Goal: Task Accomplishment & Management: Manage account settings

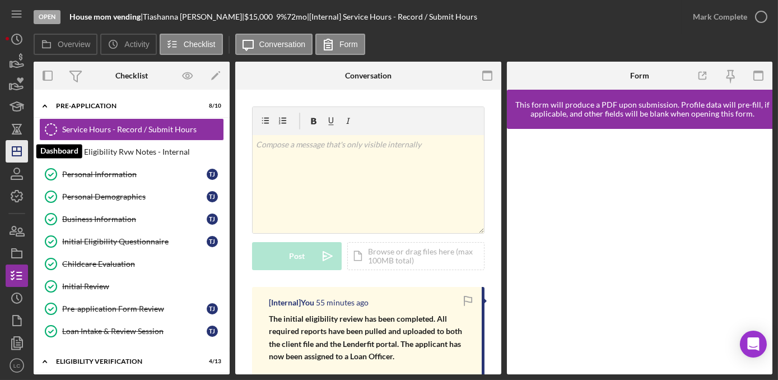
click at [10, 153] on icon "Icon/Dashboard" at bounding box center [17, 151] width 28 height 28
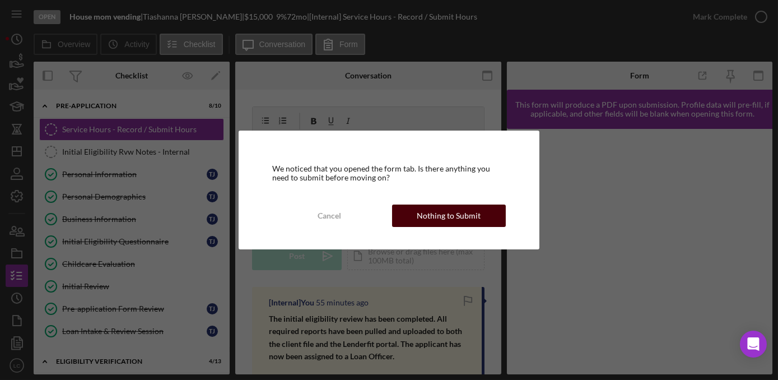
click at [440, 222] on div "Nothing to Submit" at bounding box center [449, 215] width 64 height 22
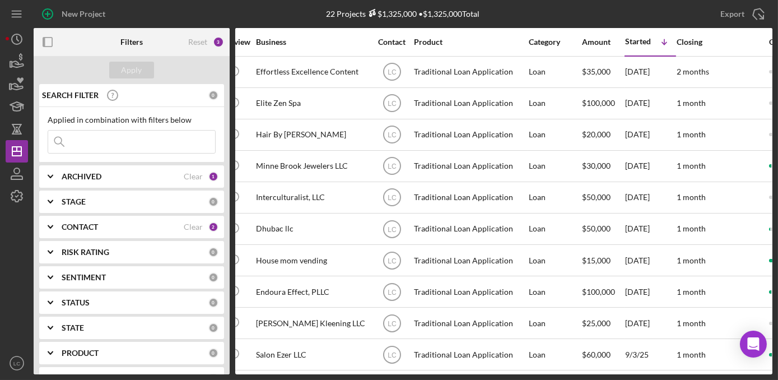
scroll to position [0, 245]
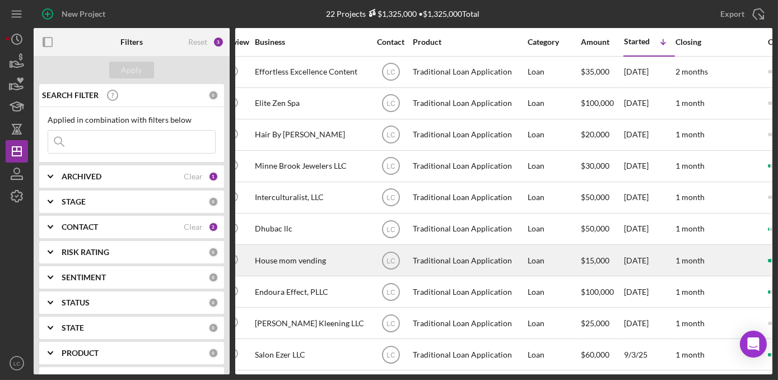
click at [255, 258] on div "House mom vending" at bounding box center [311, 260] width 112 height 30
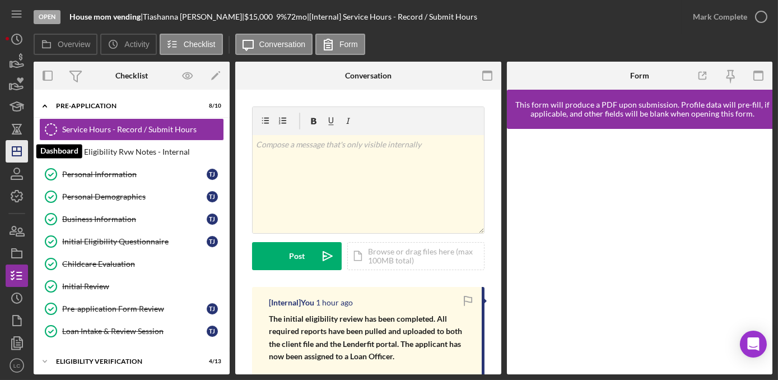
click at [12, 153] on polygon "button" at bounding box center [16, 151] width 9 height 9
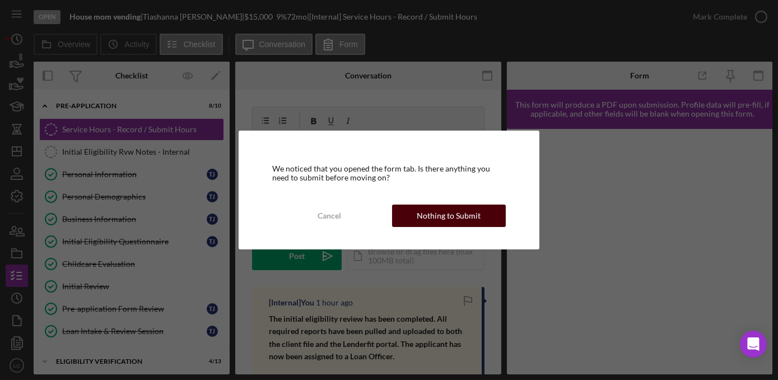
click at [479, 217] on button "Nothing to Submit" at bounding box center [449, 215] width 114 height 22
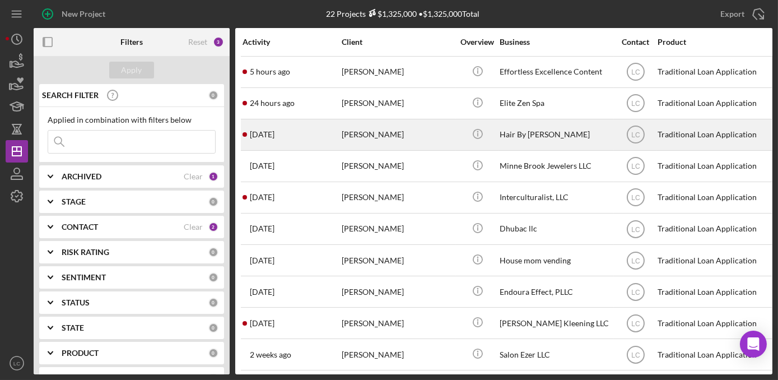
click at [433, 130] on div "[PERSON_NAME]" at bounding box center [397, 135] width 112 height 30
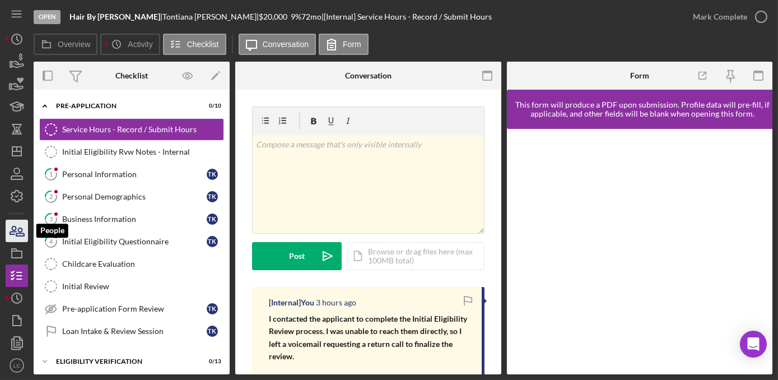
click at [11, 231] on icon "button" at bounding box center [13, 230] width 6 height 8
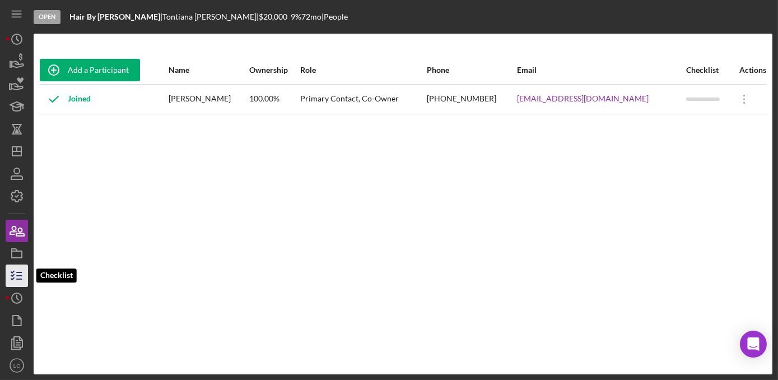
click at [15, 275] on icon "button" at bounding box center [17, 275] width 28 height 28
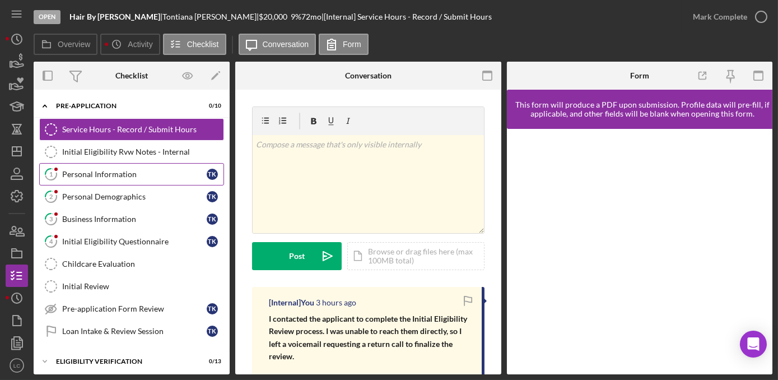
click at [109, 172] on div "Personal Information" at bounding box center [134, 174] width 144 height 9
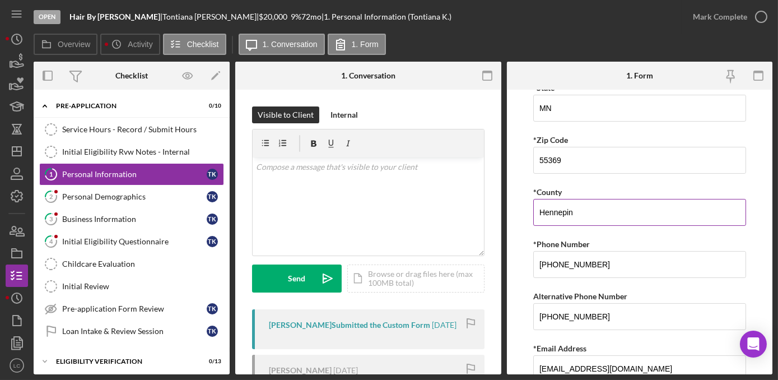
scroll to position [401, 0]
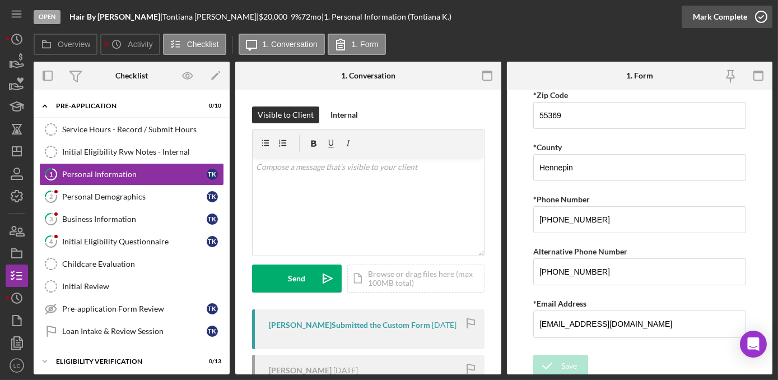
click at [756, 15] on icon "button" at bounding box center [761, 17] width 28 height 28
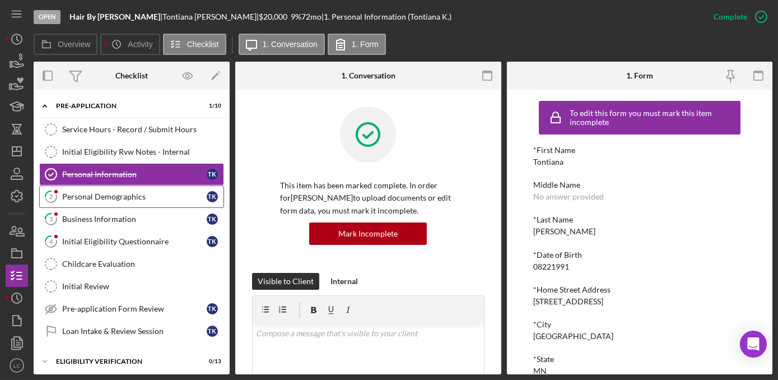
click at [81, 195] on div "Personal Demographics" at bounding box center [134, 196] width 144 height 9
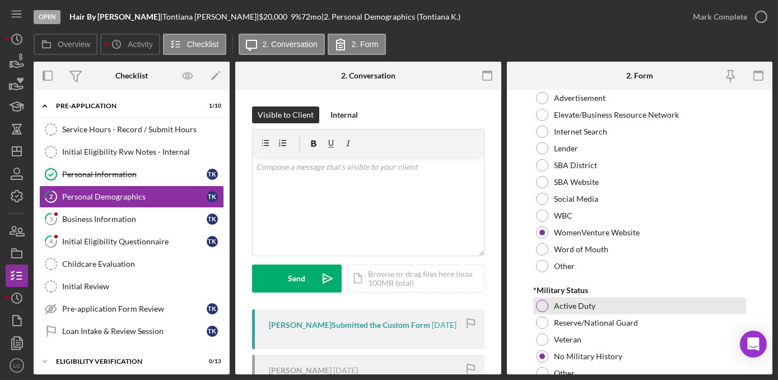
scroll to position [1206, 0]
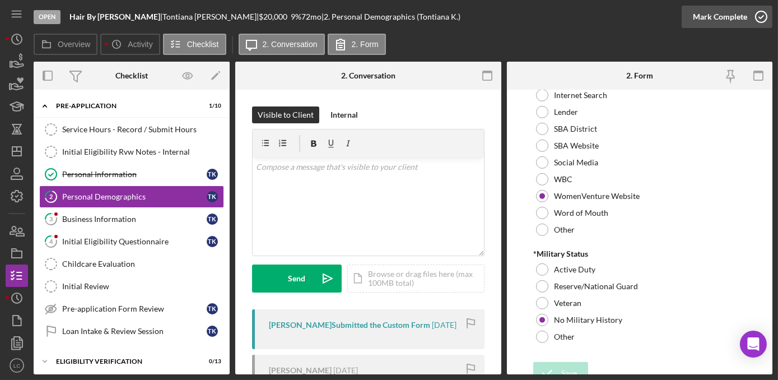
click at [763, 20] on icon "button" at bounding box center [761, 17] width 28 height 28
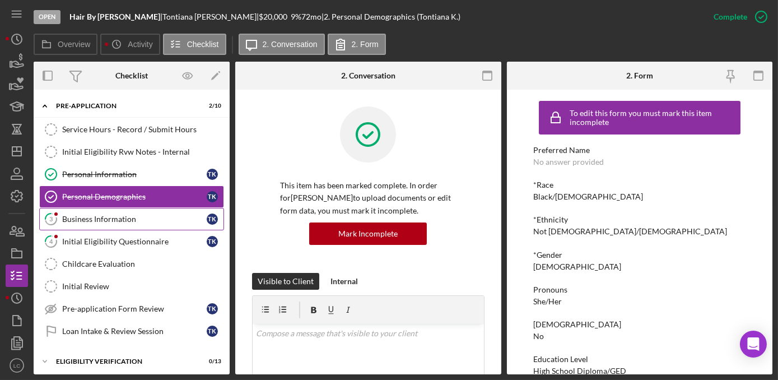
click at [103, 215] on div "Business Information" at bounding box center [134, 218] width 144 height 9
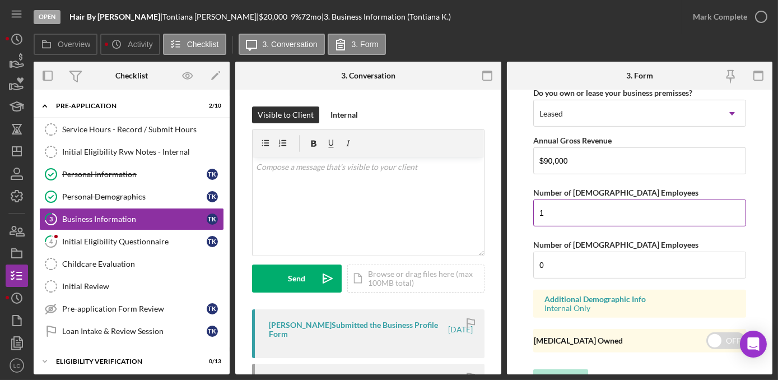
scroll to position [1160, 0]
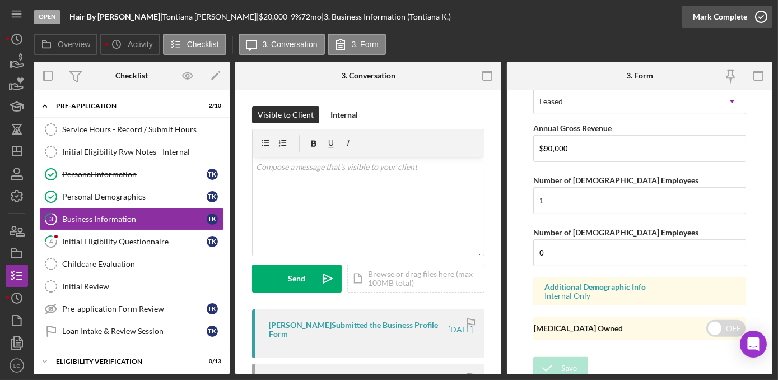
click at [761, 13] on icon "button" at bounding box center [761, 17] width 28 height 28
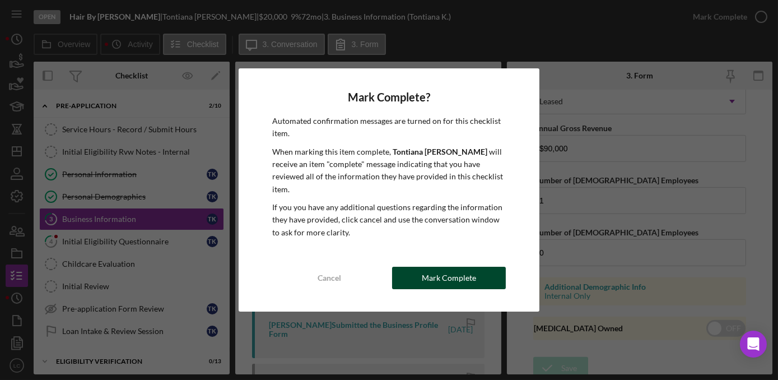
click at [446, 272] on div "Mark Complete" at bounding box center [449, 277] width 54 height 22
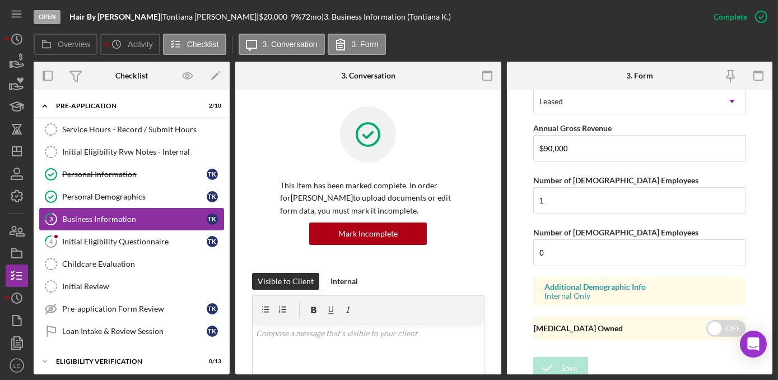
scroll to position [687, 0]
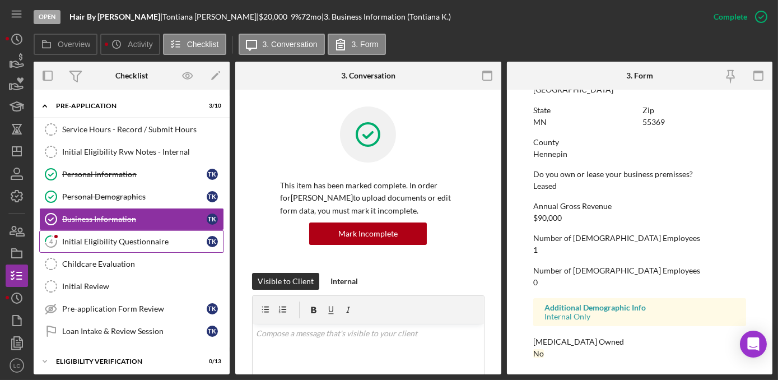
click at [132, 242] on div "Initial Eligibility Questionnaire" at bounding box center [134, 241] width 144 height 9
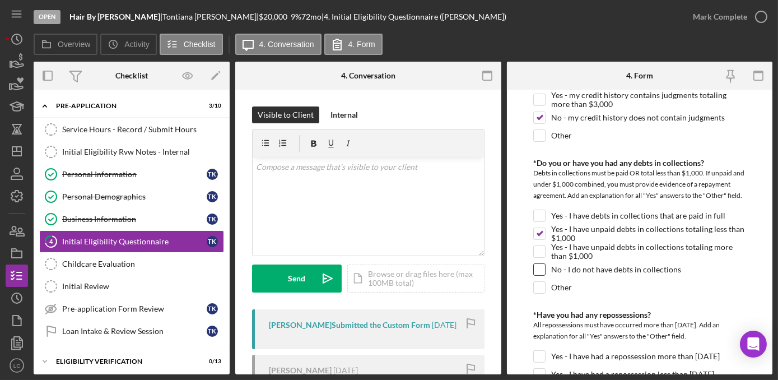
scroll to position [560, 0]
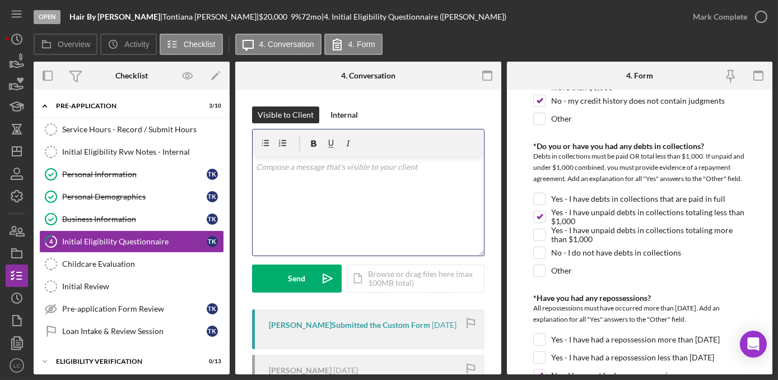
click at [279, 189] on div "v Color teal Color pink Remove color Add row above Add row below Add column bef…" at bounding box center [367, 206] width 231 height 98
click at [359, 164] on p "Applicants have debt under 1000.00. This is in" at bounding box center [368, 167] width 224 height 12
click at [424, 168] on p "Applicants have debt under 1300.00. This is in" at bounding box center [368, 167] width 224 height 12
click at [335, 111] on div "Internal" at bounding box center [343, 114] width 27 height 17
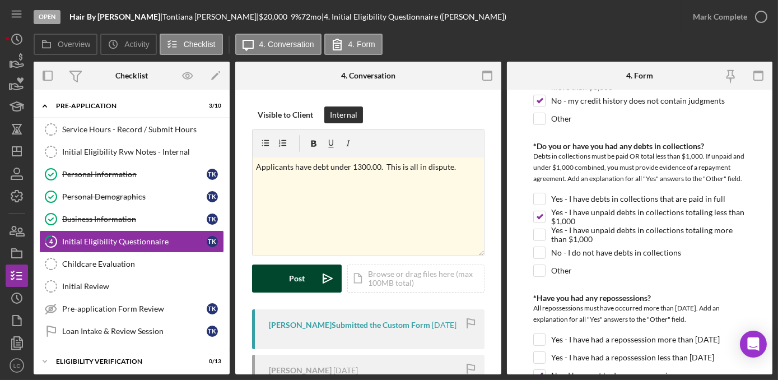
click at [305, 277] on button "Post Icon/icon-invite-send" at bounding box center [297, 278] width 90 height 28
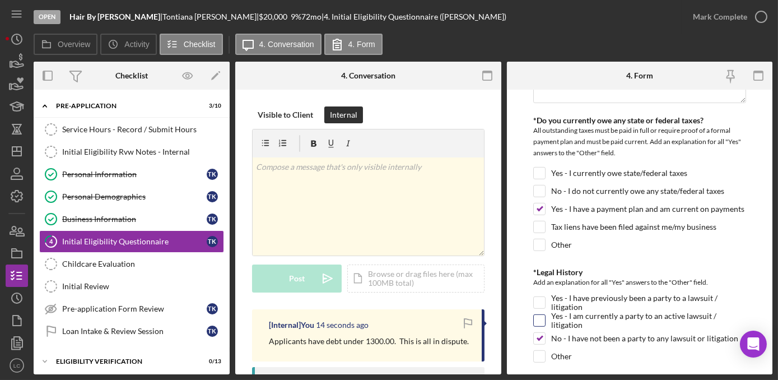
scroll to position [1170, 0]
click at [293, 188] on div "v Color teal Color pink Remove color Add row above Add row below Add column bef…" at bounding box center [367, 206] width 231 height 98
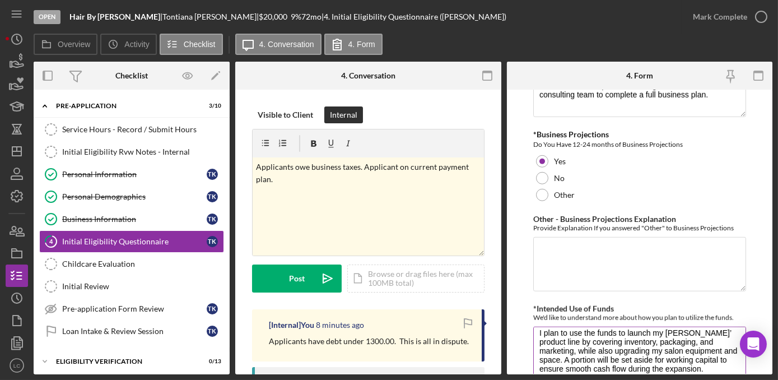
scroll to position [9, 0]
click at [307, 178] on p "Applicants owe business taxes. Applicant on current payment plan." at bounding box center [368, 173] width 224 height 25
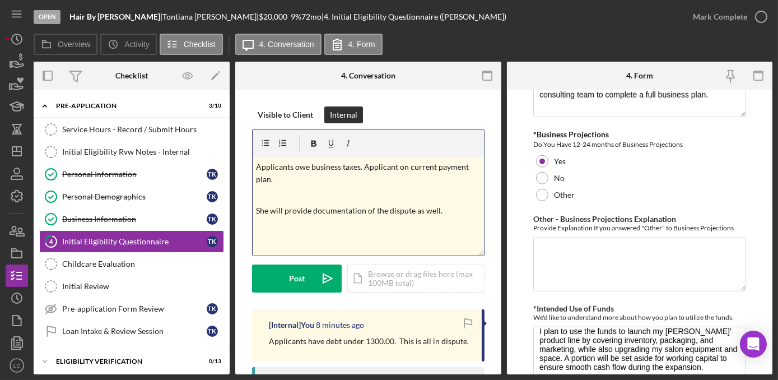
click at [256, 213] on p "She will provide documentation of the dispute as well." at bounding box center [368, 210] width 224 height 12
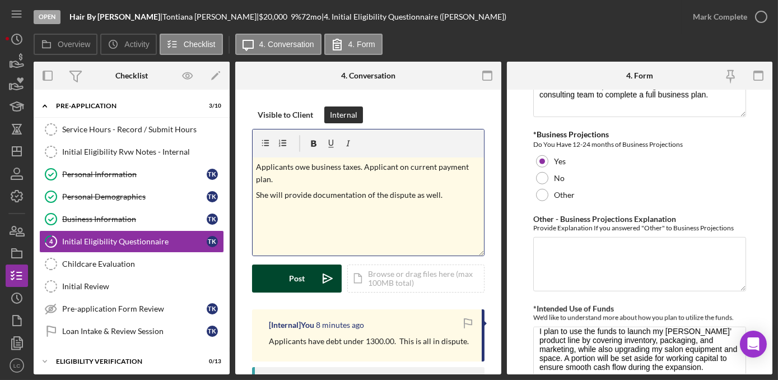
click at [312, 274] on button "Post Icon/icon-invite-send" at bounding box center [297, 278] width 90 height 28
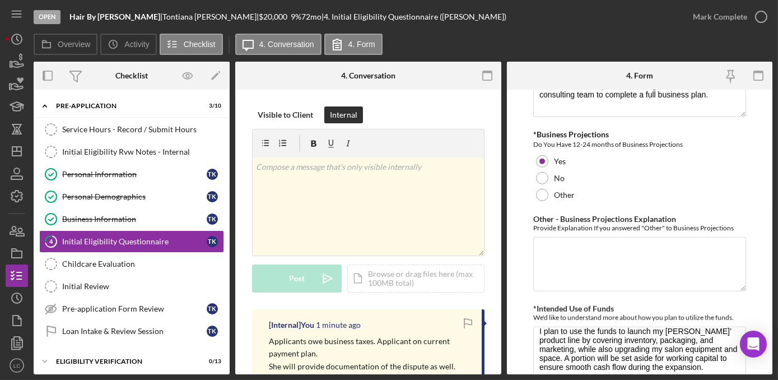
click at [751, 30] on div "Mark Complete" at bounding box center [726, 17] width 91 height 34
click at [764, 11] on icon "button" at bounding box center [761, 17] width 28 height 28
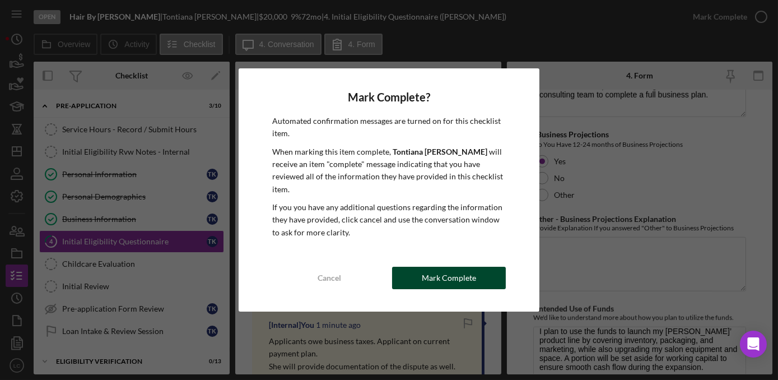
click at [439, 276] on div "Mark Complete" at bounding box center [449, 277] width 54 height 22
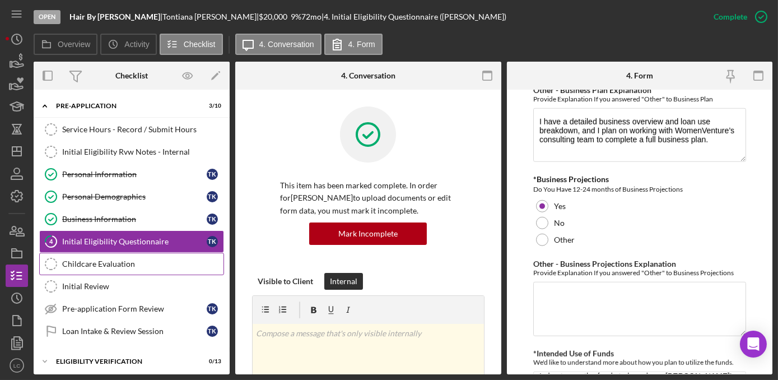
scroll to position [2131, 0]
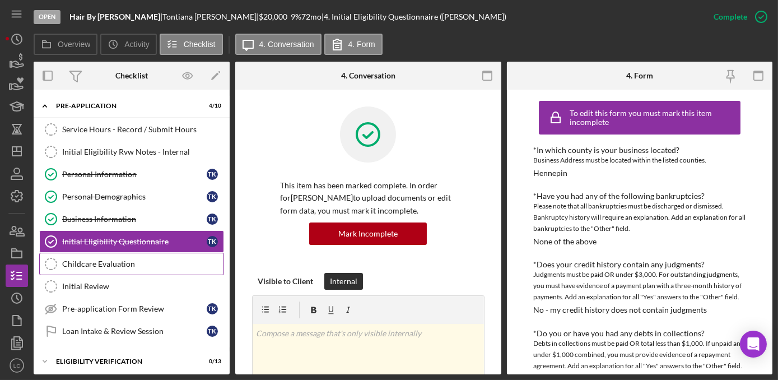
click at [171, 263] on div "Childcare Evaluation" at bounding box center [142, 263] width 161 height 9
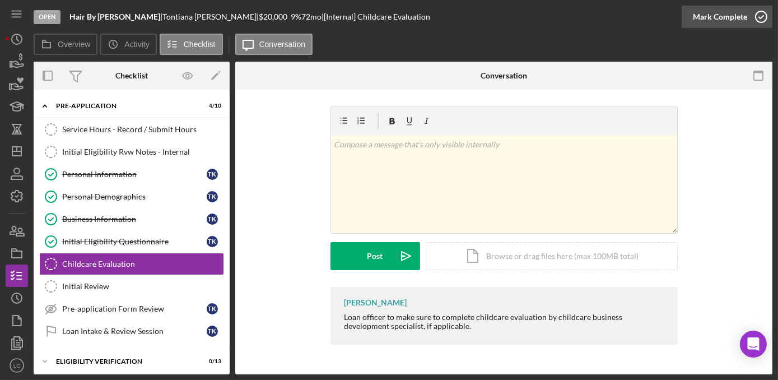
click at [770, 17] on div "Mark Complete" at bounding box center [726, 17] width 91 height 34
click at [760, 16] on icon "button" at bounding box center [761, 17] width 28 height 28
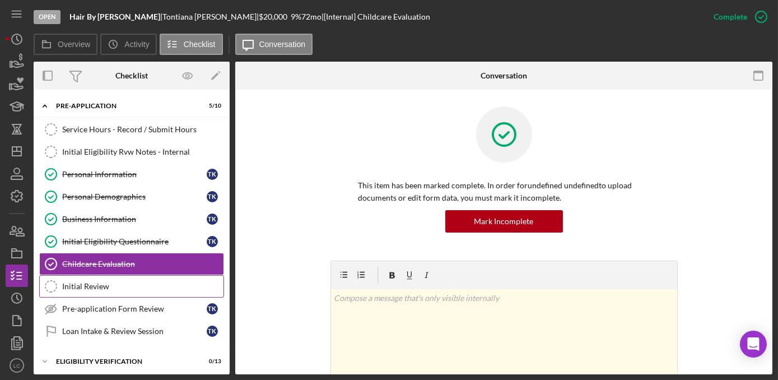
click at [141, 283] on div "Initial Review" at bounding box center [142, 286] width 161 height 9
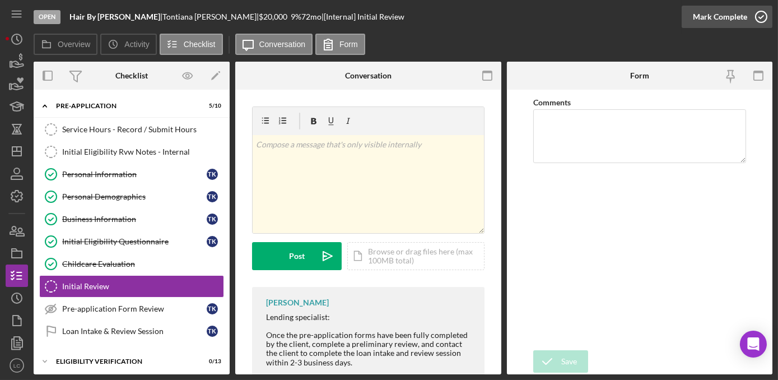
click at [762, 13] on icon "button" at bounding box center [761, 17] width 28 height 28
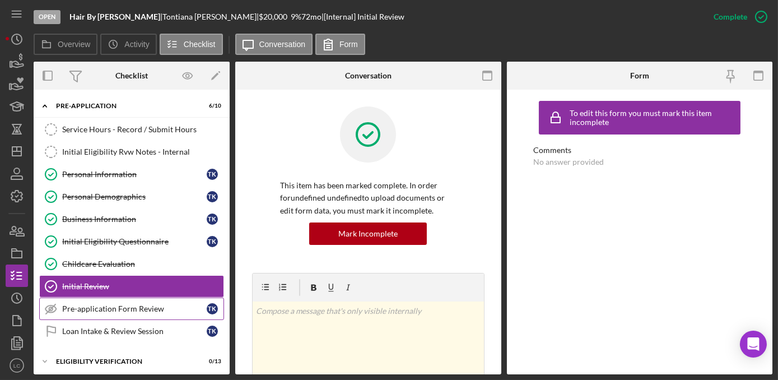
click at [107, 304] on div "Pre-application Form Review" at bounding box center [134, 308] width 144 height 9
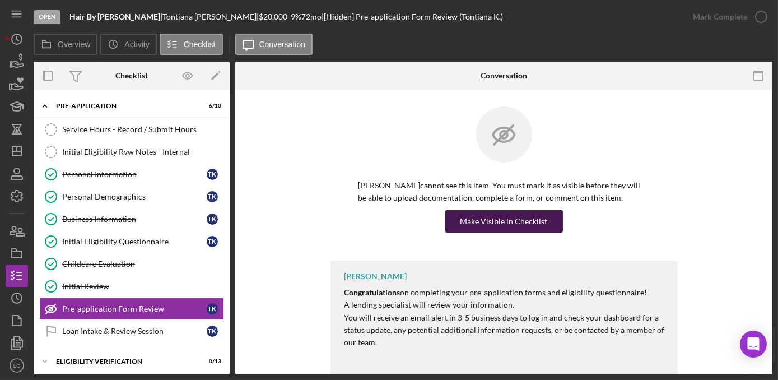
click at [522, 222] on div "Make Visible in Checklist" at bounding box center [503, 221] width 87 height 22
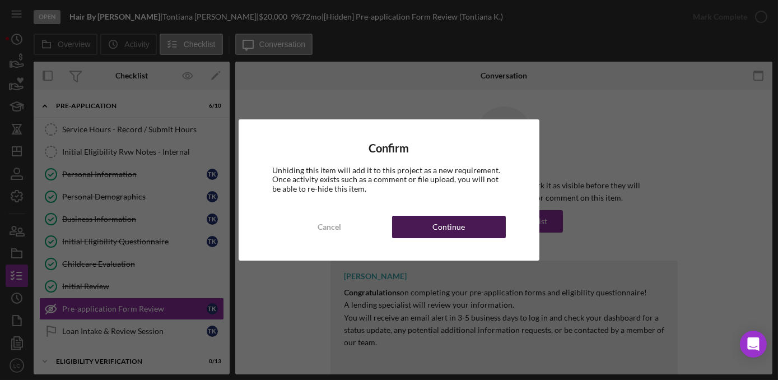
click at [493, 220] on button "Continue" at bounding box center [449, 227] width 114 height 22
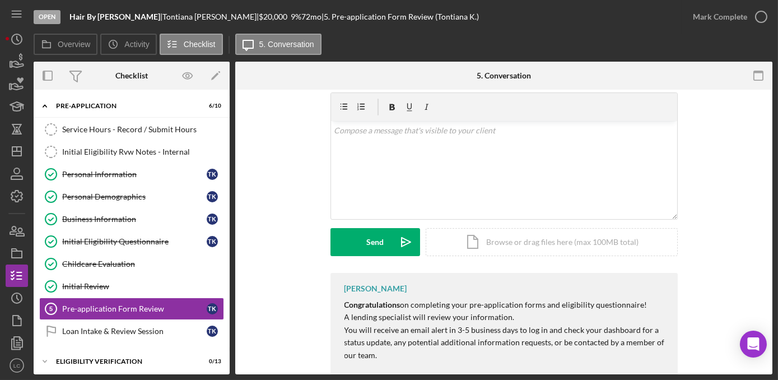
scroll to position [109, 0]
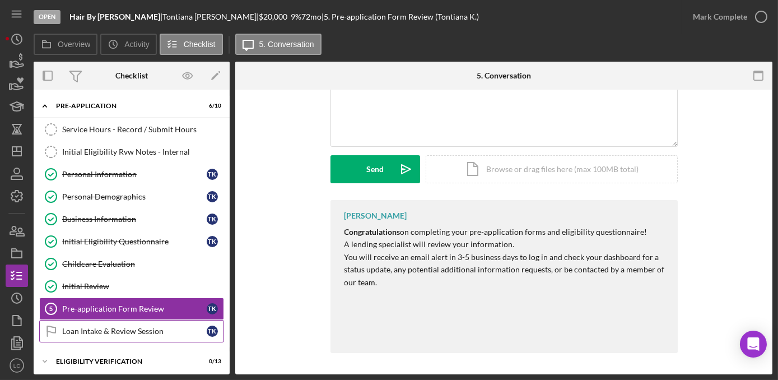
click at [82, 327] on div "Loan Intake & Review Session" at bounding box center [134, 330] width 144 height 9
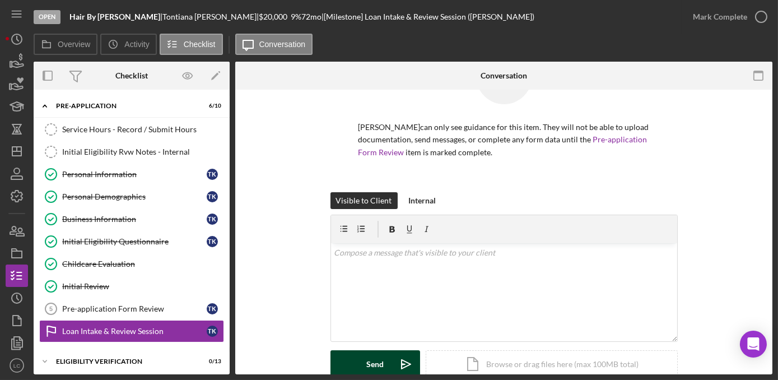
scroll to position [101, 0]
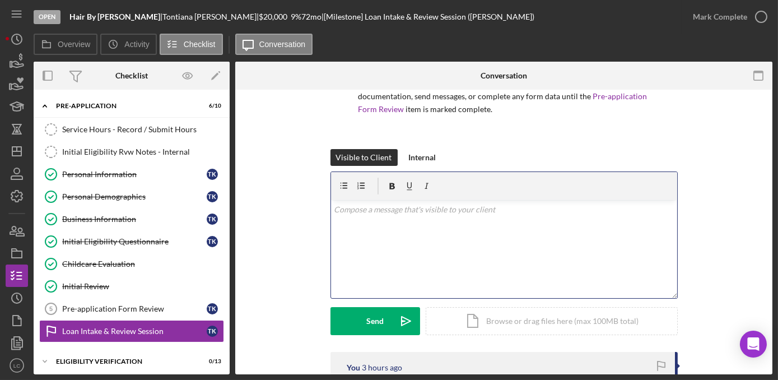
click at [364, 254] on div "v Color teal Color pink Remove color Add row above Add row below Add column bef…" at bounding box center [504, 249] width 346 height 98
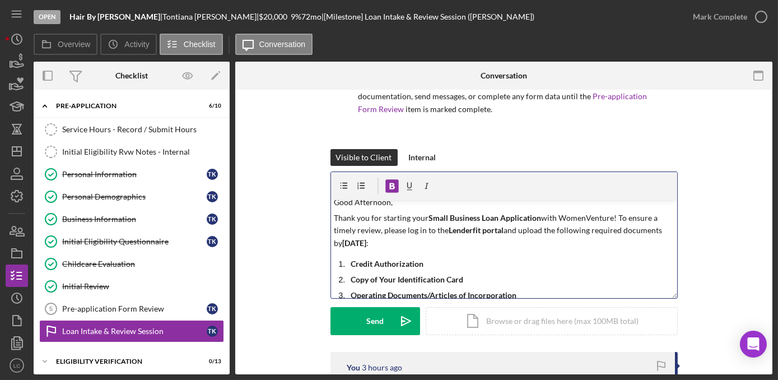
scroll to position [0, 0]
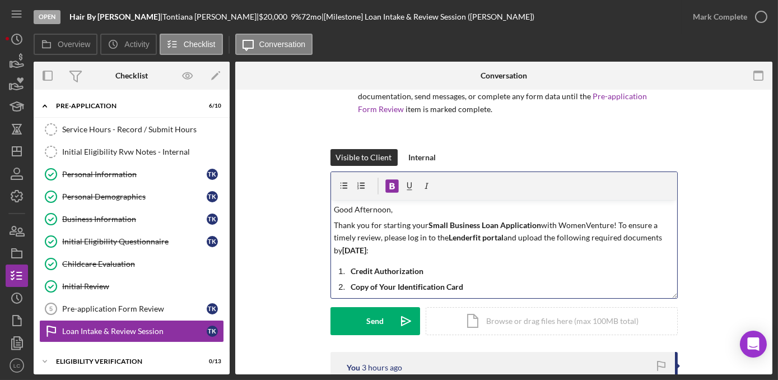
click at [363, 251] on strong "[DATE]" at bounding box center [354, 250] width 24 height 10
click at [366, 246] on strong "[DATE]" at bounding box center [354, 250] width 24 height 10
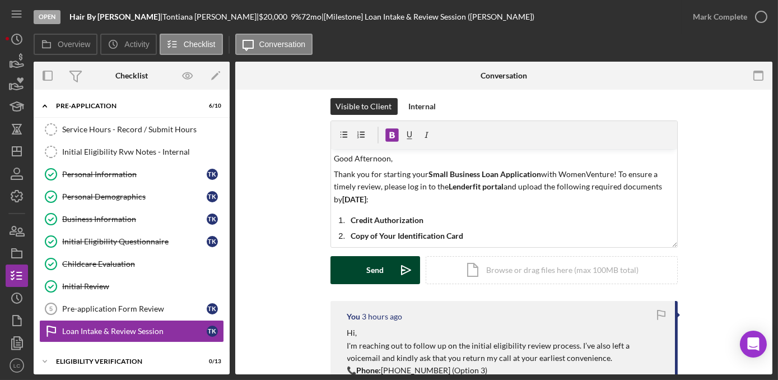
click at [377, 265] on div "Send" at bounding box center [374, 270] width 17 height 28
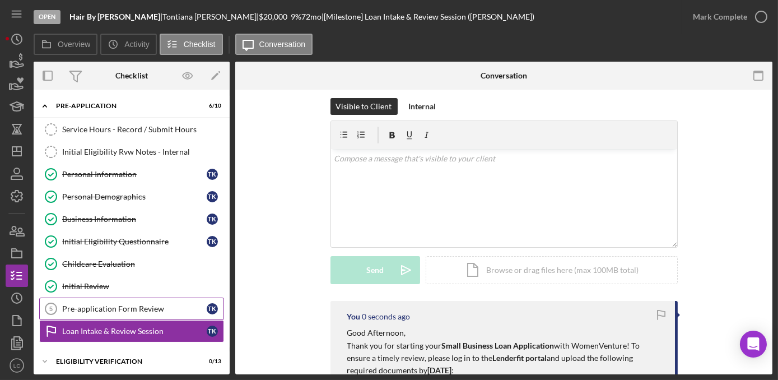
click at [135, 304] on div "Pre-application Form Review" at bounding box center [134, 308] width 144 height 9
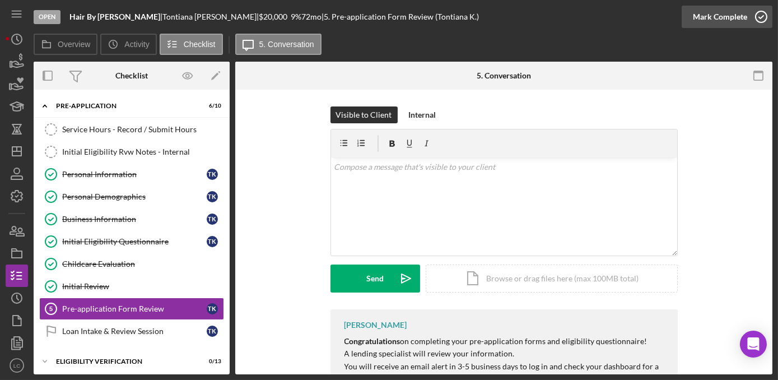
click at [755, 18] on icon "button" at bounding box center [761, 17] width 28 height 28
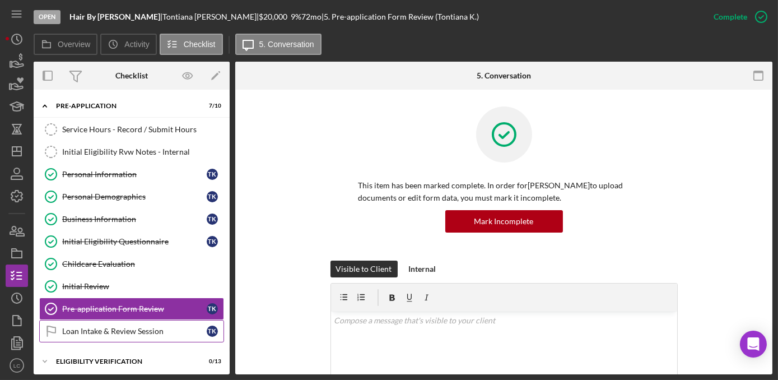
click at [88, 330] on div "Loan Intake & Review Session" at bounding box center [134, 330] width 144 height 9
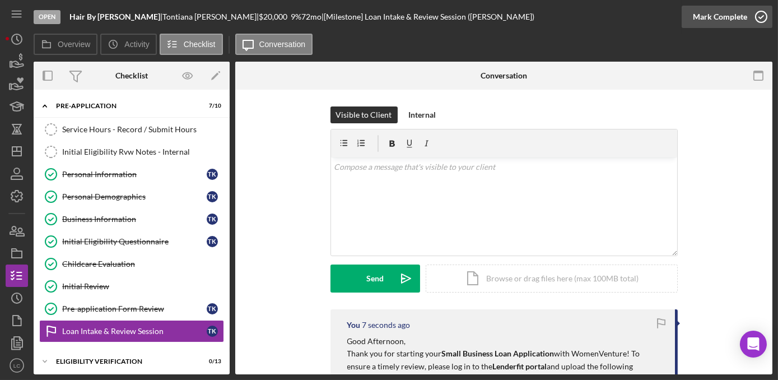
click at [761, 23] on icon "button" at bounding box center [761, 17] width 28 height 28
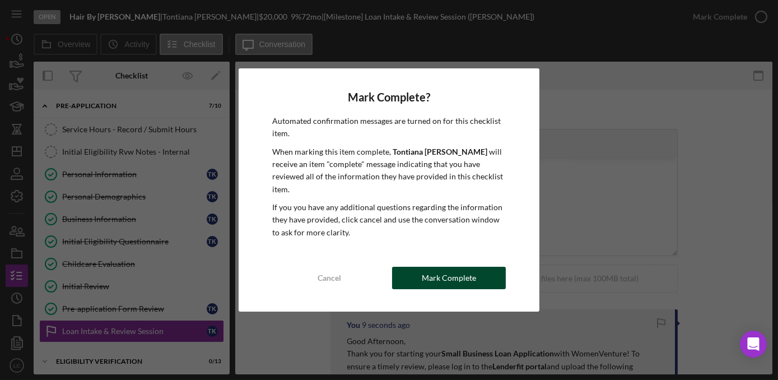
click at [443, 278] on div "Mark Complete" at bounding box center [449, 277] width 54 height 22
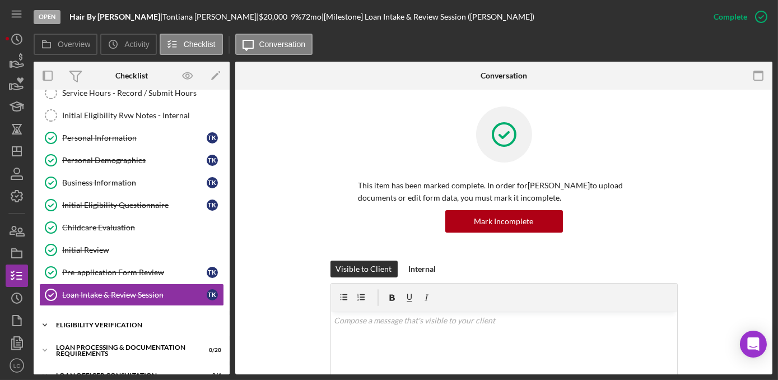
scroll to position [50, 0]
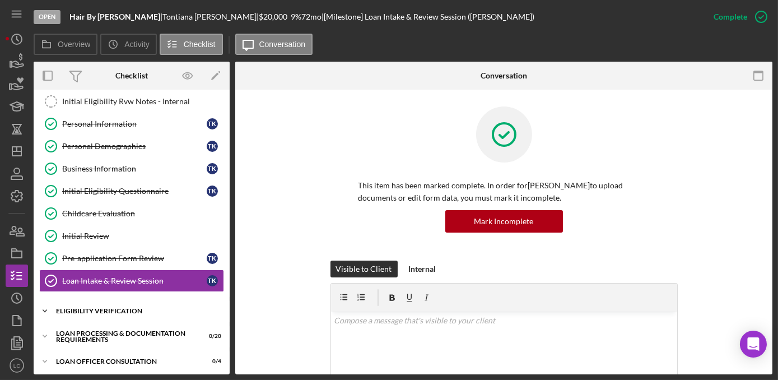
click at [41, 308] on icon "Icon/Expander" at bounding box center [45, 311] width 22 height 22
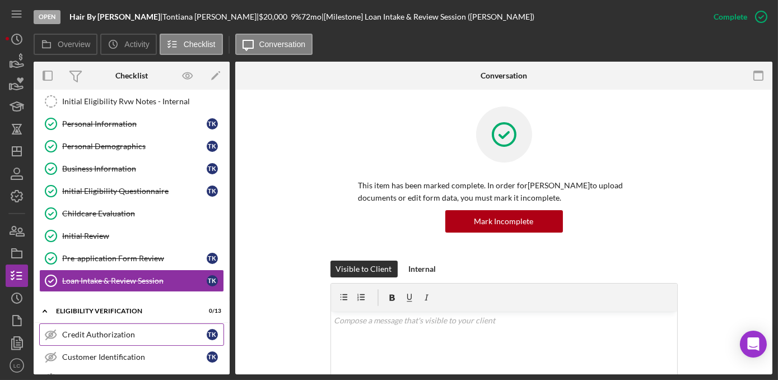
click at [115, 330] on div "Credit Authorization" at bounding box center [134, 334] width 144 height 9
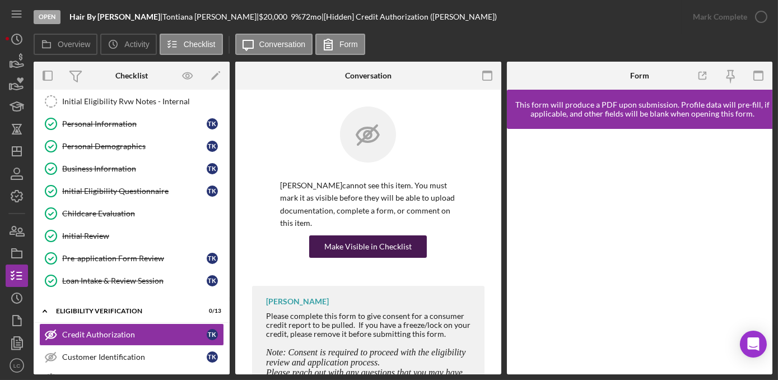
click at [376, 238] on div "Make Visible in Checklist" at bounding box center [367, 246] width 87 height 22
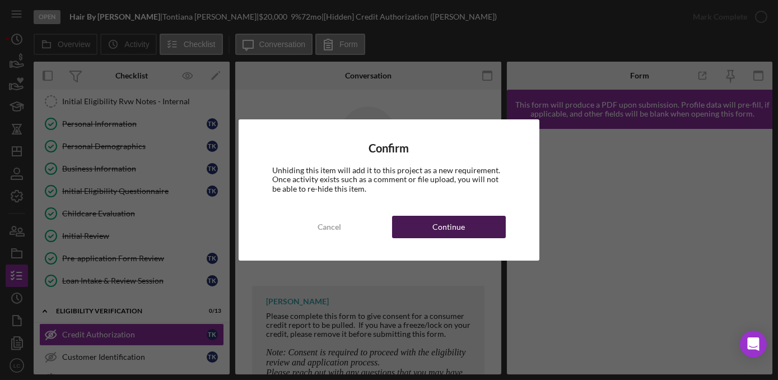
click at [422, 232] on button "Continue" at bounding box center [449, 227] width 114 height 22
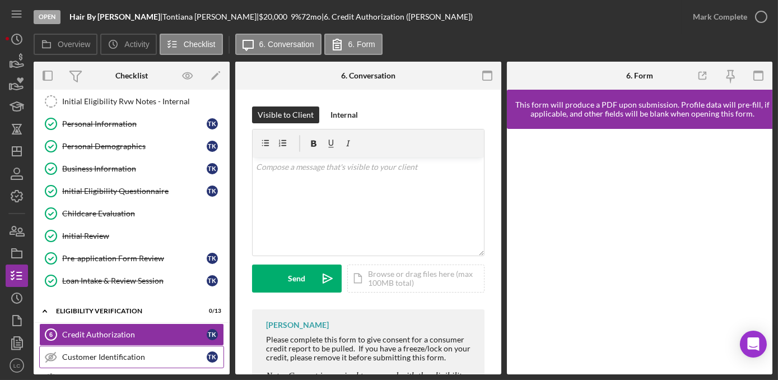
click at [131, 352] on div "Customer Identification" at bounding box center [134, 356] width 144 height 9
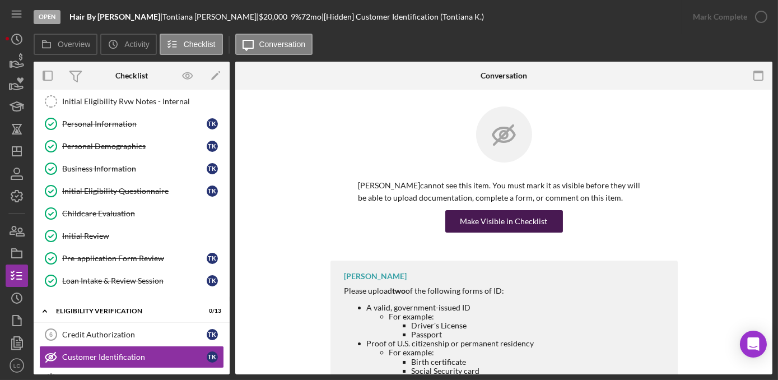
click at [472, 226] on div "Make Visible in Checklist" at bounding box center [503, 221] width 87 height 22
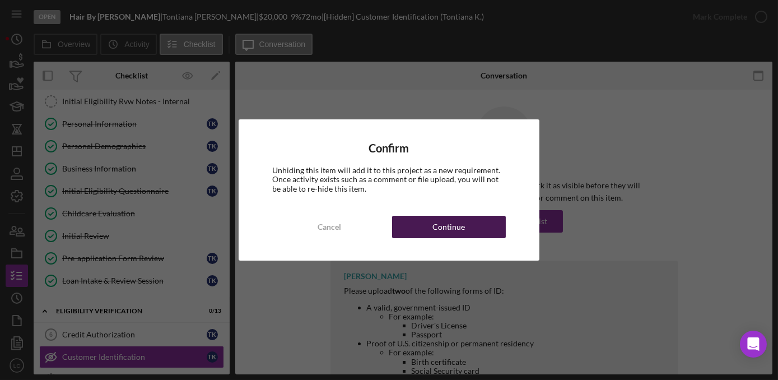
click at [458, 227] on div "Continue" at bounding box center [448, 227] width 32 height 22
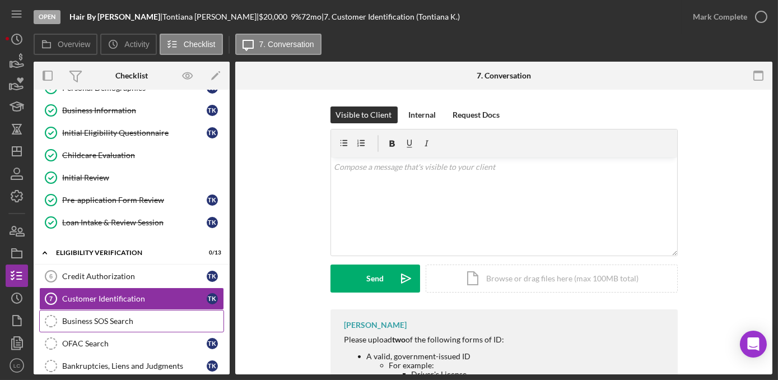
scroll to position [254, 0]
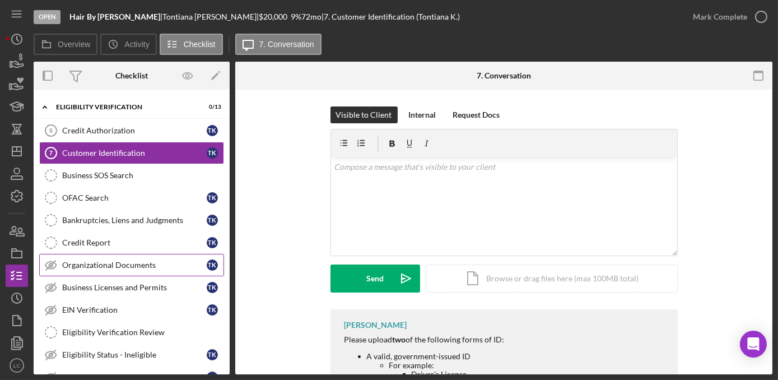
click at [113, 260] on div "Organizational Documents" at bounding box center [134, 264] width 144 height 9
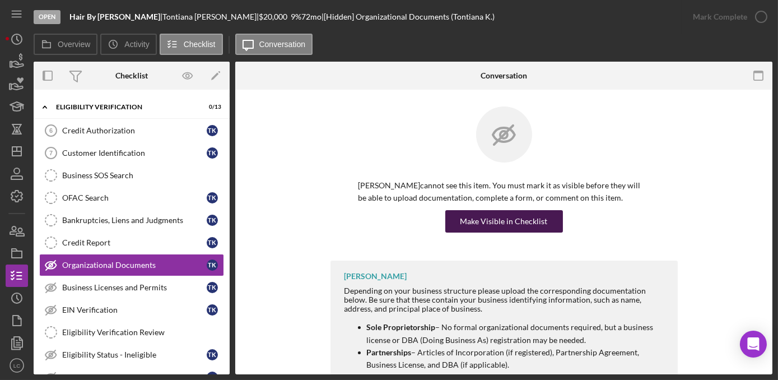
click at [518, 220] on div "Make Visible in Checklist" at bounding box center [503, 221] width 87 height 22
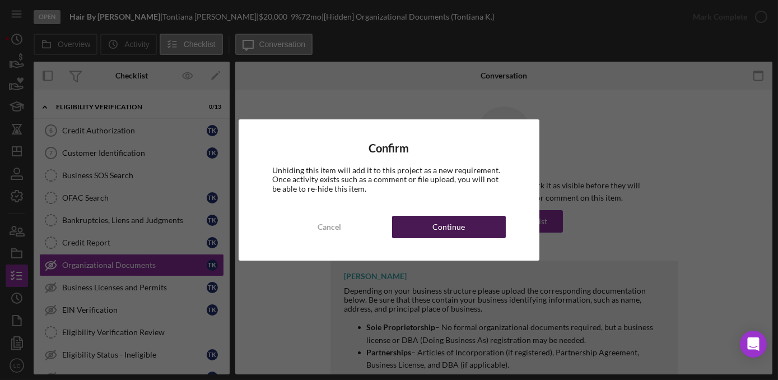
click at [444, 236] on div "Continue" at bounding box center [448, 227] width 32 height 22
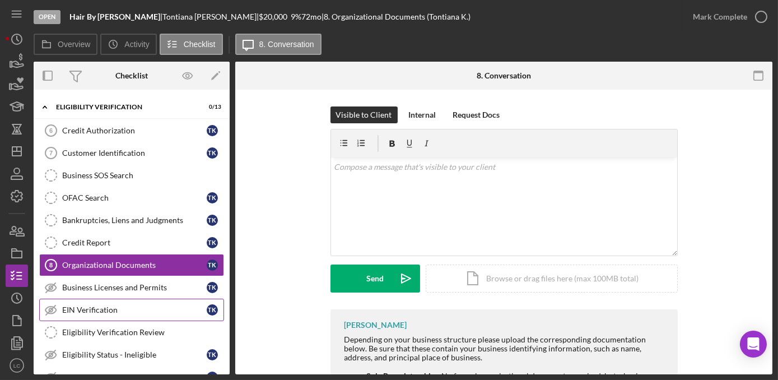
click at [58, 296] on icon "EIN Verification" at bounding box center [51, 310] width 28 height 28
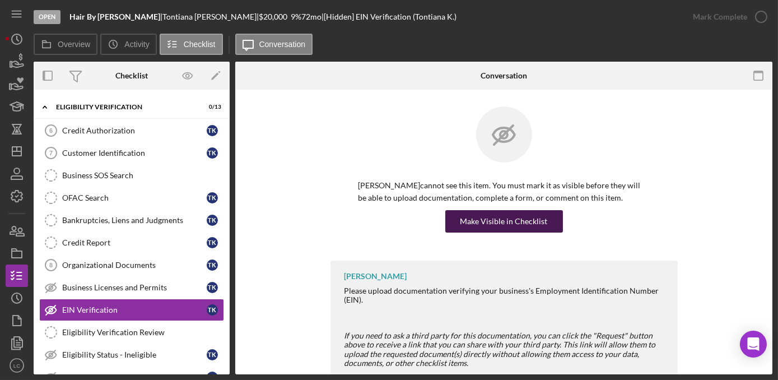
click at [494, 218] on div "Make Visible in Checklist" at bounding box center [503, 221] width 87 height 22
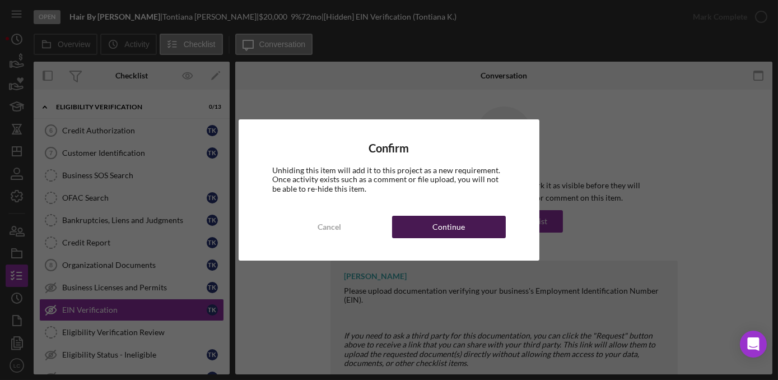
drag, startPoint x: 494, startPoint y: 218, endPoint x: 488, endPoint y: 220, distance: 5.8
click at [491, 218] on button "Continue" at bounding box center [449, 227] width 114 height 22
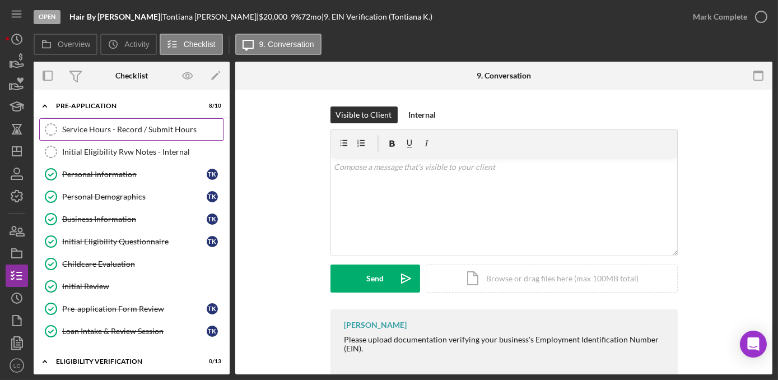
click at [122, 128] on div "Service Hours - Record / Submit Hours" at bounding box center [142, 129] width 161 height 9
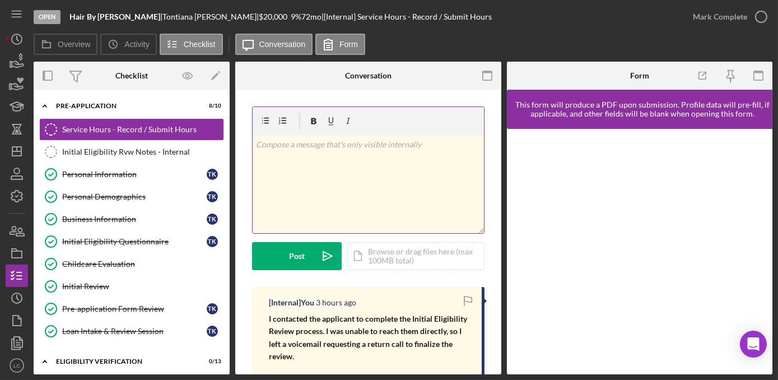
click at [285, 170] on div "v Color teal Color pink Remove color Add row above Add row below Add column bef…" at bounding box center [367, 184] width 231 height 98
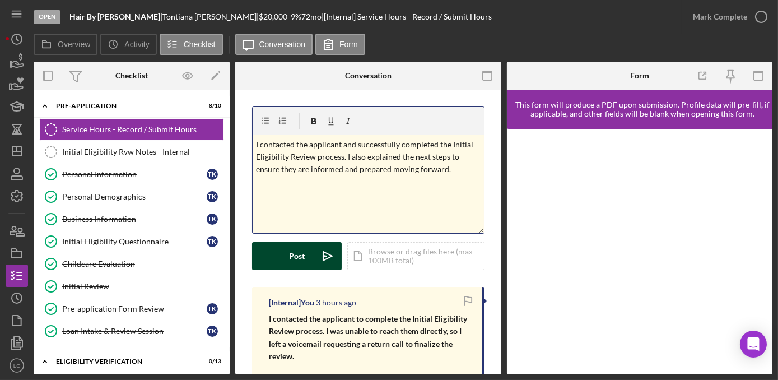
click at [286, 256] on button "Post Icon/icon-invite-send" at bounding box center [297, 256] width 90 height 28
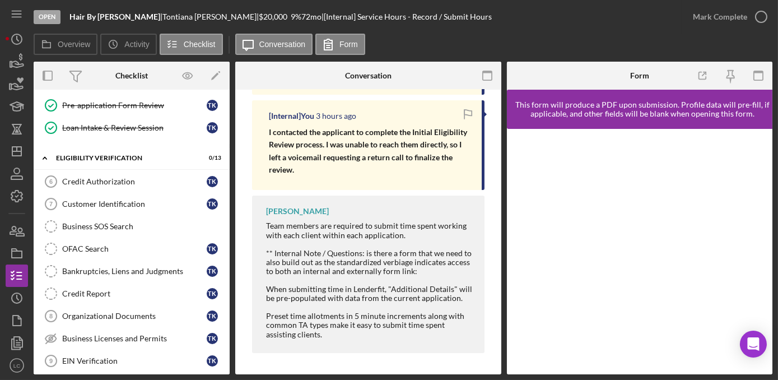
scroll to position [282, 0]
click at [89, 119] on link "Loan Intake & Review Session Loan Intake & Review Session T K" at bounding box center [131, 127] width 185 height 22
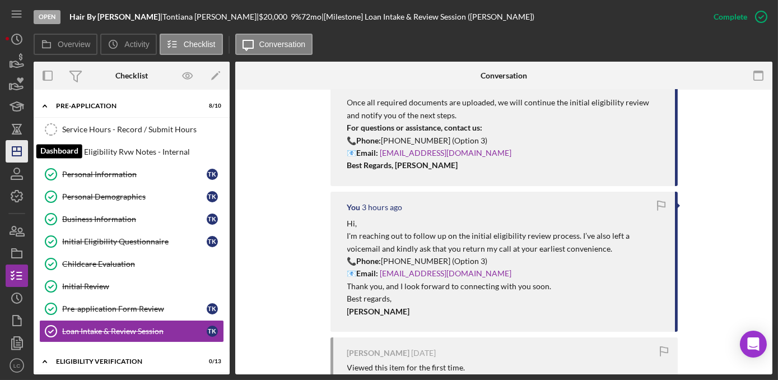
click at [19, 144] on icon "Icon/Dashboard" at bounding box center [17, 151] width 28 height 28
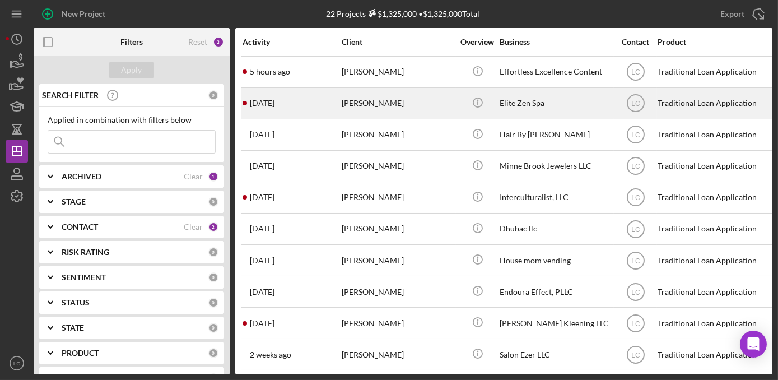
click at [426, 98] on div "[PERSON_NAME]" at bounding box center [397, 103] width 112 height 30
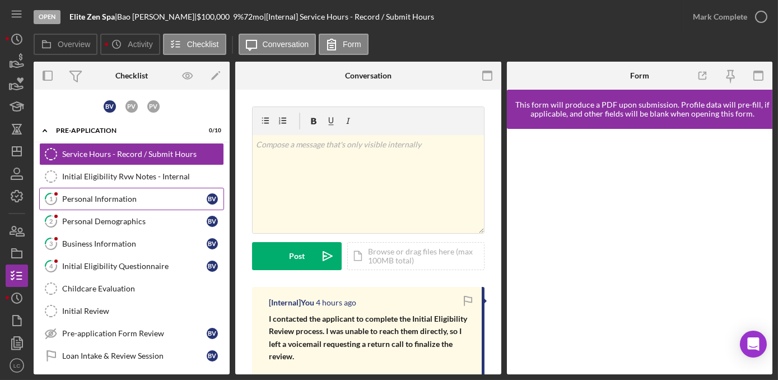
click at [92, 201] on div "Personal Information" at bounding box center [134, 198] width 144 height 9
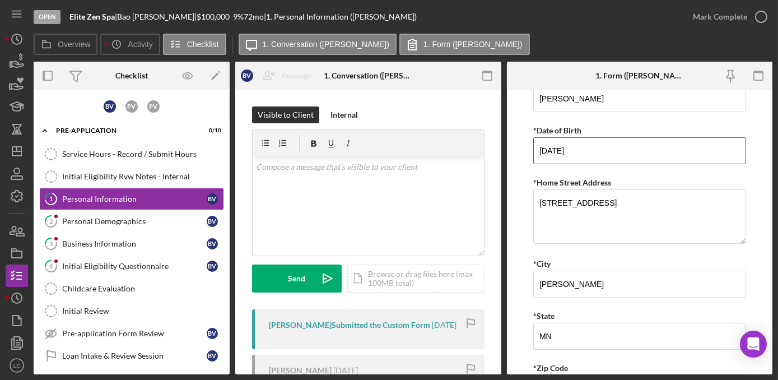
scroll to position [203, 0]
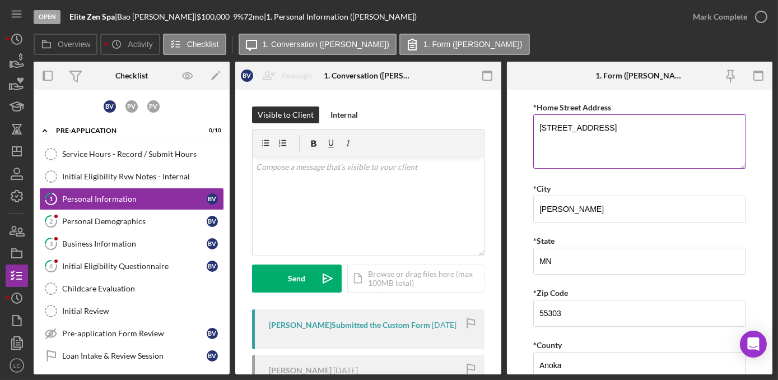
click at [610, 124] on textarea "[STREET_ADDRESS]" at bounding box center [639, 141] width 213 height 54
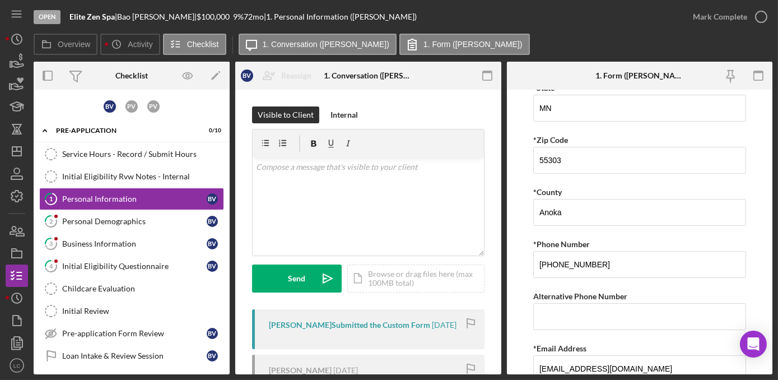
scroll to position [401, 0]
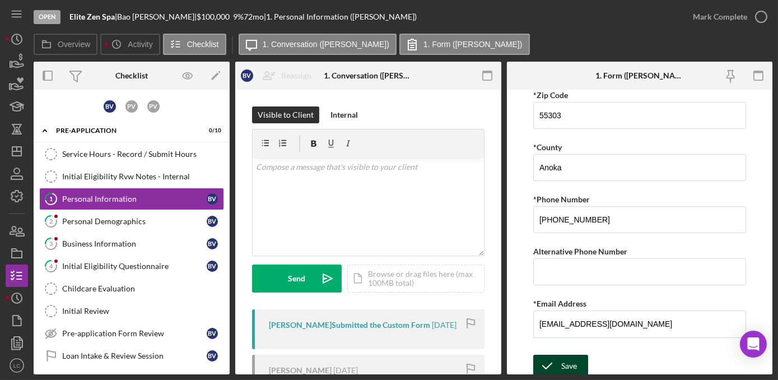
type textarea "[STREET_ADDRESS]"
click at [555, 365] on icon "submit" at bounding box center [547, 366] width 28 height 28
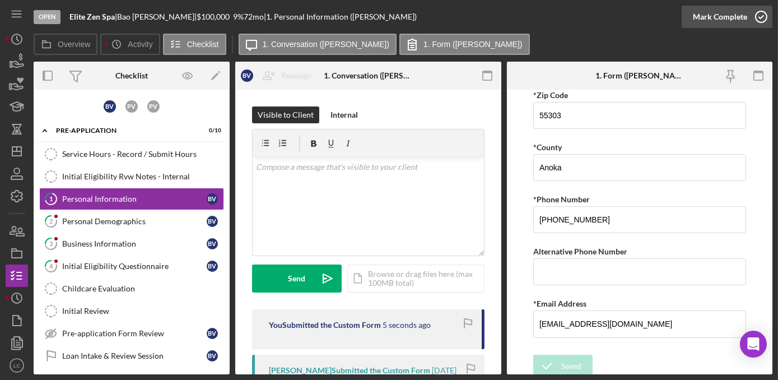
click at [763, 18] on icon "button" at bounding box center [761, 17] width 28 height 28
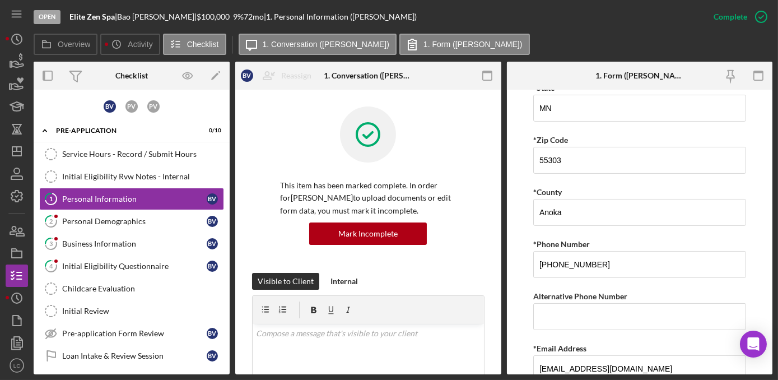
scroll to position [446, 0]
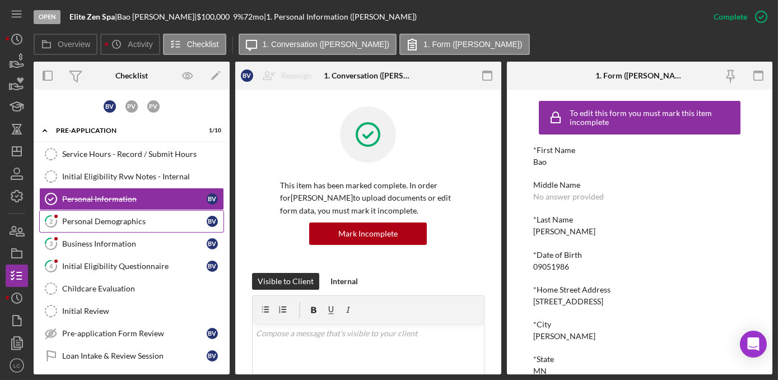
click at [153, 227] on link "2 Personal Demographics B V" at bounding box center [131, 221] width 185 height 22
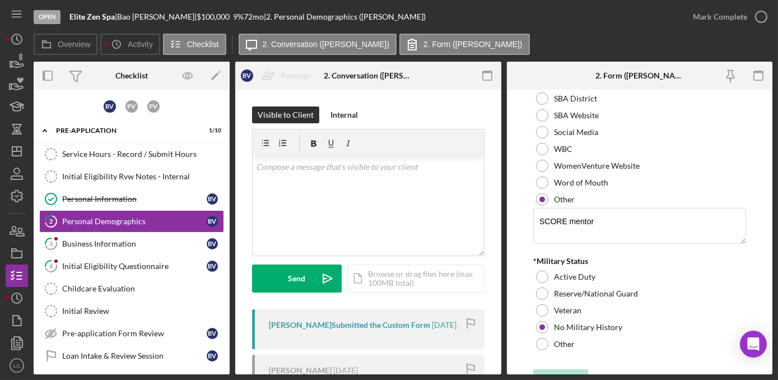
scroll to position [1243, 0]
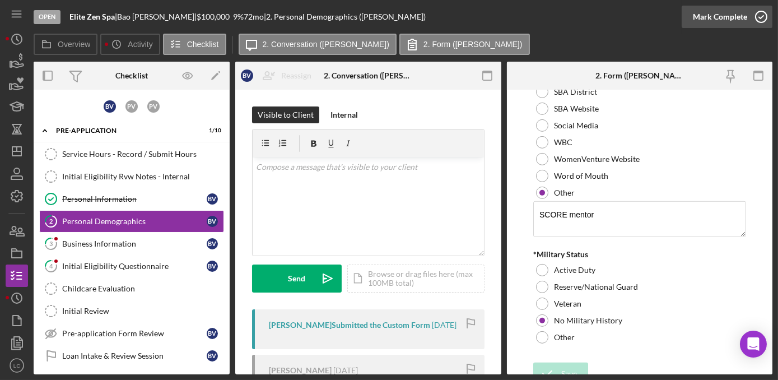
click at [764, 17] on icon "button" at bounding box center [761, 17] width 28 height 28
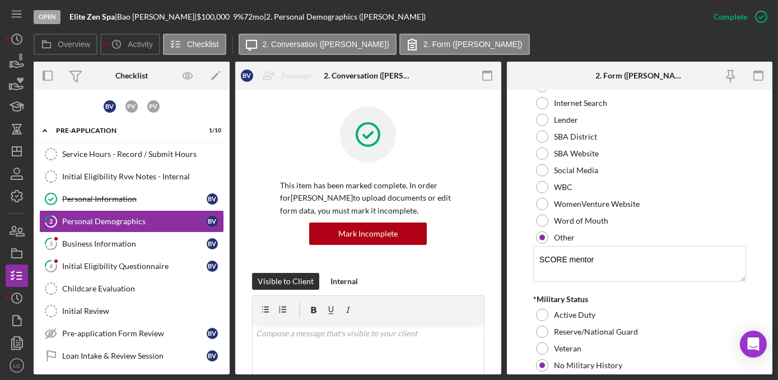
scroll to position [1288, 0]
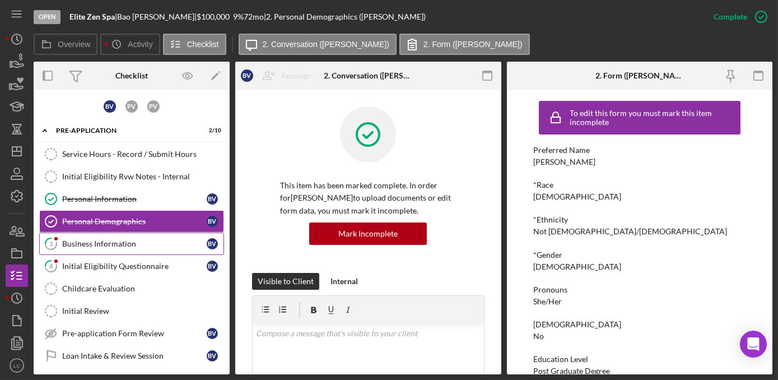
click at [118, 246] on div "Business Information" at bounding box center [134, 243] width 144 height 9
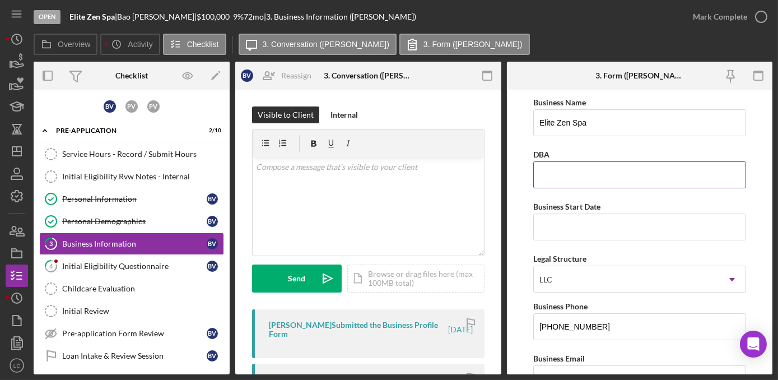
scroll to position [101, 0]
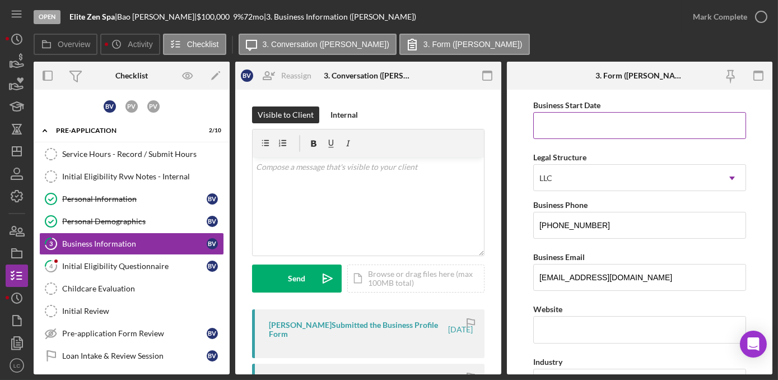
click at [622, 133] on input "Business Start Date" at bounding box center [639, 125] width 213 height 27
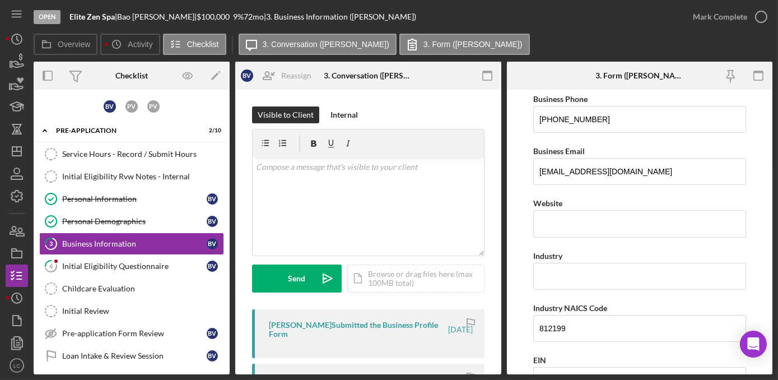
scroll to position [203, 0]
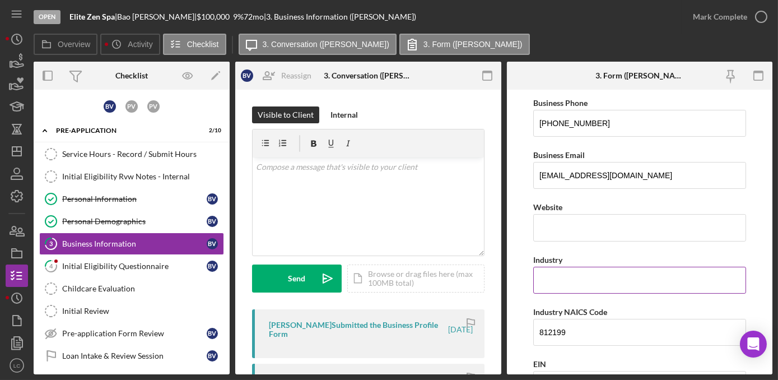
click at [625, 252] on div "Industry" at bounding box center [639, 259] width 213 height 14
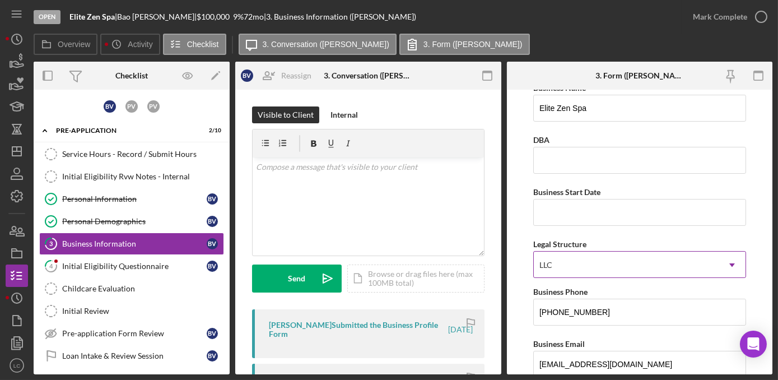
scroll to position [0, 0]
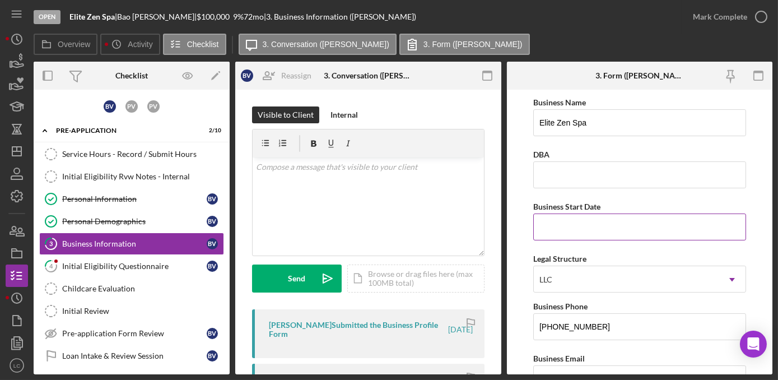
click at [556, 229] on input "Business Start Date" at bounding box center [639, 226] width 213 height 27
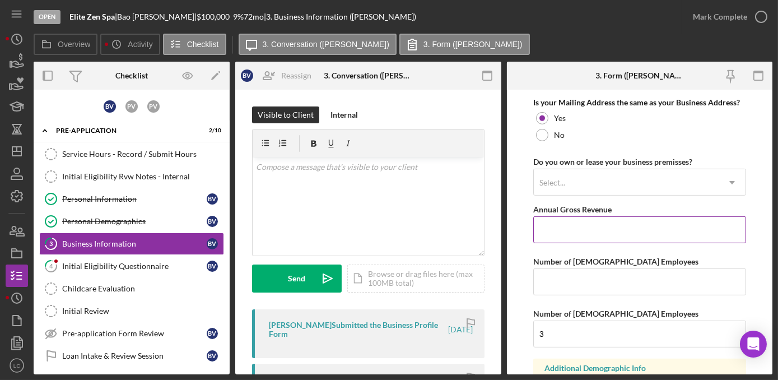
scroll to position [1069, 0]
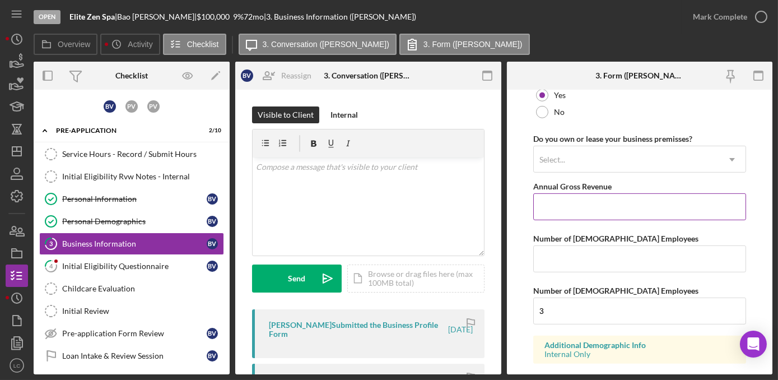
type input "[DATE]"
click at [552, 205] on input "Annual Gross Revenue" at bounding box center [639, 206] width 213 height 27
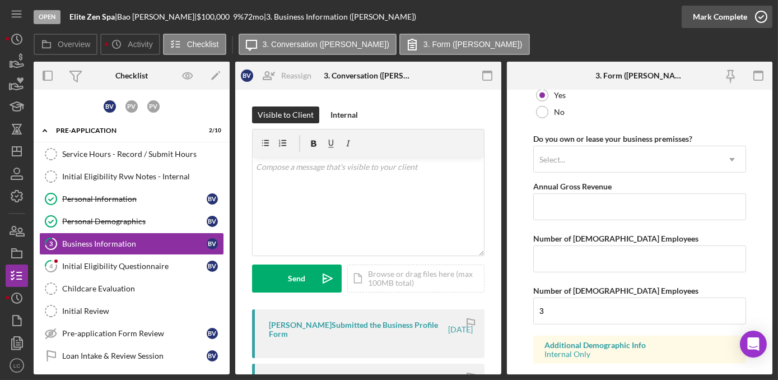
click at [759, 19] on icon "button" at bounding box center [761, 17] width 28 height 28
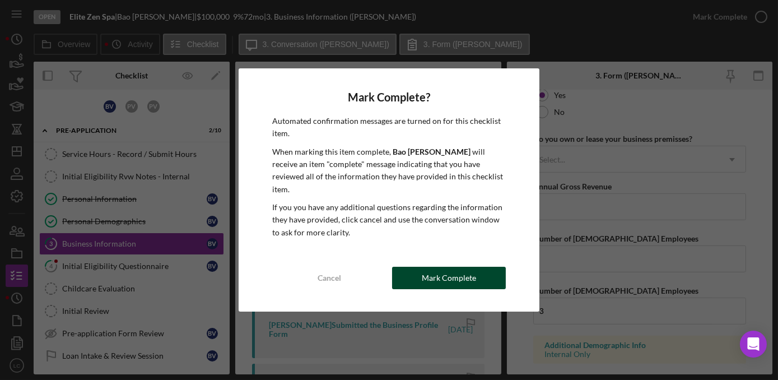
click at [479, 266] on button "Mark Complete" at bounding box center [449, 277] width 114 height 22
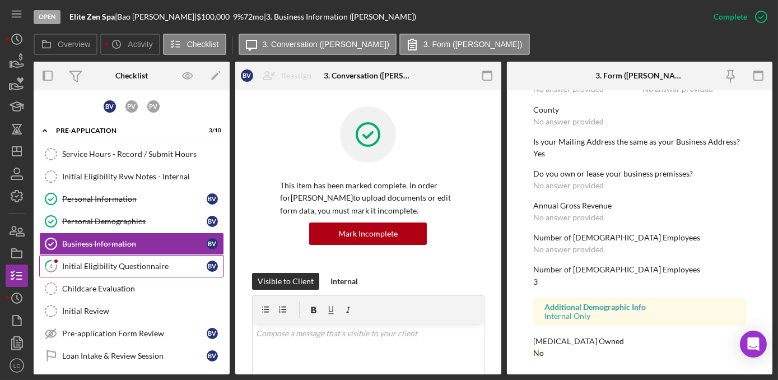
scroll to position [682, 0]
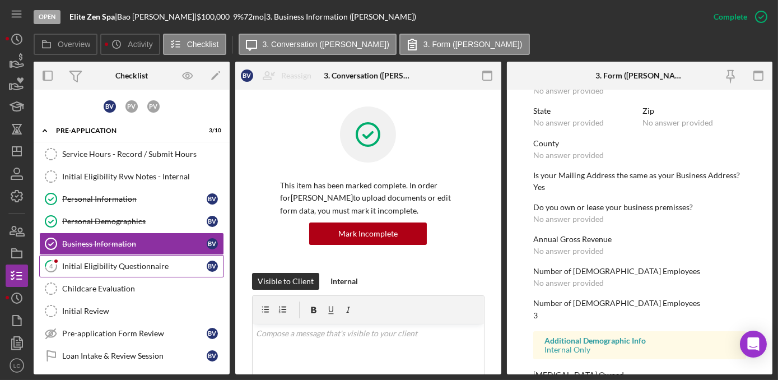
click at [141, 263] on div "Initial Eligibility Questionnaire" at bounding box center [134, 265] width 144 height 9
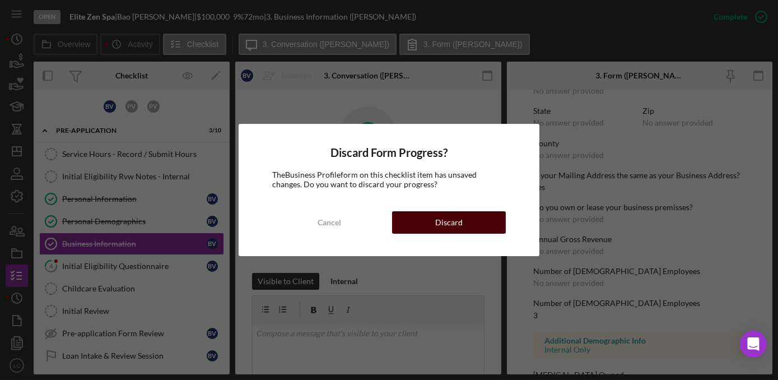
drag, startPoint x: 478, startPoint y: 224, endPoint x: 471, endPoint y: 222, distance: 6.4
click at [471, 222] on button "Discard" at bounding box center [449, 222] width 114 height 22
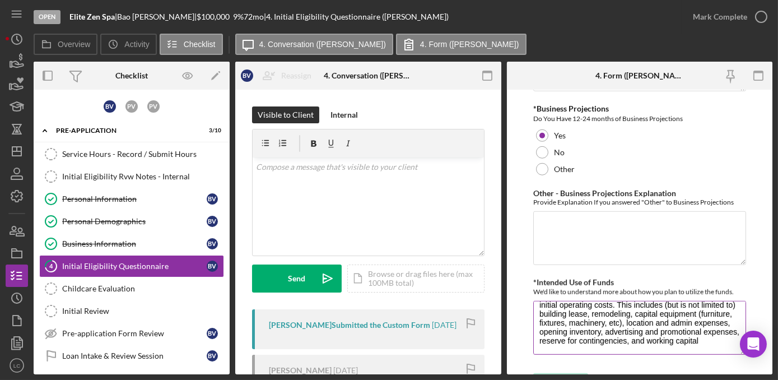
scroll to position [27, 0]
click at [757, 18] on icon "button" at bounding box center [761, 17] width 28 height 28
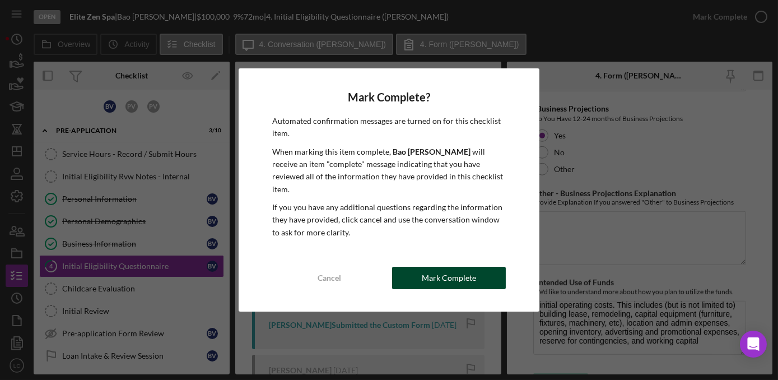
click at [416, 271] on button "Mark Complete" at bounding box center [449, 277] width 114 height 22
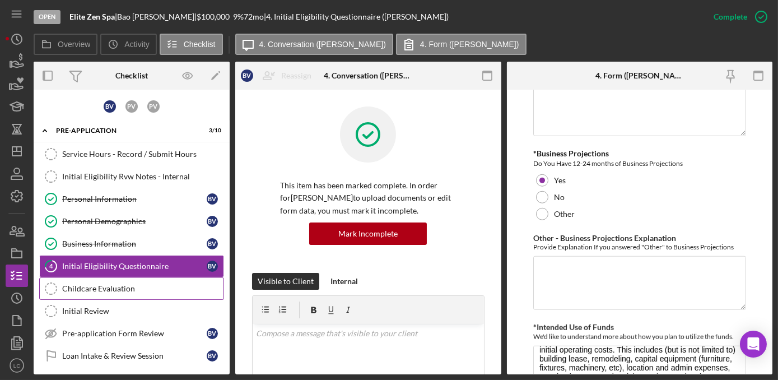
scroll to position [2119, 0]
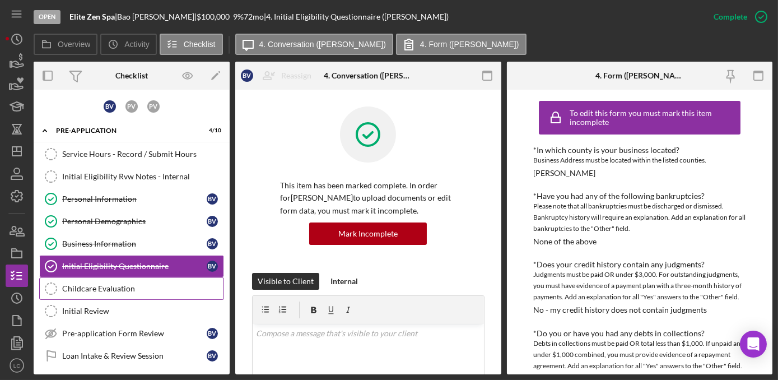
click at [140, 292] on link "Childcare Evaluation Childcare Evaluation" at bounding box center [131, 288] width 185 height 22
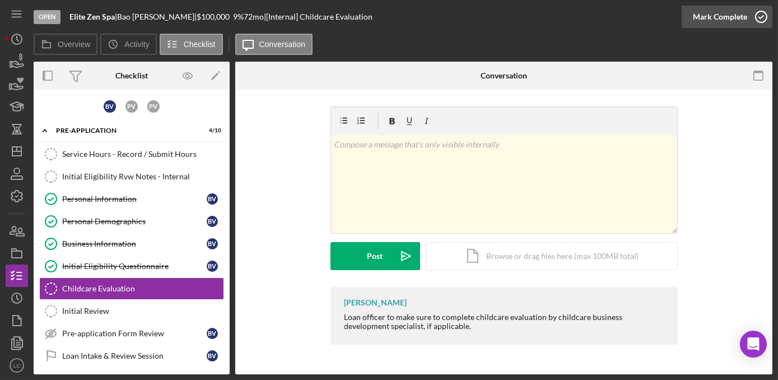
click at [758, 16] on icon "button" at bounding box center [761, 17] width 28 height 28
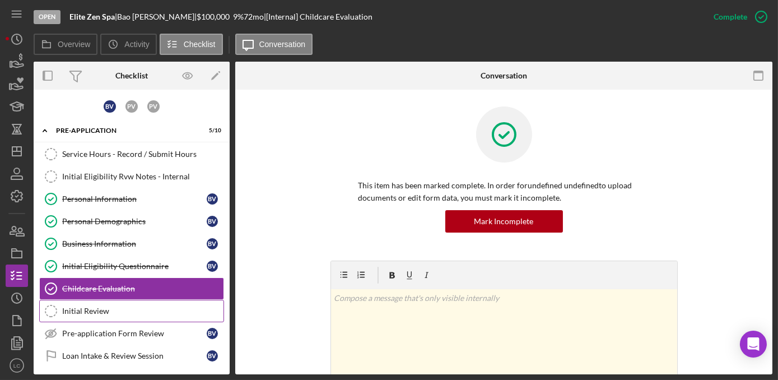
click at [115, 317] on link "Initial Review Initial Review" at bounding box center [131, 311] width 185 height 22
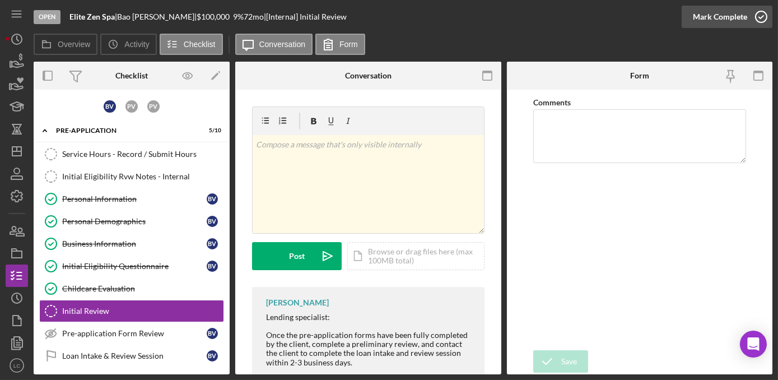
click at [760, 16] on icon "button" at bounding box center [761, 17] width 28 height 28
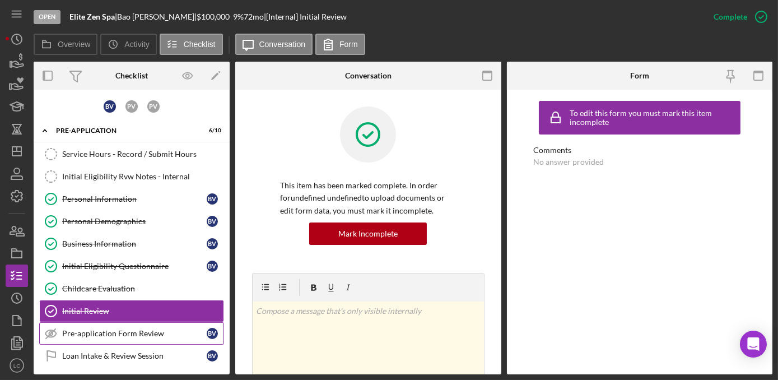
click at [110, 334] on div "Pre-application Form Review" at bounding box center [134, 333] width 144 height 9
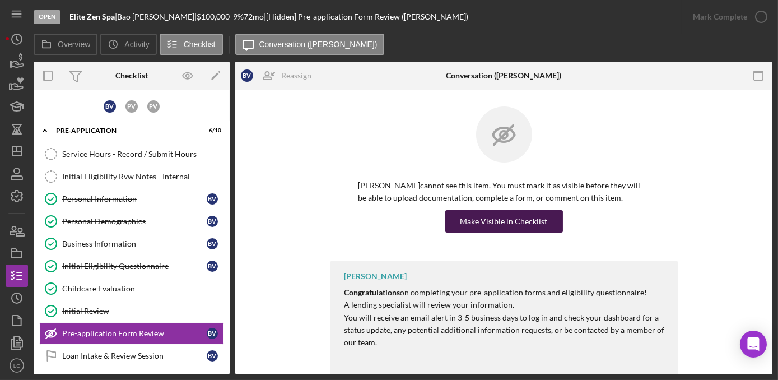
click at [479, 224] on div "Make Visible in Checklist" at bounding box center [503, 221] width 87 height 22
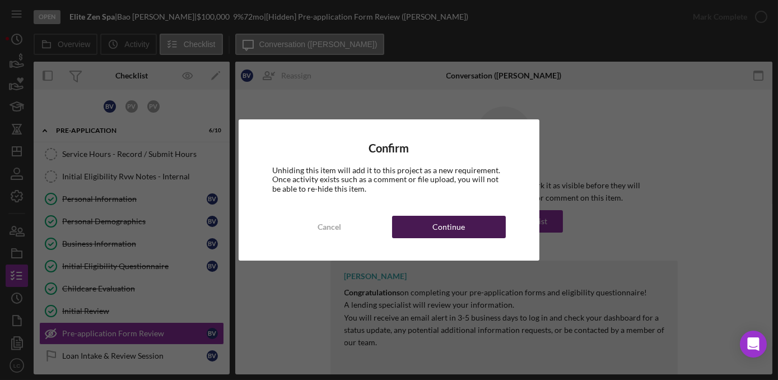
click at [467, 220] on button "Continue" at bounding box center [449, 227] width 114 height 22
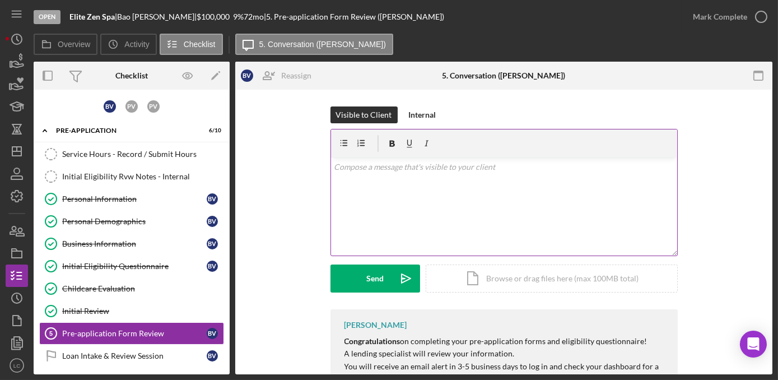
click at [397, 185] on div "v Color teal Color pink Remove color Add row above Add row below Add column bef…" at bounding box center [504, 206] width 346 height 98
click at [118, 354] on div "Loan Intake & Review Session" at bounding box center [134, 355] width 144 height 9
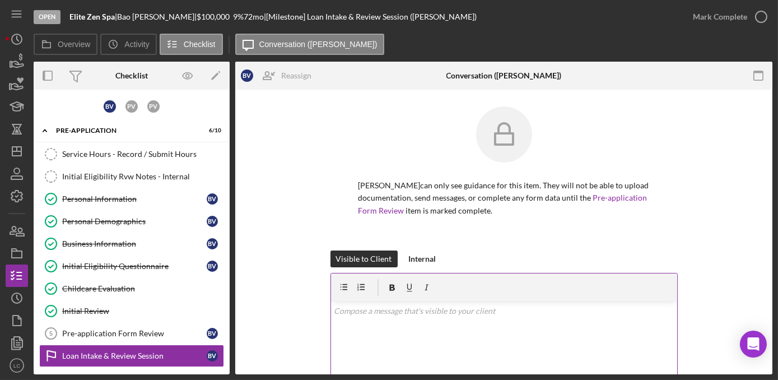
click at [391, 347] on div "v Color teal Color pink Remove color Add row above Add row below Add column bef…" at bounding box center [504, 350] width 346 height 98
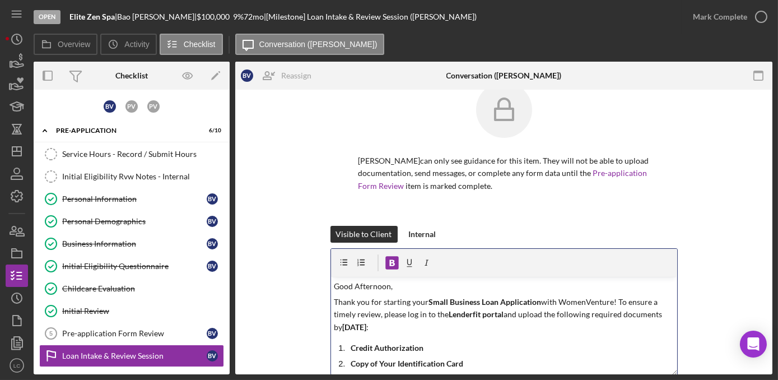
click at [364, 330] on p "Thank you for starting your Small Business Loan Application with WomenVenture! …" at bounding box center [504, 315] width 340 height 38
click at [366, 326] on strong "[DATE]" at bounding box center [354, 327] width 24 height 10
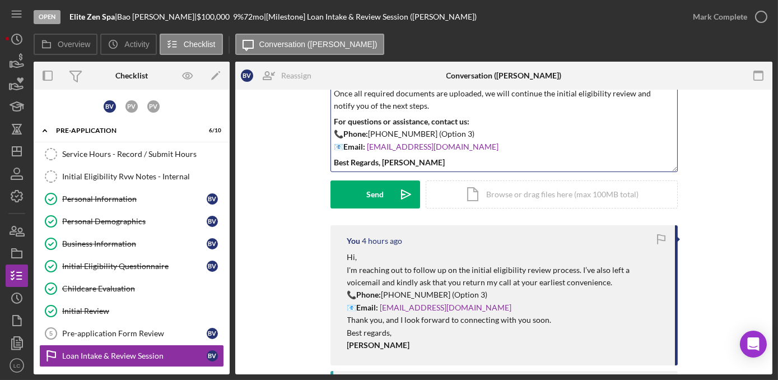
scroll to position [228, 0]
click at [366, 196] on div "Send" at bounding box center [374, 194] width 17 height 28
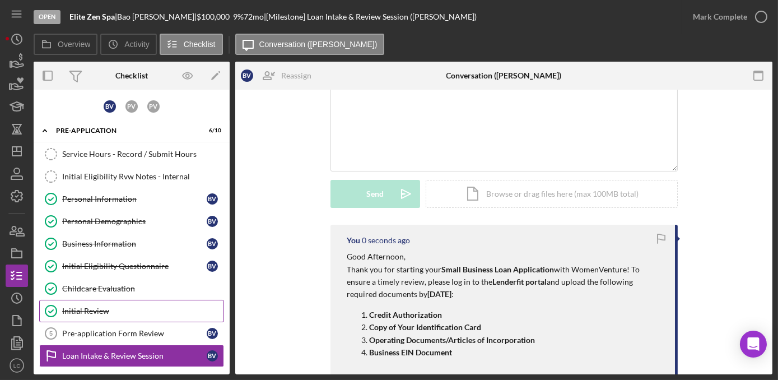
scroll to position [0, 0]
click at [157, 330] on div "Pre-application Form Review" at bounding box center [134, 333] width 144 height 9
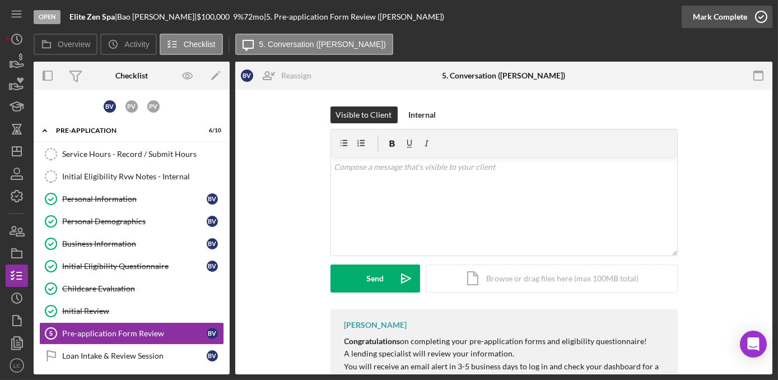
click at [755, 24] on icon "button" at bounding box center [761, 17] width 28 height 28
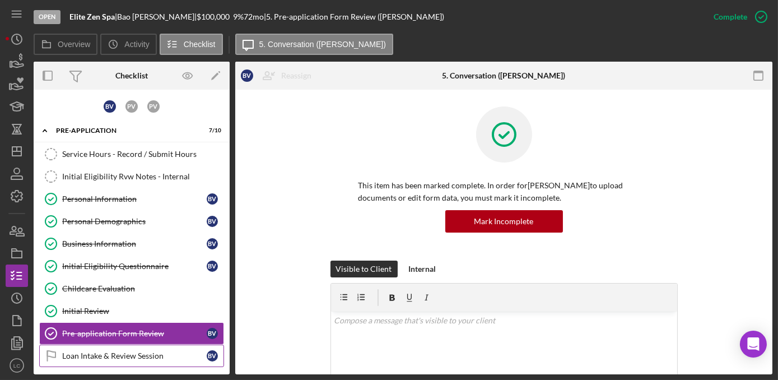
click at [88, 358] on link "Loan Intake & Review Session Loan Intake & Review Session B V" at bounding box center [131, 355] width 185 height 22
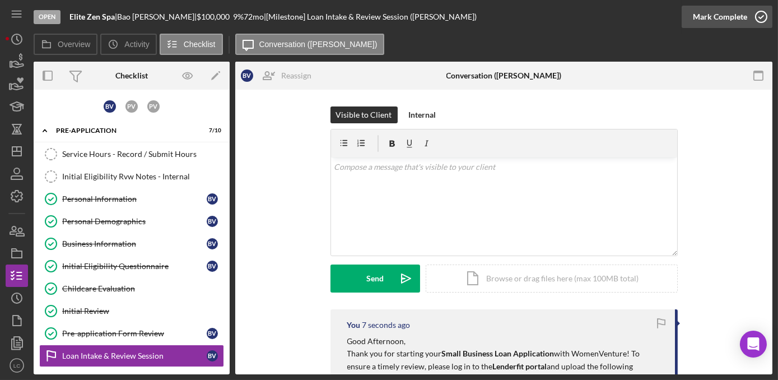
click at [762, 17] on icon "button" at bounding box center [761, 17] width 28 height 28
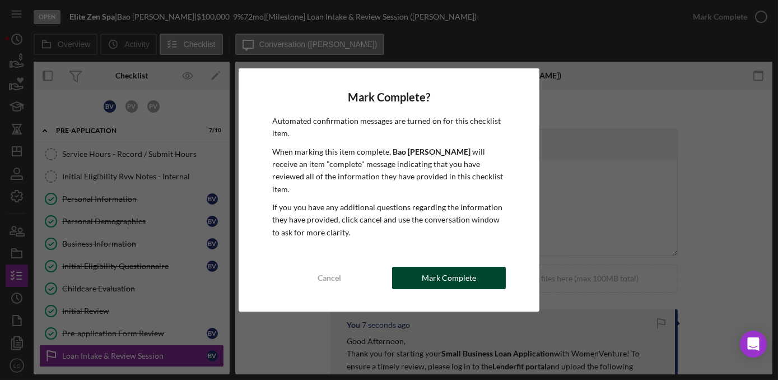
click at [438, 274] on div "Mark Complete" at bounding box center [449, 277] width 54 height 22
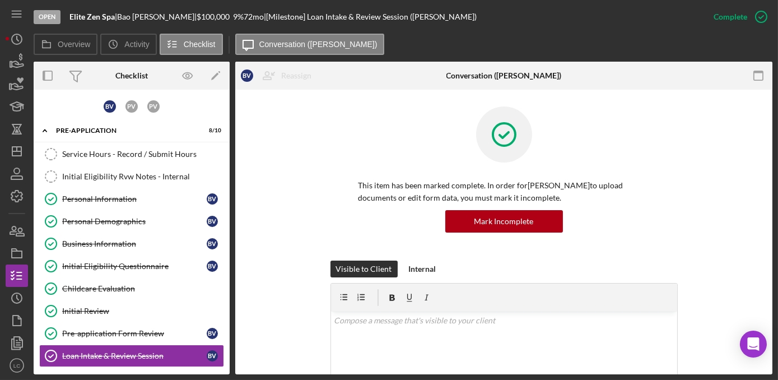
click at [2, 226] on div "Open Elite Zen Spa | [PERSON_NAME] | $100,000 $100,000 9 % 72 mo | [Milestone] …" at bounding box center [389, 190] width 778 height 380
click at [6, 225] on icon "button" at bounding box center [17, 231] width 28 height 28
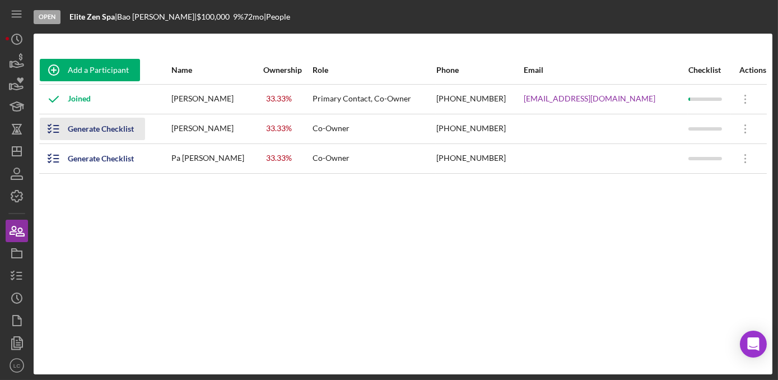
click at [95, 132] on div "Generate Checklist" at bounding box center [101, 129] width 66 height 22
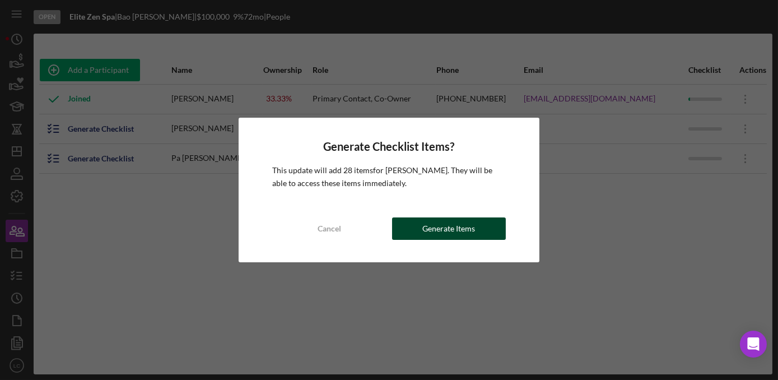
click at [425, 223] on div "Generate Items" at bounding box center [448, 228] width 53 height 22
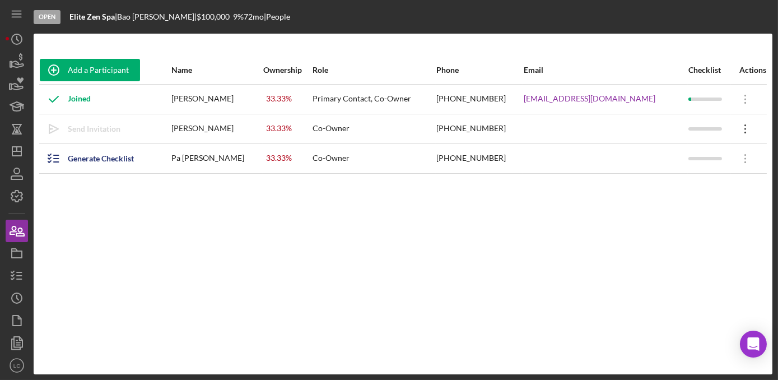
click at [736, 128] on icon "Icon/Overflow" at bounding box center [745, 129] width 28 height 28
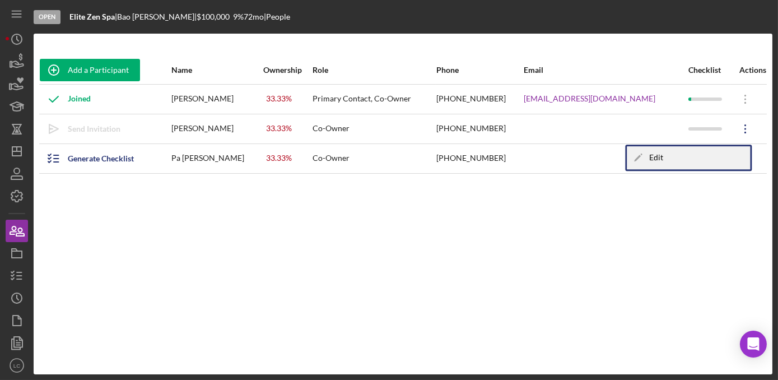
click at [653, 161] on div "Icon/Edit Edit" at bounding box center [687, 157] width 123 height 23
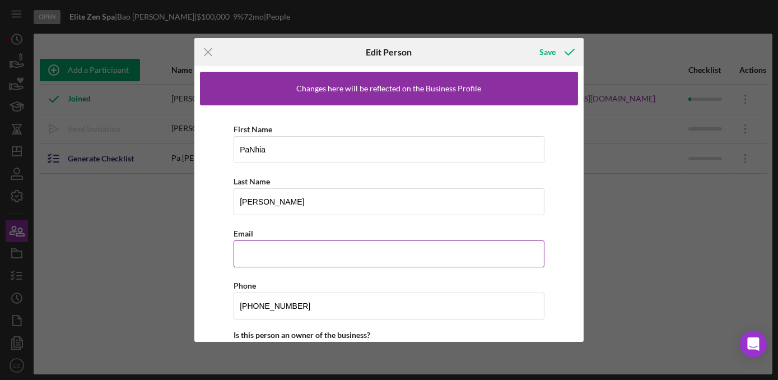
click at [264, 250] on input "Email" at bounding box center [388, 253] width 311 height 27
click at [149, 235] on div "Icon/Menu Close Edit Person Save Changes here will be reflected on the Business…" at bounding box center [389, 190] width 778 height 380
click at [210, 52] on icon "Icon/Menu Close" at bounding box center [208, 52] width 28 height 28
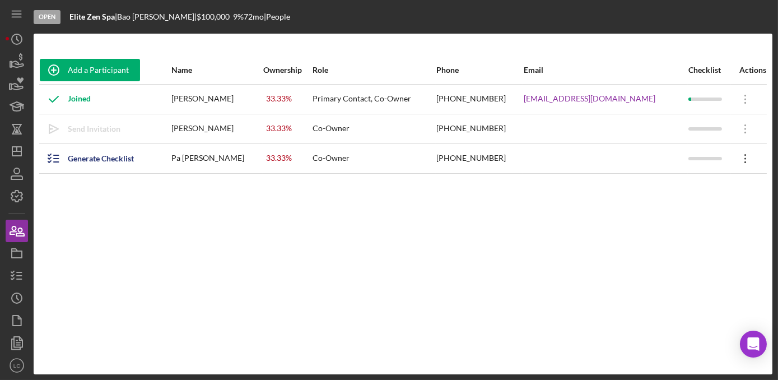
click at [740, 163] on icon "Icon/Overflow" at bounding box center [745, 158] width 28 height 28
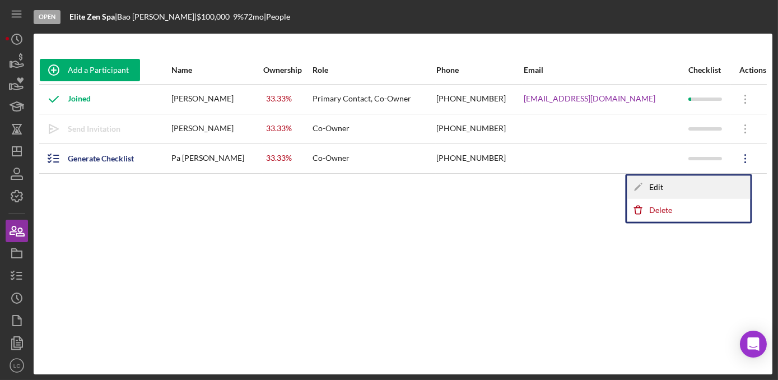
click at [666, 189] on div "Icon/Edit Edit" at bounding box center [687, 187] width 123 height 23
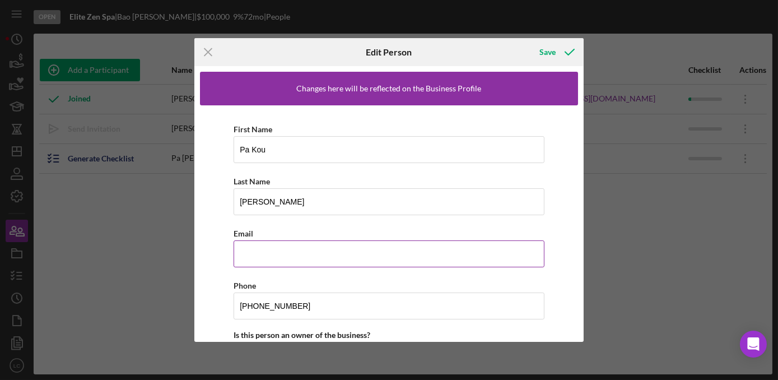
click at [345, 255] on input "Email" at bounding box center [388, 253] width 311 height 27
type input "[EMAIL_ADDRESS][DOMAIN_NAME]"
click at [543, 55] on div "Save" at bounding box center [547, 52] width 16 height 22
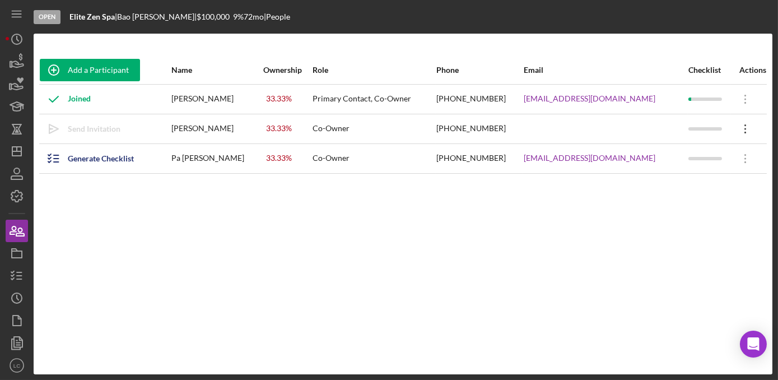
click at [738, 130] on icon "Icon/Overflow" at bounding box center [745, 129] width 28 height 28
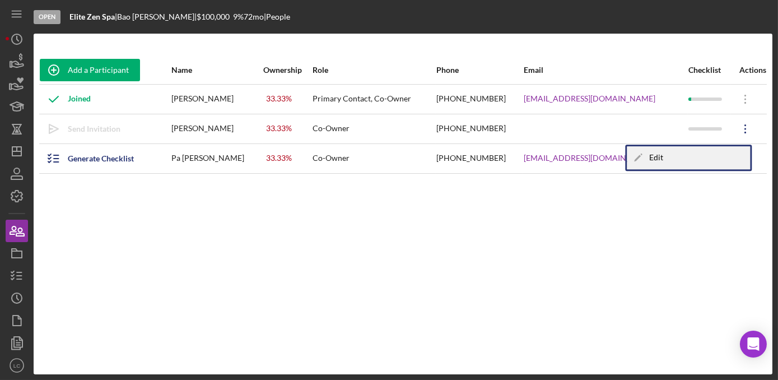
click at [670, 163] on div "Icon/Edit Edit" at bounding box center [687, 157] width 123 height 23
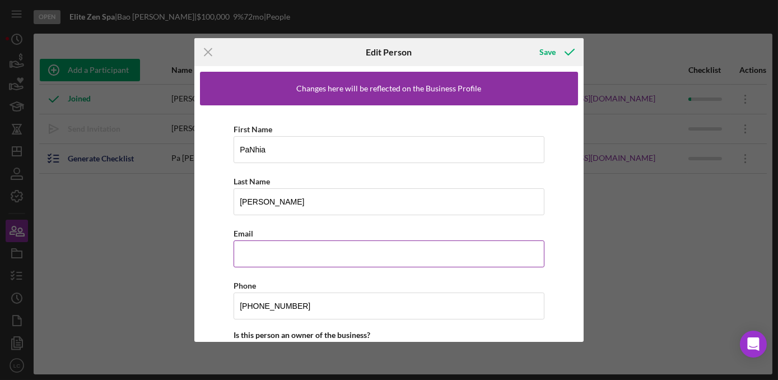
drag, startPoint x: 319, startPoint y: 252, endPoint x: 330, endPoint y: 252, distance: 11.2
click at [319, 252] on input "Email" at bounding box center [388, 253] width 311 height 27
click at [252, 255] on input "[EMAIL_ADDRESS][DOMAIN_NAME]" at bounding box center [388, 253] width 311 height 27
type input "[EMAIL_ADDRESS][DOMAIN_NAME]"
click at [541, 57] on div "Save" at bounding box center [547, 52] width 16 height 22
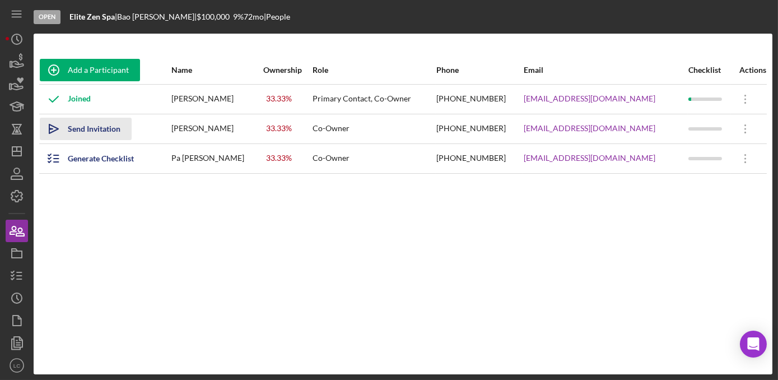
click at [88, 132] on div "Send Invitation" at bounding box center [94, 129] width 53 height 22
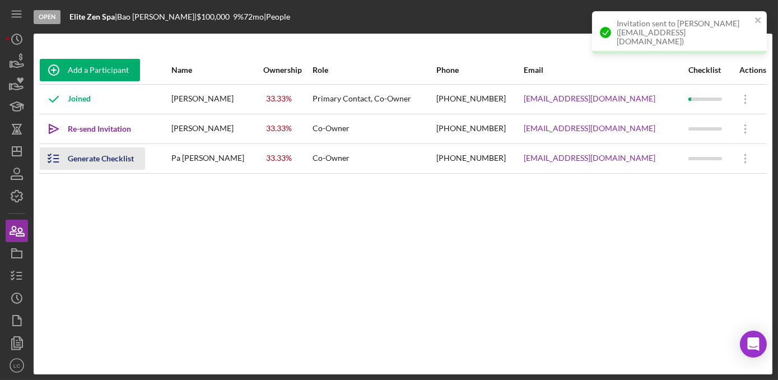
click at [95, 155] on div "Generate Checklist" at bounding box center [101, 158] width 66 height 22
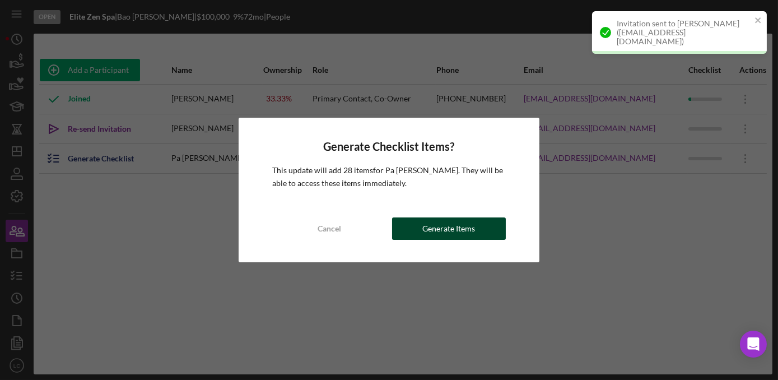
drag, startPoint x: 429, startPoint y: 225, endPoint x: 424, endPoint y: 222, distance: 6.1
click at [429, 226] on div "Generate Items" at bounding box center [448, 228] width 53 height 22
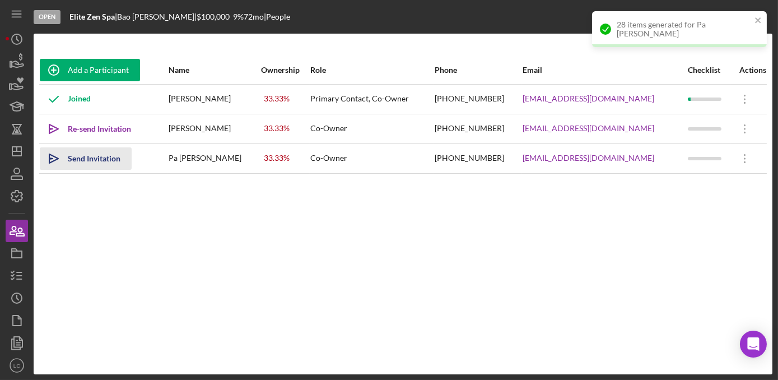
click at [85, 161] on div "Send Invitation" at bounding box center [94, 158] width 53 height 22
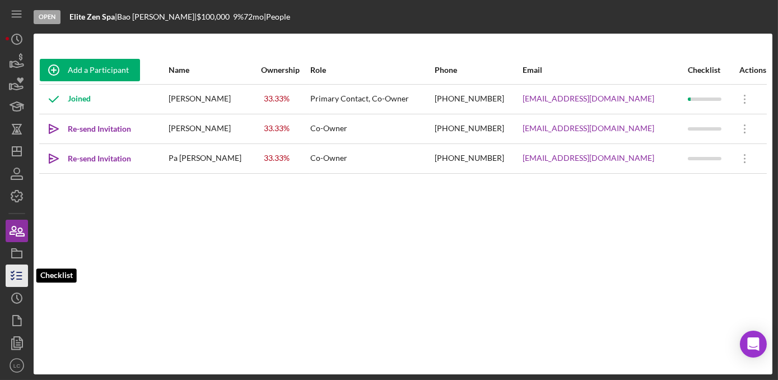
click at [14, 273] on icon "button" at bounding box center [17, 275] width 28 height 28
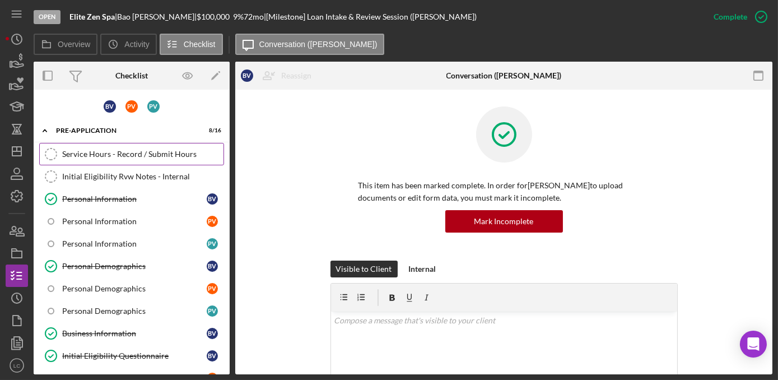
click at [95, 148] on link "Service Hours - Record / Submit Hours Service Hours - Record / Submit Hours" at bounding box center [131, 154] width 185 height 22
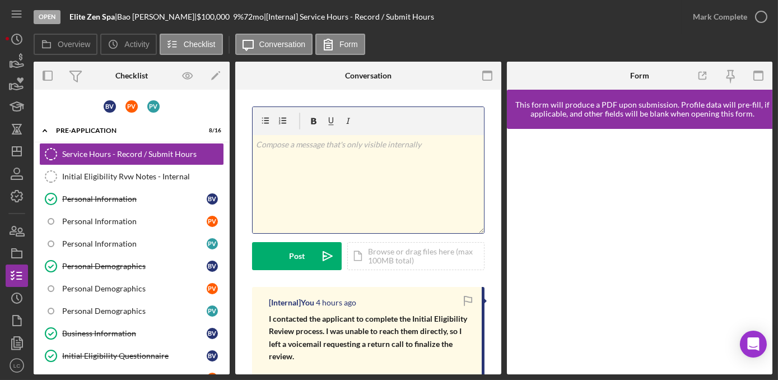
click at [278, 178] on div "v Color teal Color pink Remove color Add row above Add row below Add column bef…" at bounding box center [367, 184] width 231 height 98
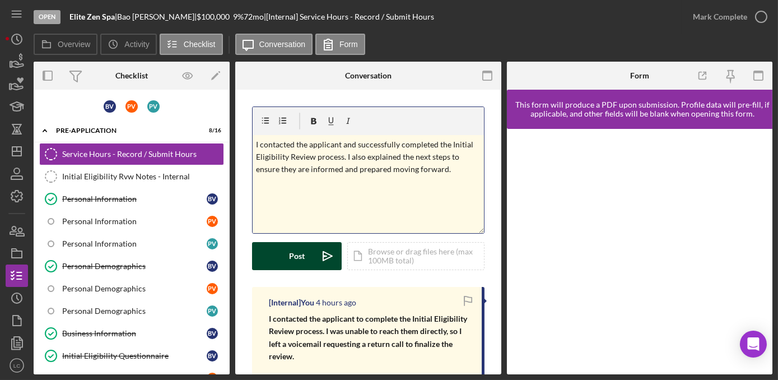
click at [275, 254] on button "Post Icon/icon-invite-send" at bounding box center [297, 256] width 90 height 28
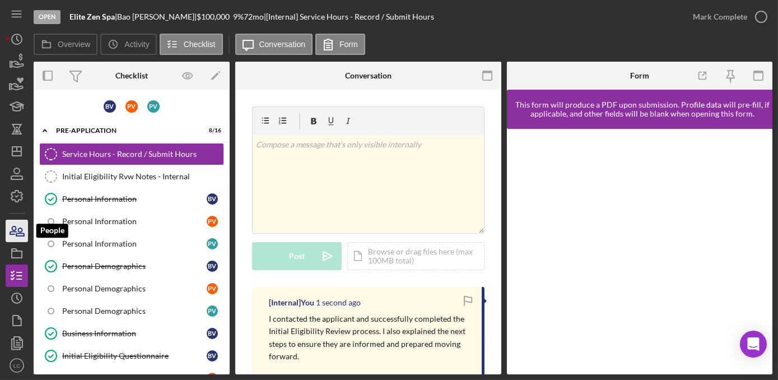
click at [21, 231] on icon "button" at bounding box center [20, 232] width 8 height 8
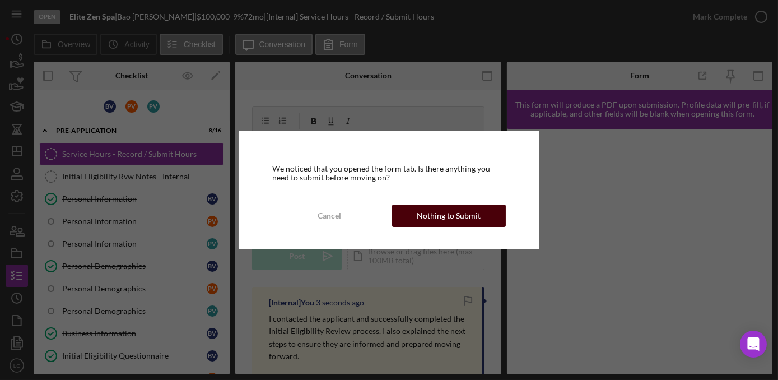
click at [417, 214] on button "Nothing to Submit" at bounding box center [449, 215] width 114 height 22
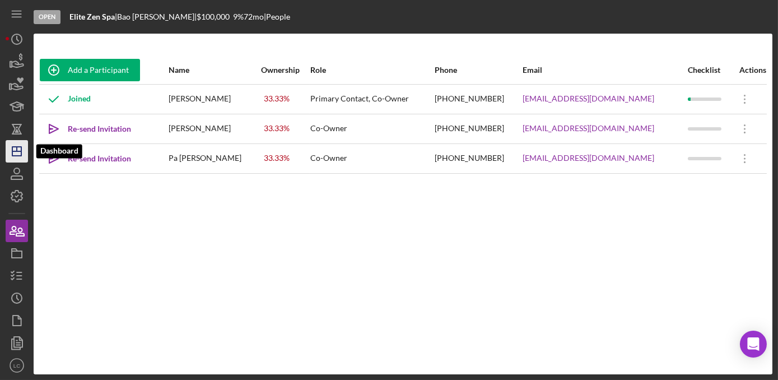
click at [15, 141] on icon "Icon/Dashboard" at bounding box center [17, 151] width 28 height 28
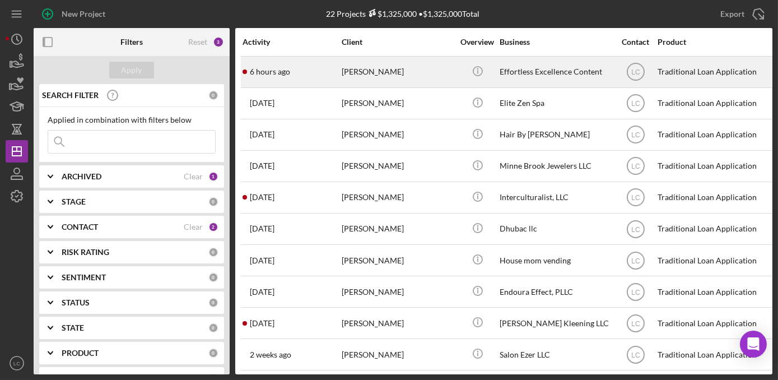
click at [400, 77] on div "[PERSON_NAME]" at bounding box center [397, 72] width 112 height 30
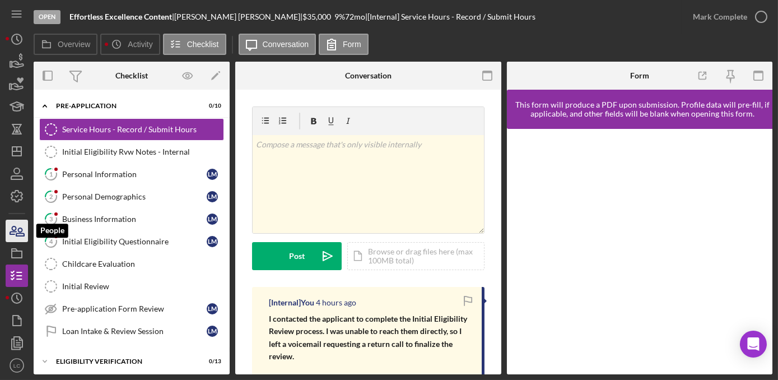
click at [13, 232] on icon "button" at bounding box center [17, 231] width 28 height 28
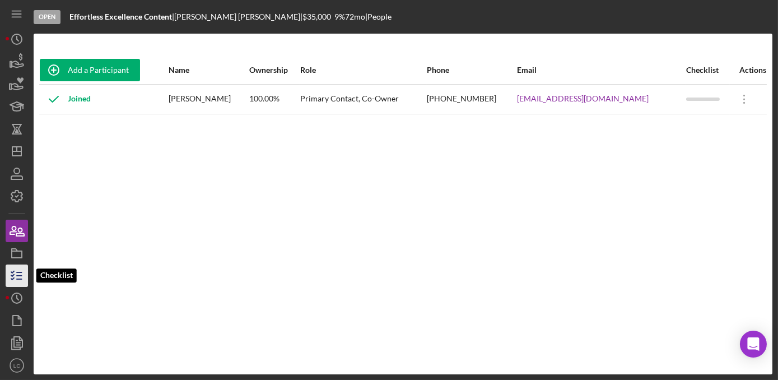
click at [16, 265] on icon "button" at bounding box center [17, 275] width 28 height 28
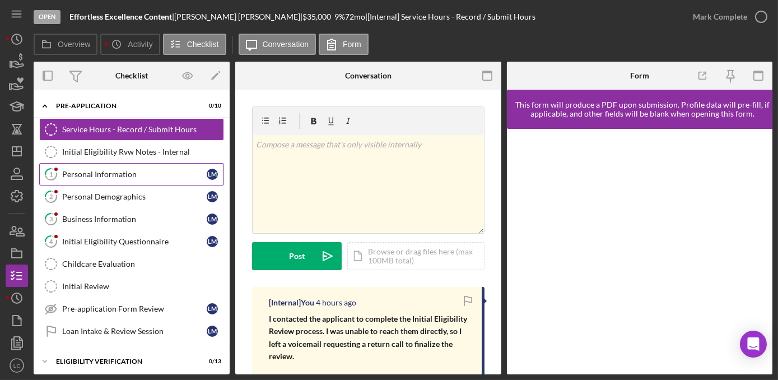
click at [69, 175] on div "Personal Information" at bounding box center [134, 174] width 144 height 9
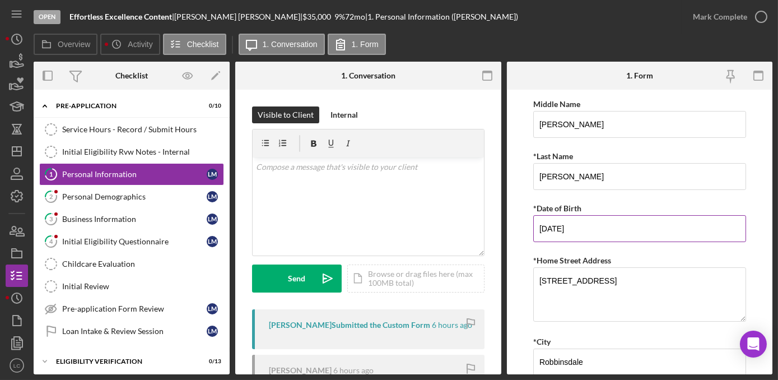
scroll to position [101, 0]
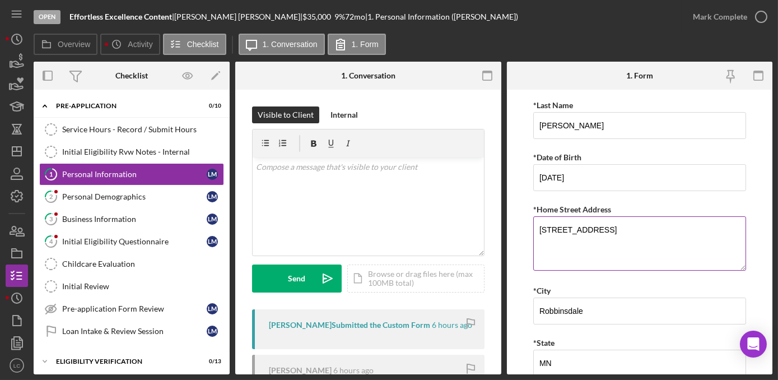
click at [598, 227] on textarea "[STREET_ADDRESS]" at bounding box center [639, 243] width 213 height 54
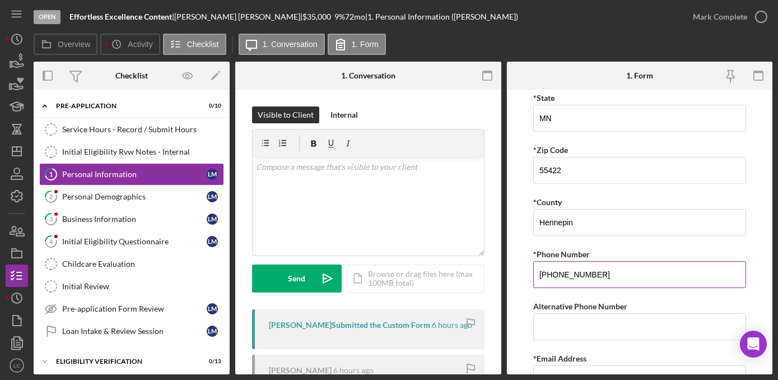
scroll to position [401, 0]
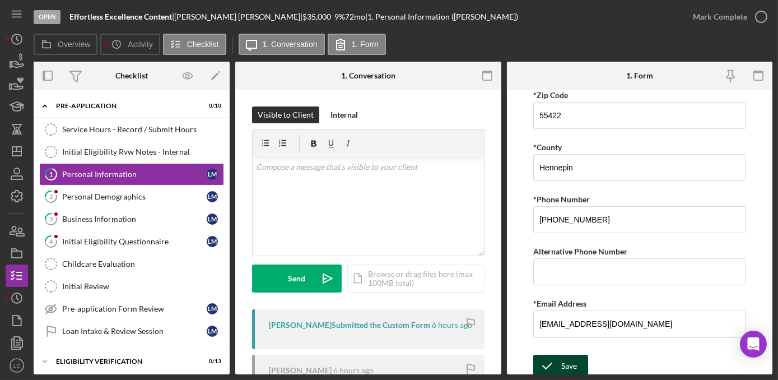
type textarea "[STREET_ADDRESS]"
click at [578, 354] on button "Save" at bounding box center [560, 365] width 55 height 22
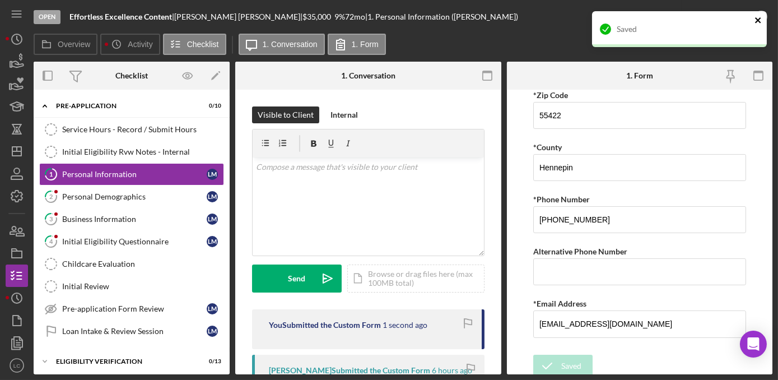
click at [758, 22] on icon "close" at bounding box center [758, 20] width 8 height 9
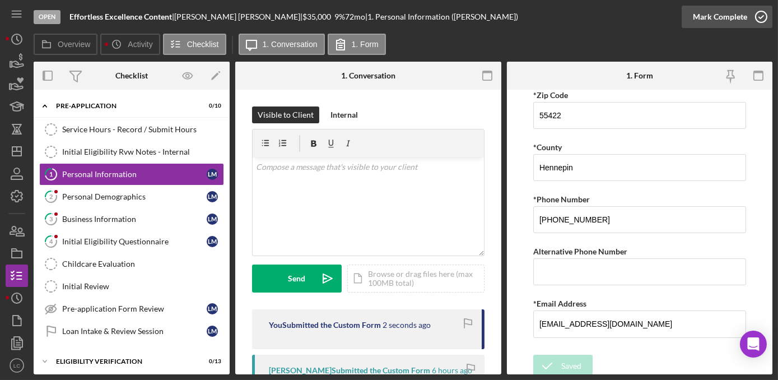
click at [758, 18] on icon "button" at bounding box center [761, 17] width 28 height 28
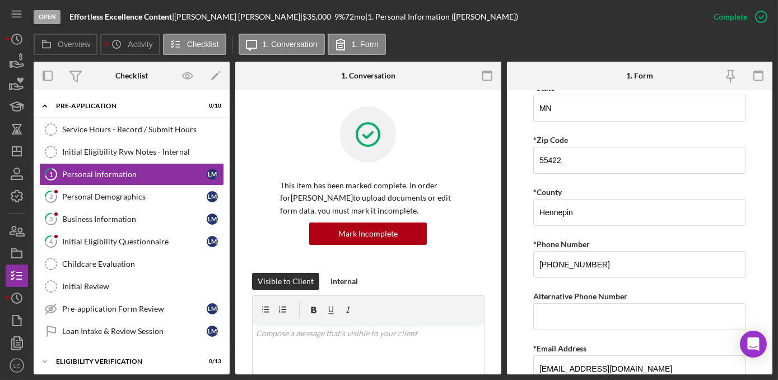
scroll to position [446, 0]
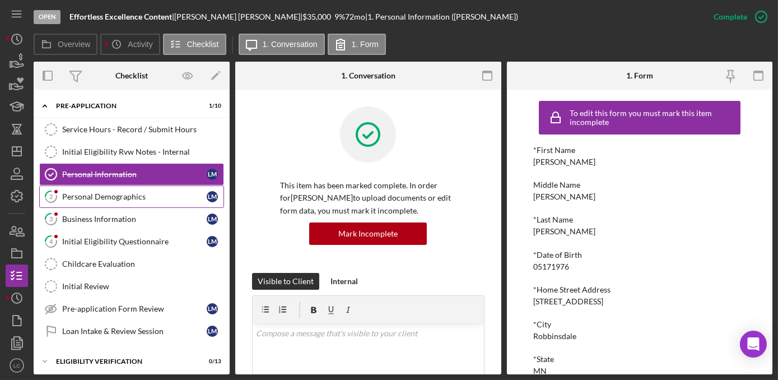
click at [148, 201] on link "2 Personal Demographics [PERSON_NAME]" at bounding box center [131, 196] width 185 height 22
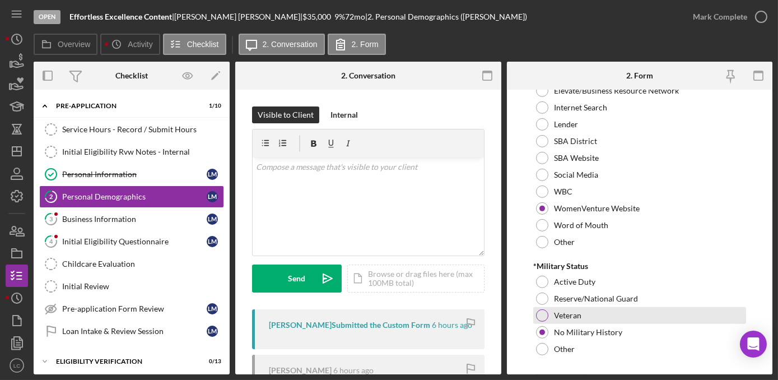
scroll to position [1206, 0]
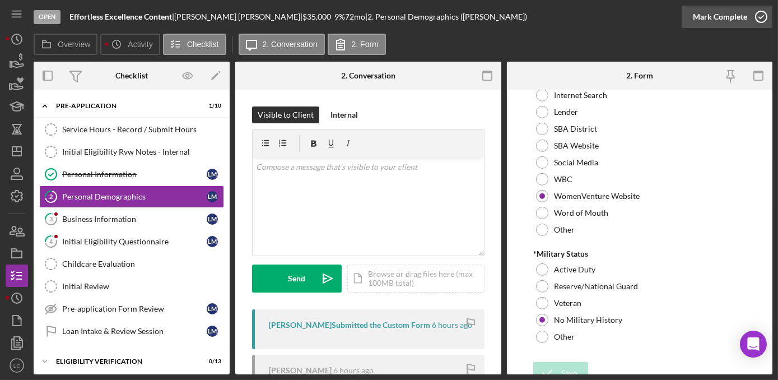
click at [761, 8] on icon "button" at bounding box center [761, 17] width 28 height 28
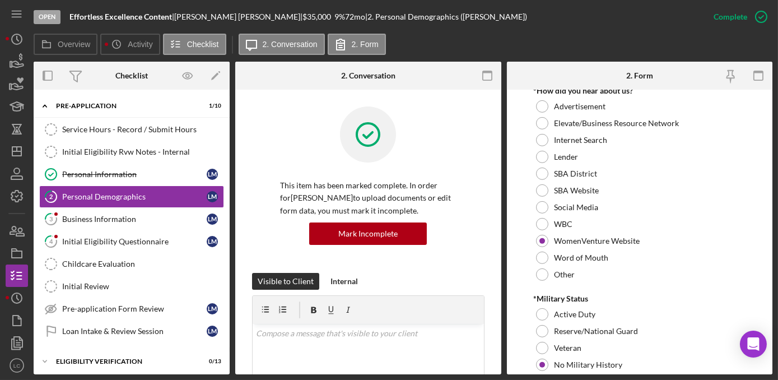
scroll to position [1251, 0]
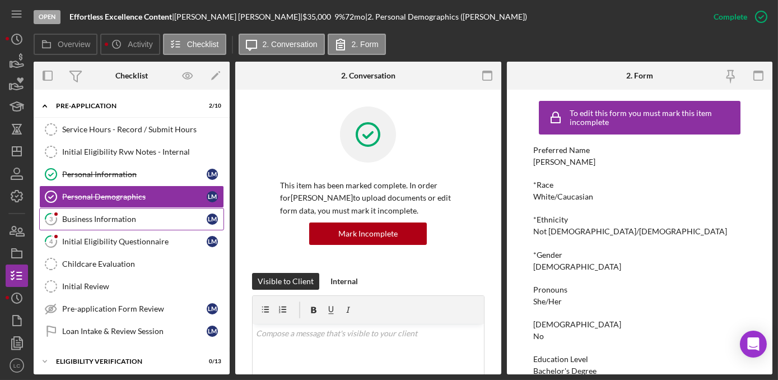
click at [152, 217] on div "Business Information" at bounding box center [134, 218] width 144 height 9
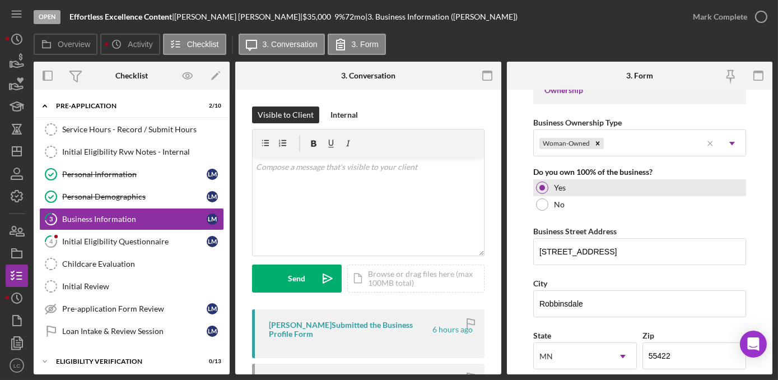
scroll to position [560, 0]
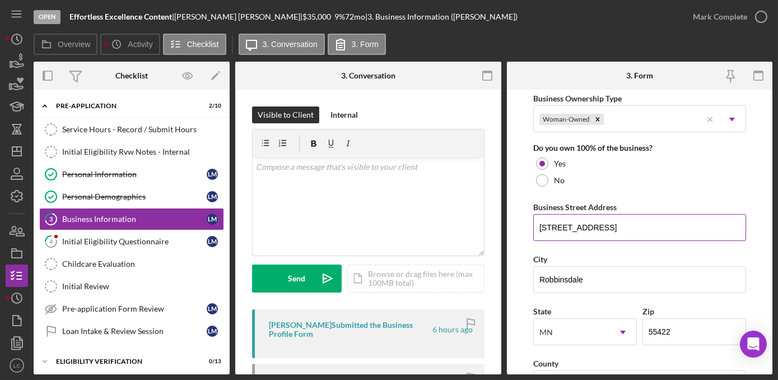
click at [596, 224] on input "[STREET_ADDRESS]" at bounding box center [639, 227] width 213 height 27
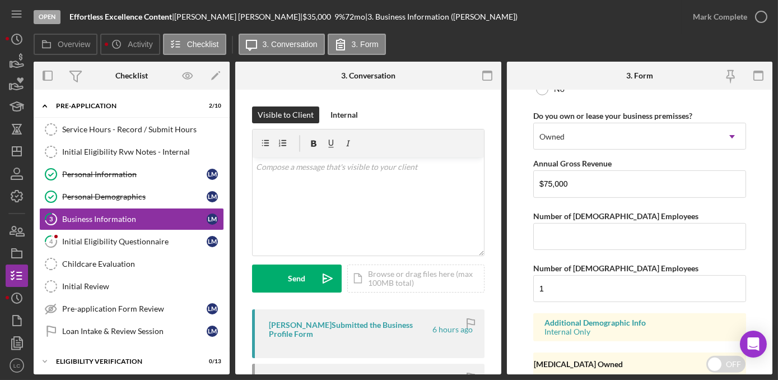
scroll to position [952, 0]
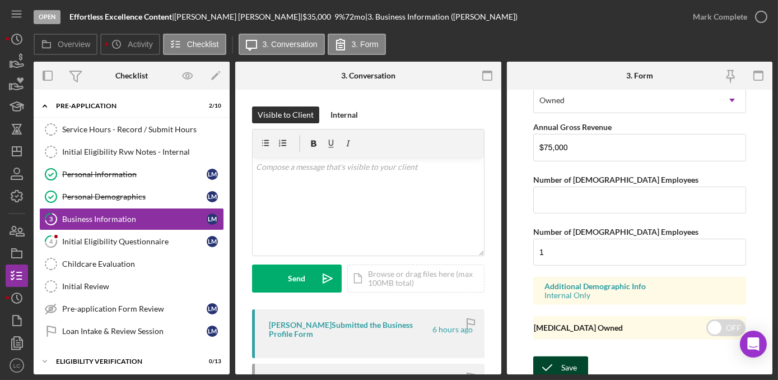
type input "[STREET_ADDRESS]"
click at [563, 362] on div "Save" at bounding box center [569, 367] width 16 height 22
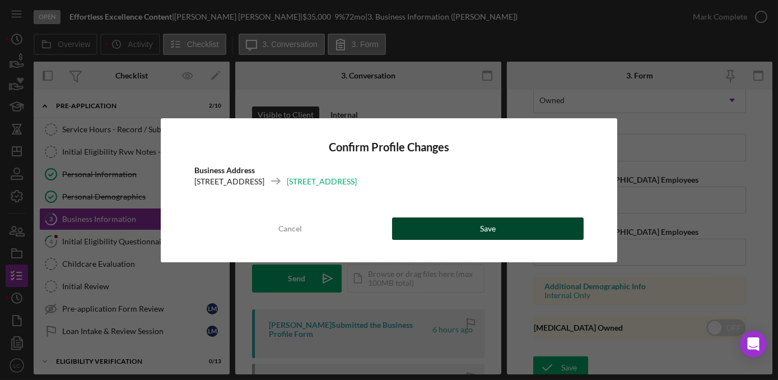
click at [524, 224] on button "Save" at bounding box center [487, 228] width 191 height 22
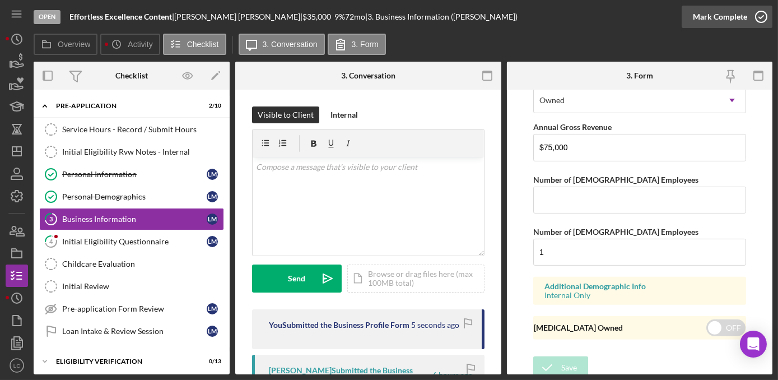
click at [764, 18] on icon "button" at bounding box center [761, 17] width 28 height 28
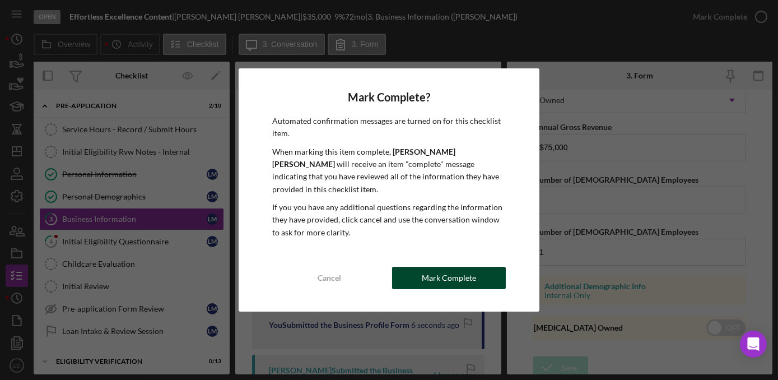
click at [413, 272] on button "Mark Complete" at bounding box center [449, 277] width 114 height 22
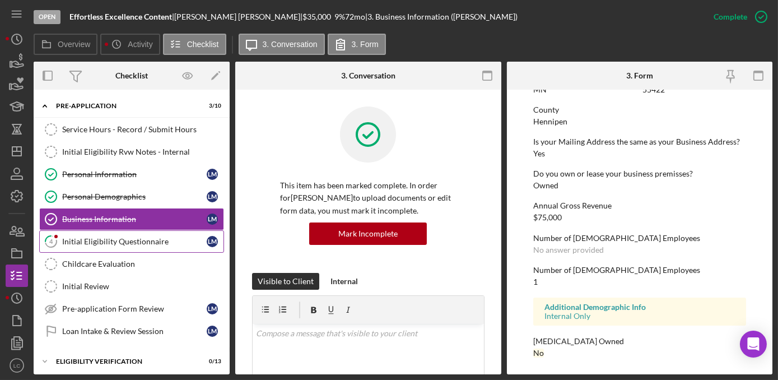
scroll to position [560, 0]
click at [115, 237] on div "Initial Eligibility Questionnaire" at bounding box center [134, 241] width 144 height 9
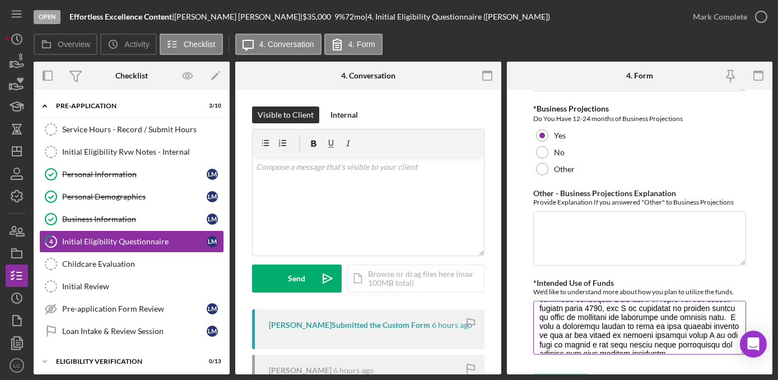
scroll to position [50, 0]
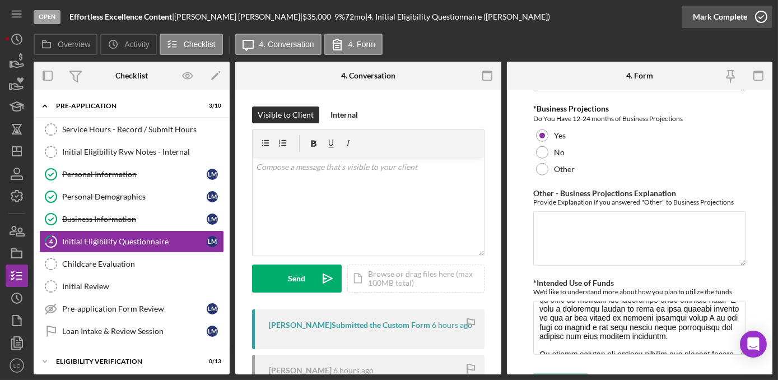
click at [758, 11] on circle "button" at bounding box center [760, 16] width 11 height 11
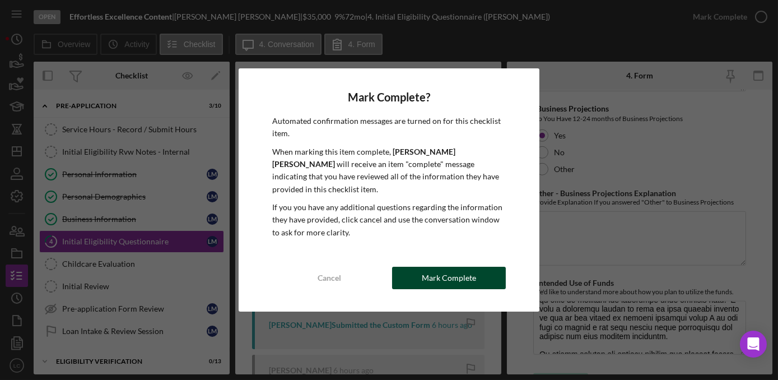
click at [470, 274] on div "Mark Complete" at bounding box center [449, 277] width 54 height 22
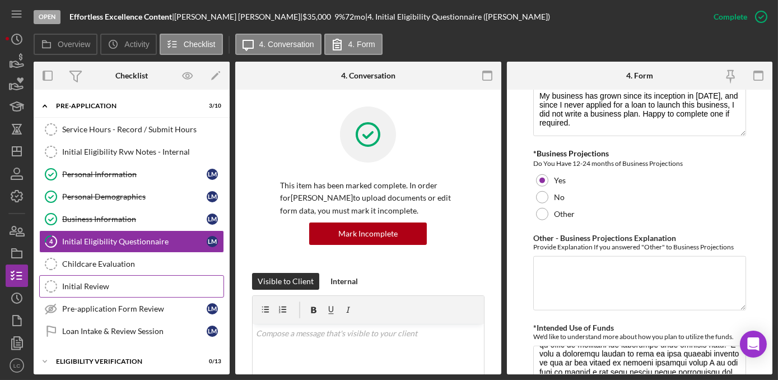
scroll to position [2157, 0]
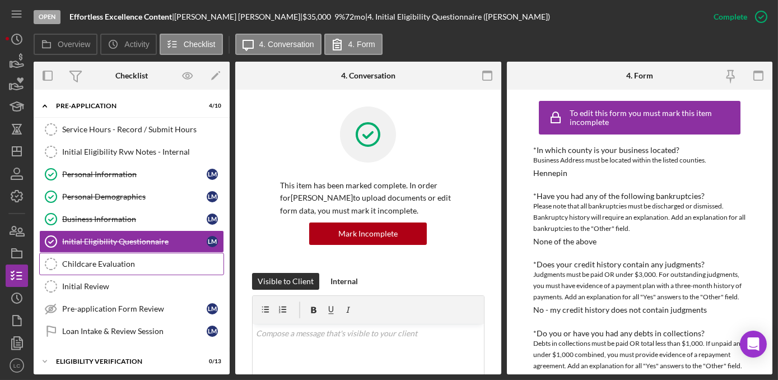
click at [112, 260] on div "Childcare Evaluation" at bounding box center [142, 263] width 161 height 9
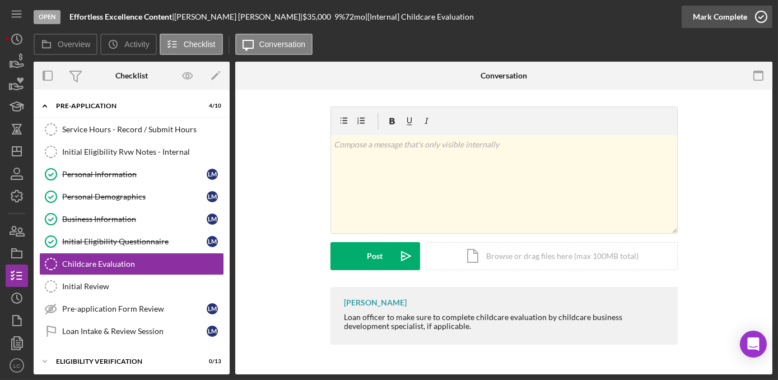
click at [760, 11] on circle "button" at bounding box center [760, 16] width 11 height 11
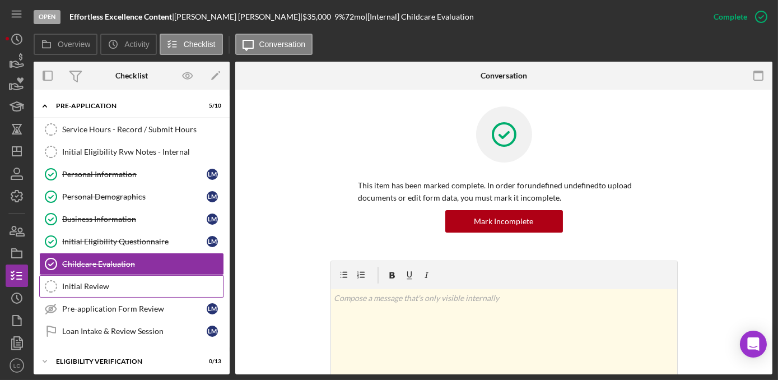
click at [111, 283] on div "Initial Review" at bounding box center [142, 286] width 161 height 9
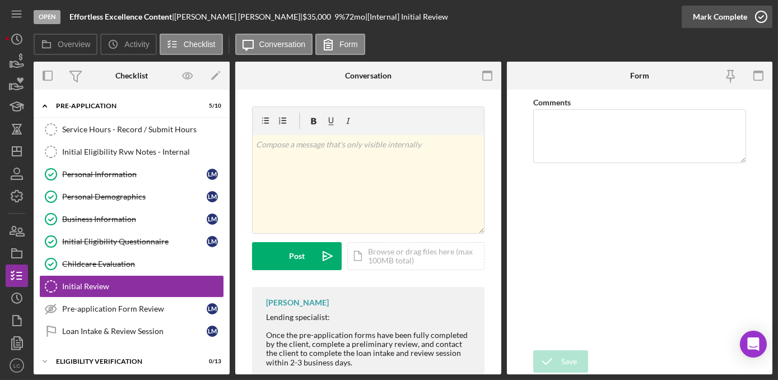
click at [765, 16] on icon "button" at bounding box center [761, 17] width 28 height 28
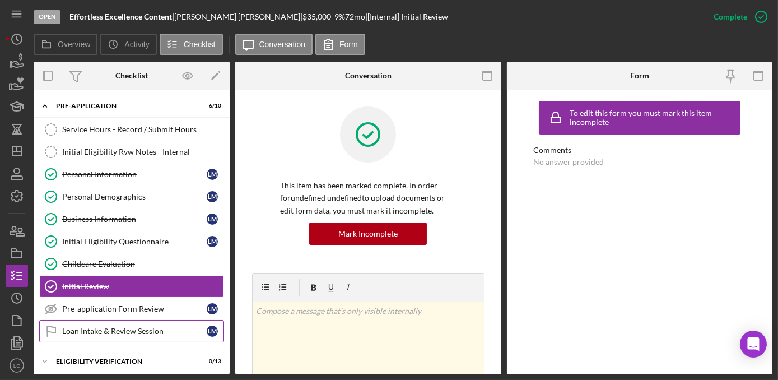
drag, startPoint x: 101, startPoint y: 315, endPoint x: 99, endPoint y: 321, distance: 7.3
click at [99, 321] on div "Service Hours - Record / Submit Hours Service Hours - Record / Submit Hours Ini…" at bounding box center [132, 233] width 196 height 230
click at [97, 312] on link "Pre-application Form Review Pre-application Form Review [PERSON_NAME]" at bounding box center [131, 308] width 185 height 22
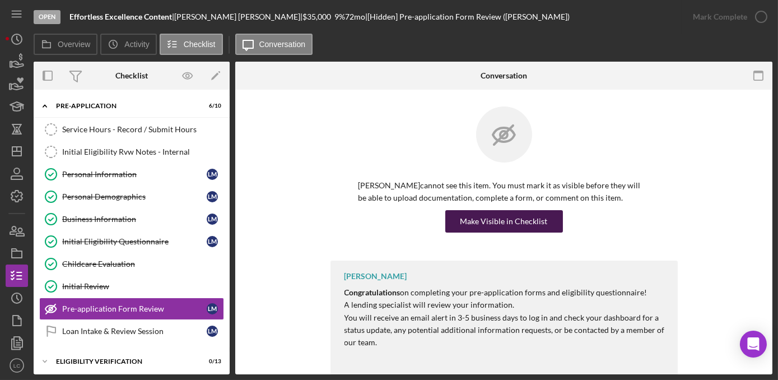
click at [507, 219] on div "Make Visible in Checklist" at bounding box center [503, 221] width 87 height 22
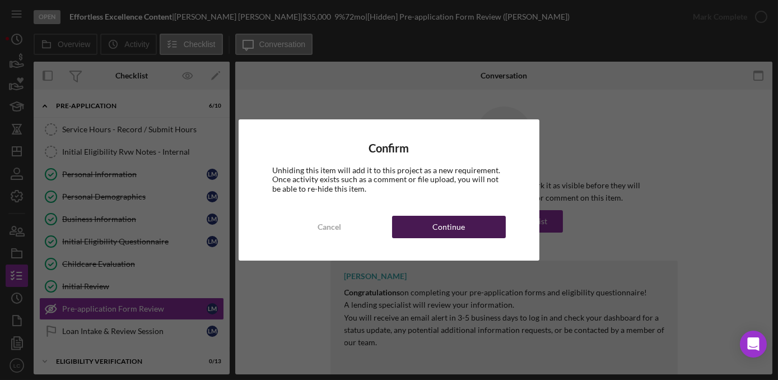
click at [459, 217] on div "Continue" at bounding box center [448, 227] width 32 height 22
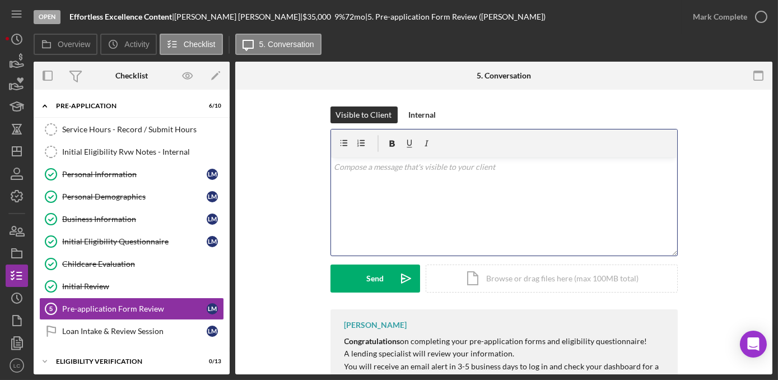
click at [340, 178] on div "v Color teal Color pink Remove color Add row above Add row below Add column bef…" at bounding box center [504, 206] width 346 height 98
click at [152, 338] on link "Loan Intake & Review Session Loan Intake & Review Session [PERSON_NAME]" at bounding box center [131, 331] width 185 height 22
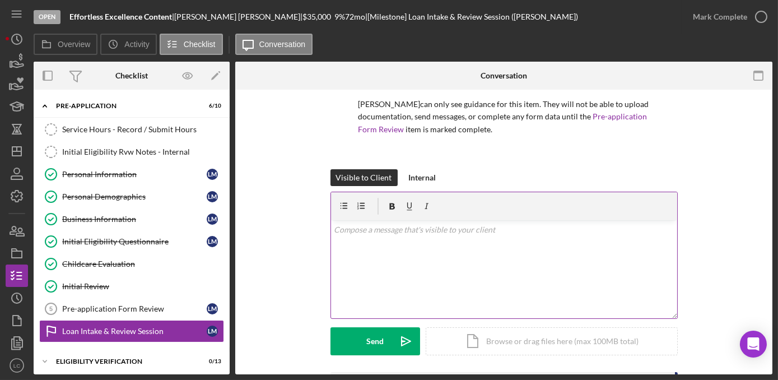
scroll to position [203, 0]
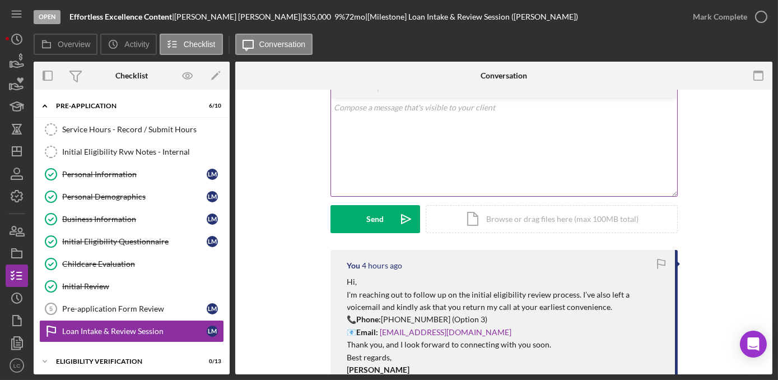
click at [369, 137] on div "v Color teal Color pink Remove color Add row above Add row below Add column bef…" at bounding box center [504, 147] width 346 height 98
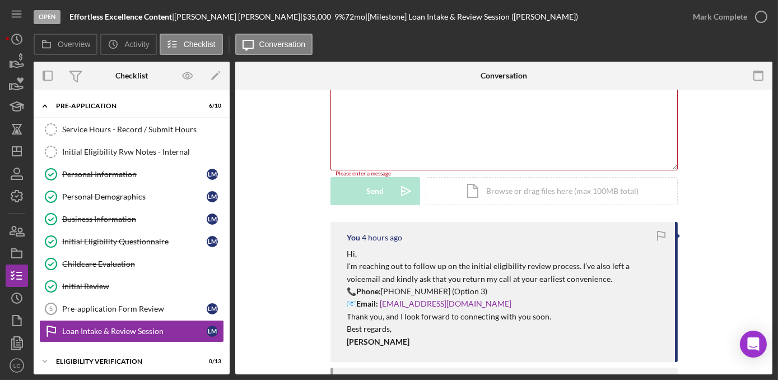
scroll to position [152, 0]
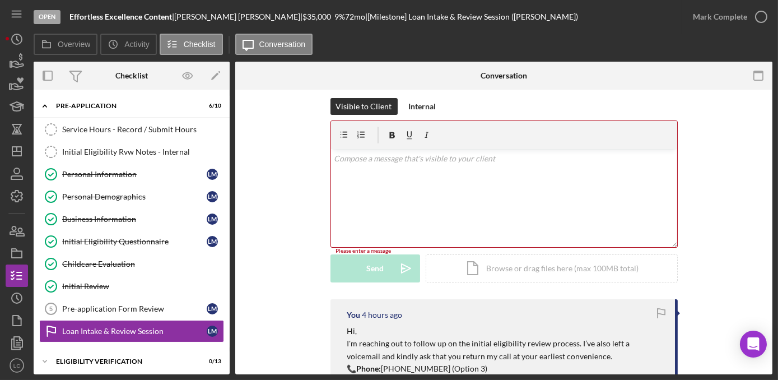
click at [387, 168] on div "v Color teal Color pink Remove color Add row above Add row below Add column bef…" at bounding box center [504, 198] width 346 height 98
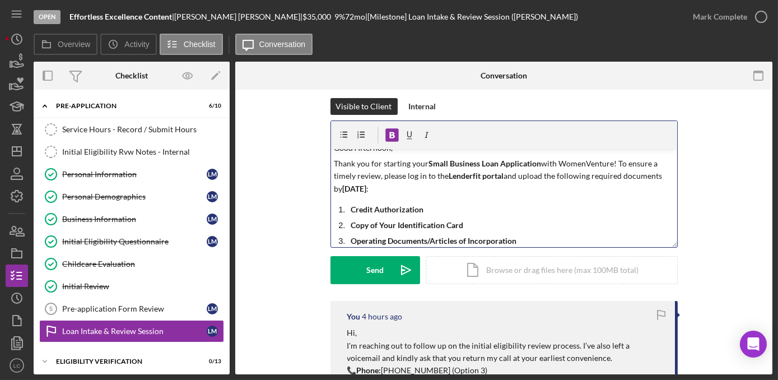
scroll to position [0, 0]
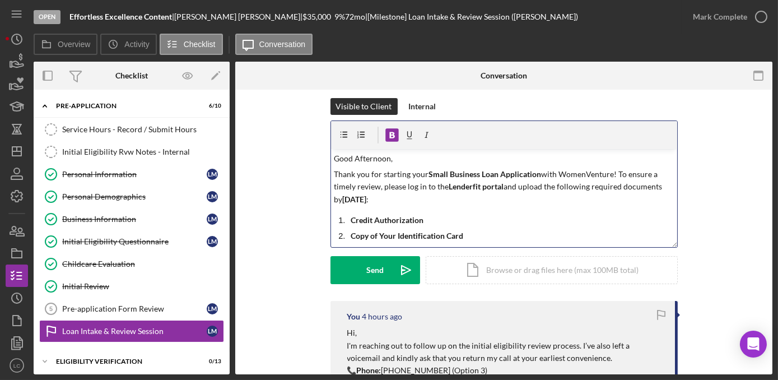
click at [363, 202] on strong "[DATE]" at bounding box center [354, 199] width 24 height 10
drag, startPoint x: 419, startPoint y: 202, endPoint x: 428, endPoint y: 202, distance: 9.0
click at [366, 202] on strong "[DATE]" at bounding box center [354, 199] width 24 height 10
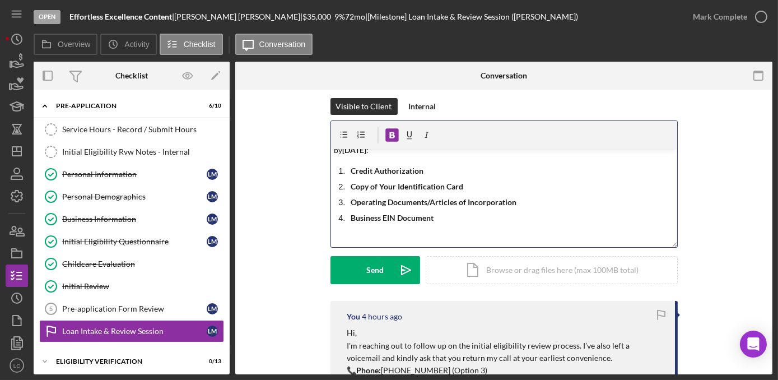
scroll to position [101, 0]
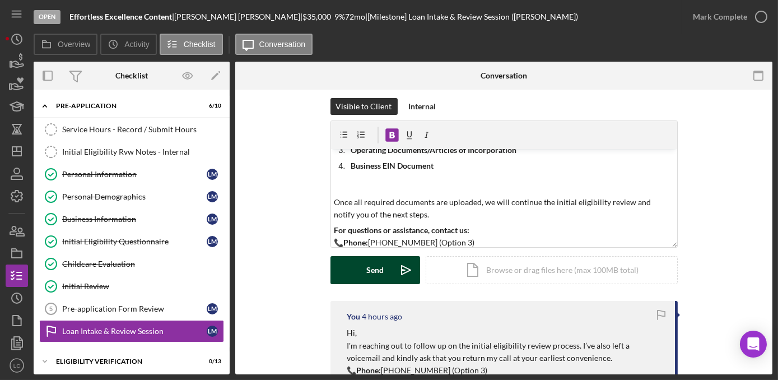
click at [359, 273] on button "Send Icon/icon-invite-send" at bounding box center [375, 270] width 90 height 28
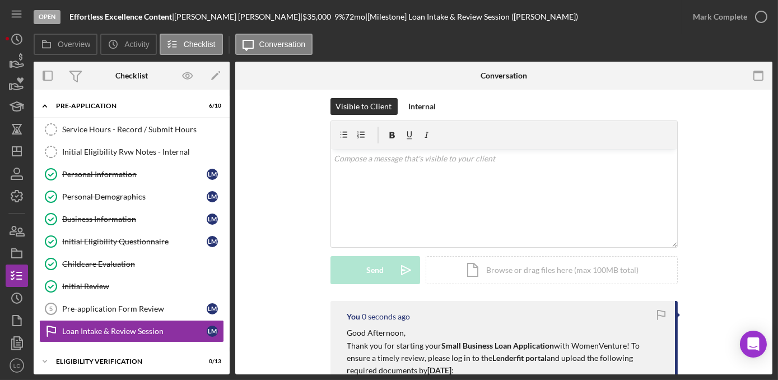
scroll to position [0, 0]
click at [121, 304] on div "Pre-application Form Review" at bounding box center [134, 308] width 144 height 9
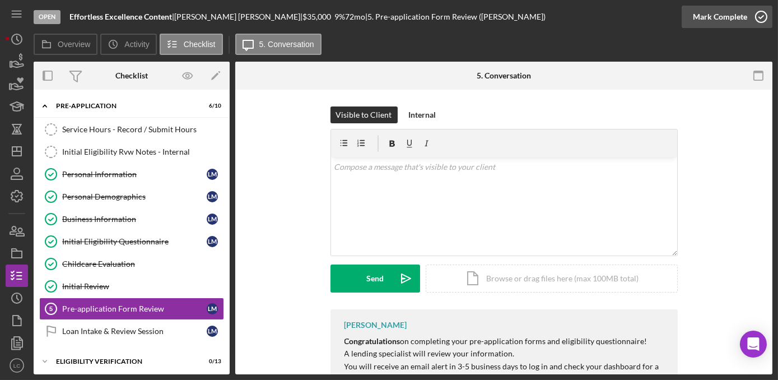
click at [757, 16] on icon "button" at bounding box center [761, 17] width 28 height 28
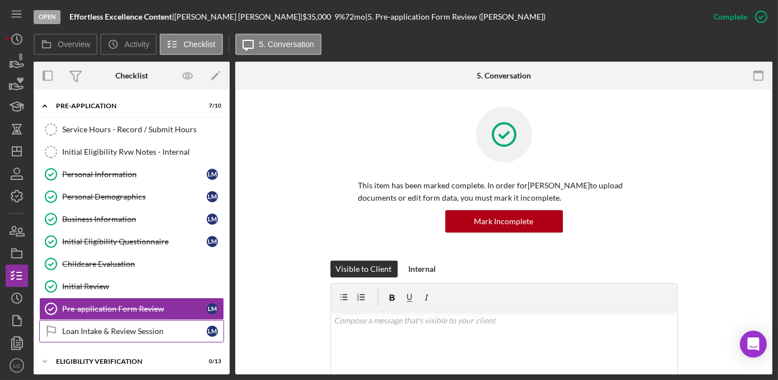
click at [132, 320] on link "Loan Intake & Review Session Loan Intake & Review Session [PERSON_NAME]" at bounding box center [131, 331] width 185 height 22
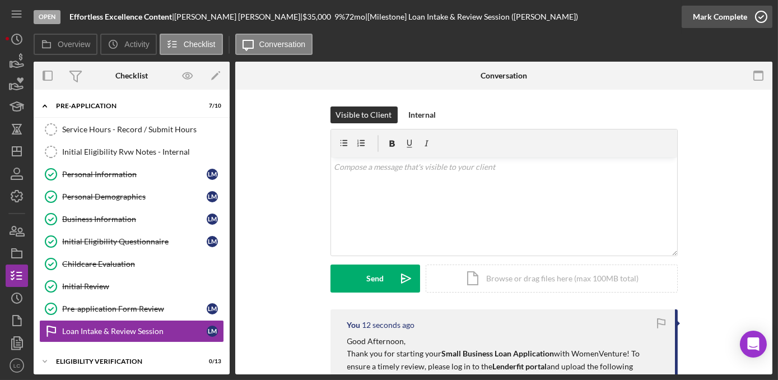
click at [764, 13] on icon "button" at bounding box center [761, 17] width 28 height 28
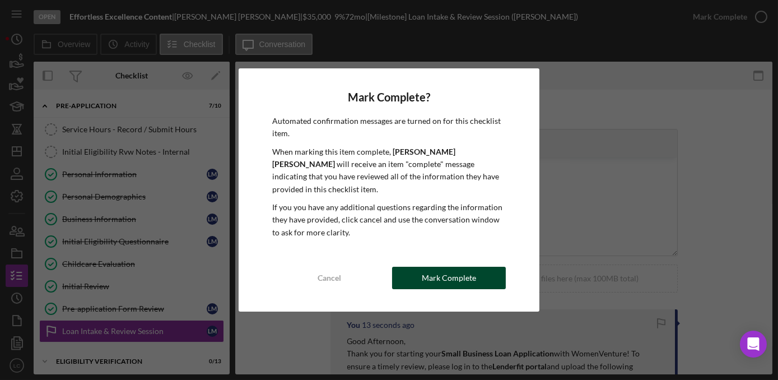
click at [459, 276] on div "Mark Complete" at bounding box center [449, 277] width 54 height 22
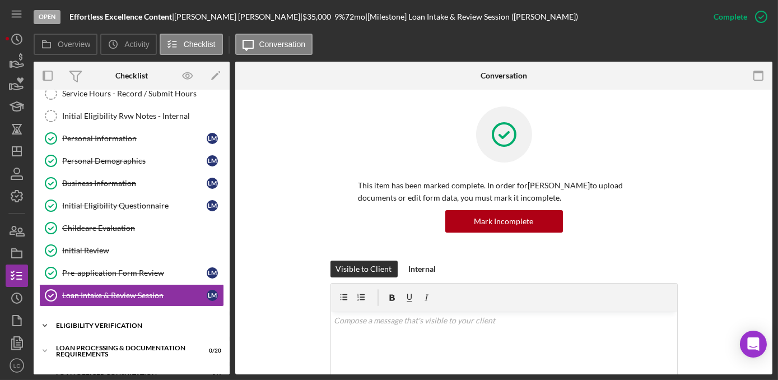
scroll to position [50, 0]
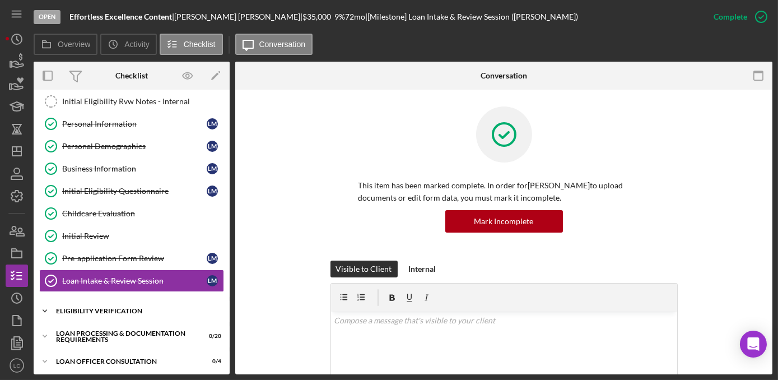
click at [45, 300] on icon "Icon/Expander" at bounding box center [45, 311] width 22 height 22
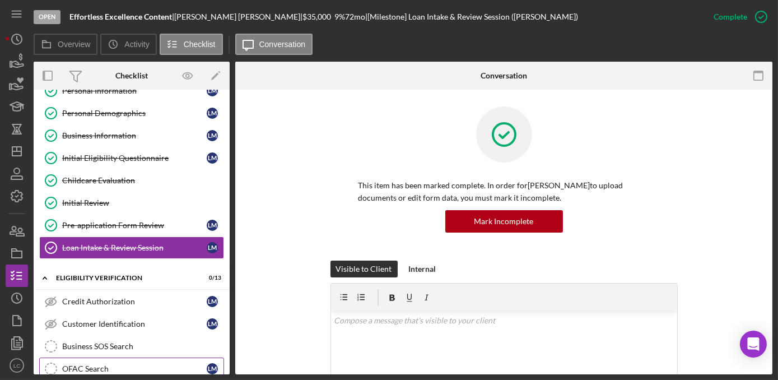
scroll to position [152, 0]
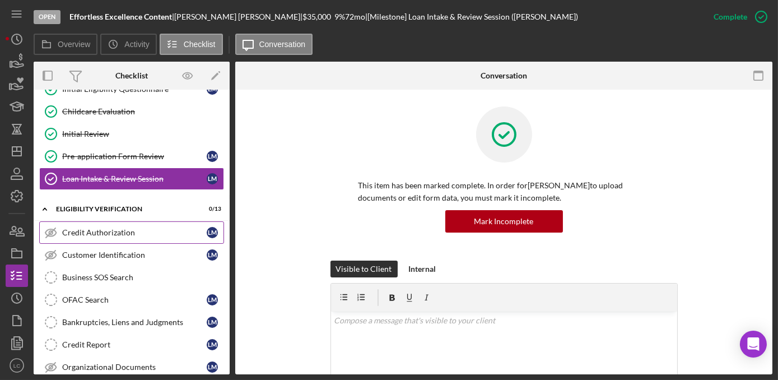
click at [124, 229] on div "Credit Authorization" at bounding box center [134, 232] width 144 height 9
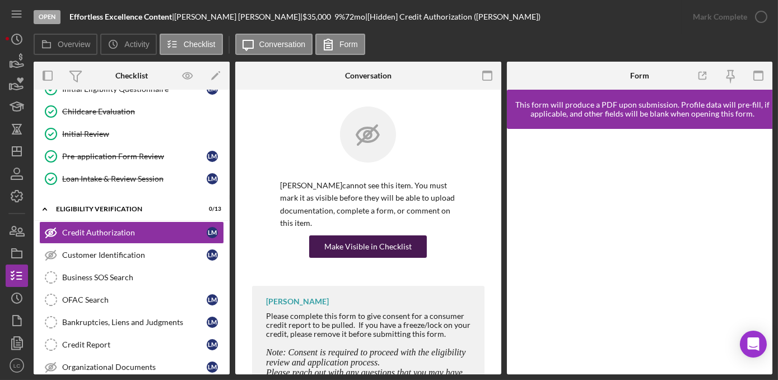
click at [343, 252] on div "Make Visible in Checklist" at bounding box center [367, 246] width 87 height 22
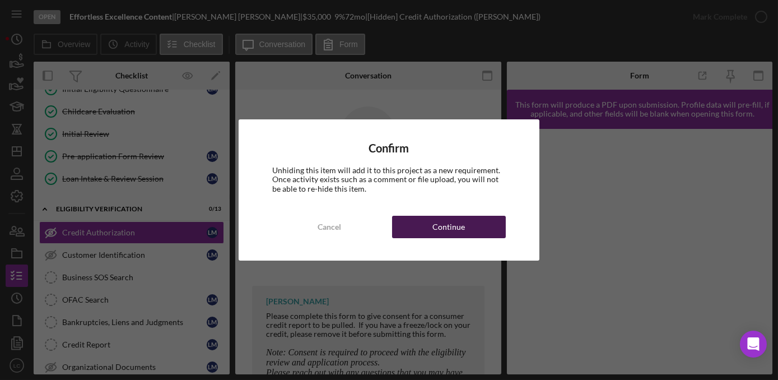
click at [455, 232] on div "Continue" at bounding box center [448, 227] width 32 height 22
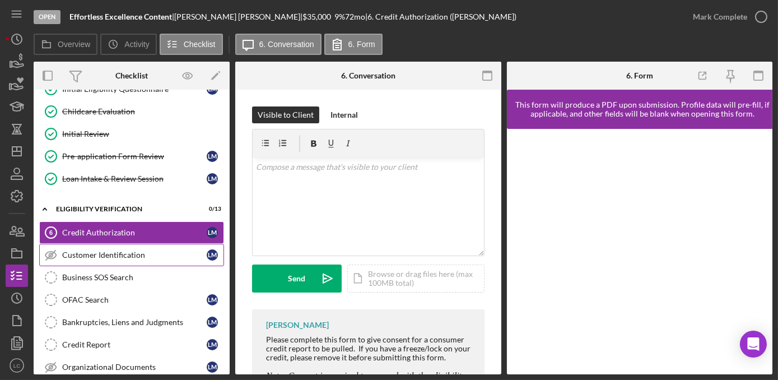
click at [98, 250] on div "Customer Identification" at bounding box center [134, 254] width 144 height 9
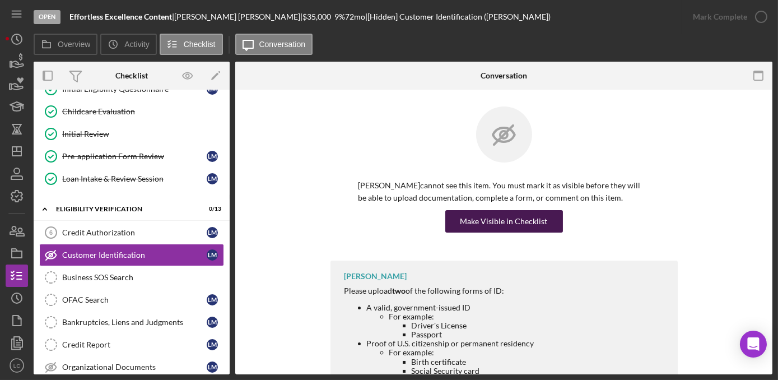
click at [466, 217] on div "Make Visible in Checklist" at bounding box center [503, 221] width 87 height 22
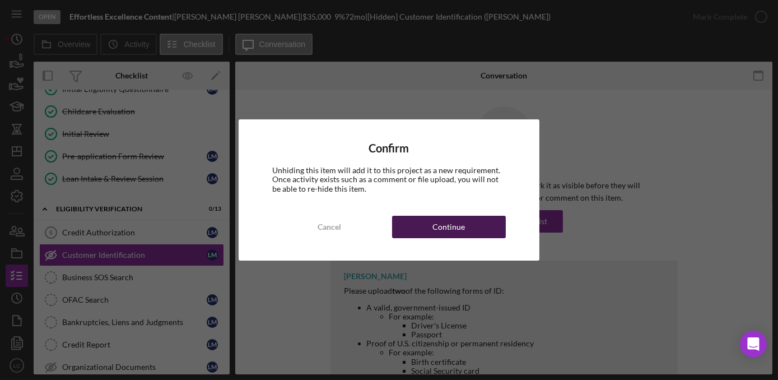
click at [471, 233] on button "Continue" at bounding box center [449, 227] width 114 height 22
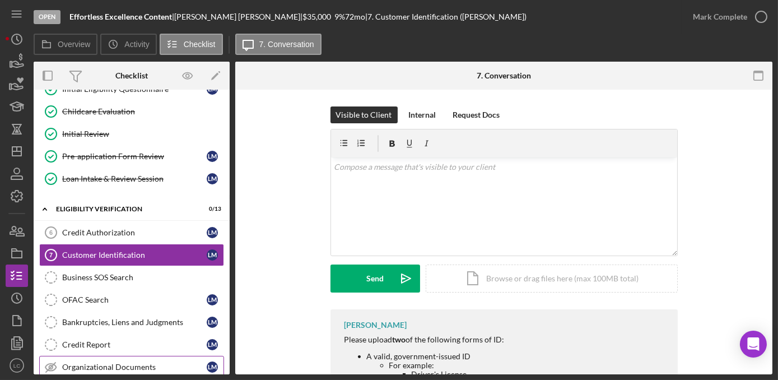
click at [140, 362] on div "Organizational Documents" at bounding box center [134, 366] width 144 height 9
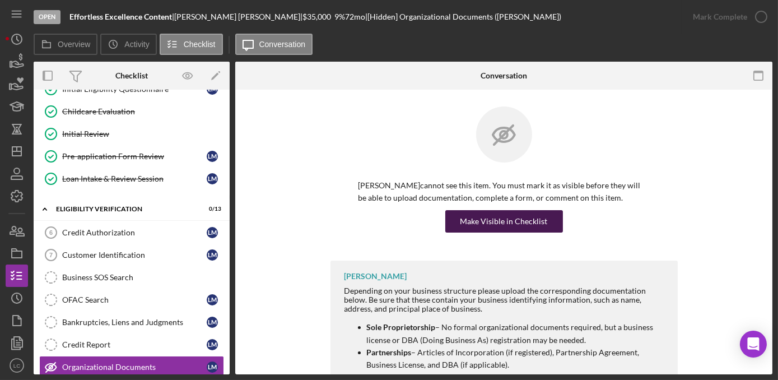
click at [534, 216] on div "Make Visible in Checklist" at bounding box center [503, 221] width 87 height 22
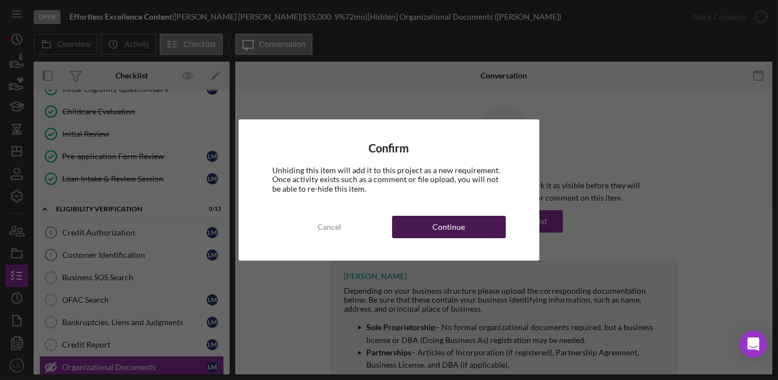
click at [491, 222] on button "Continue" at bounding box center [449, 227] width 114 height 22
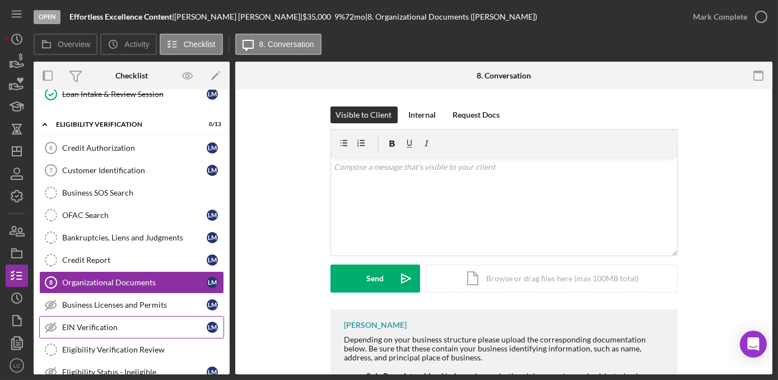
scroll to position [254, 0]
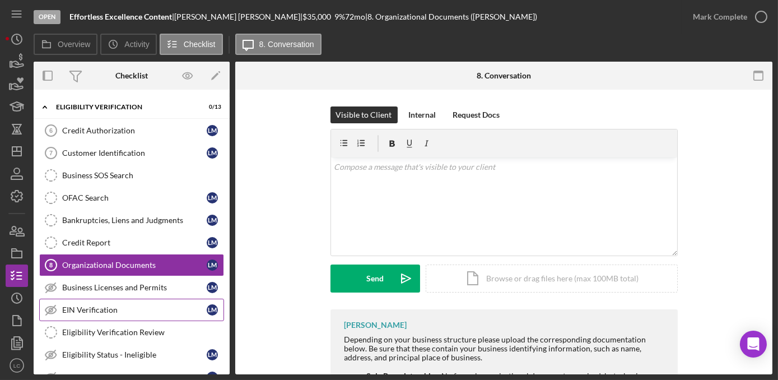
click at [134, 298] on link "EIN Verification EIN Verification [PERSON_NAME]" at bounding box center [131, 309] width 185 height 22
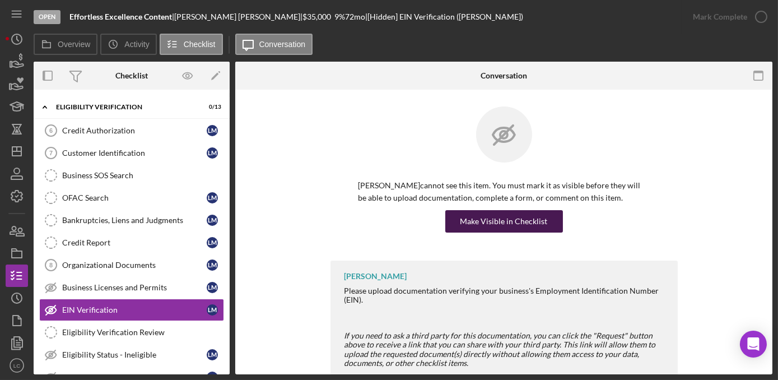
click at [449, 222] on button "Make Visible in Checklist" at bounding box center [504, 221] width 118 height 22
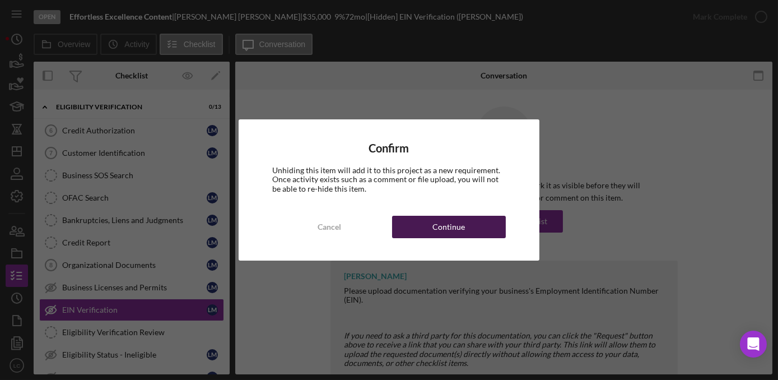
click at [439, 224] on div "Continue" at bounding box center [448, 227] width 32 height 22
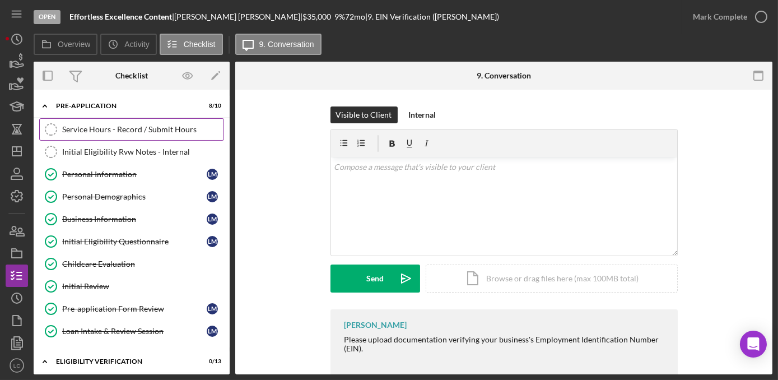
click at [139, 133] on div "Service Hours - Record / Submit Hours" at bounding box center [142, 129] width 161 height 9
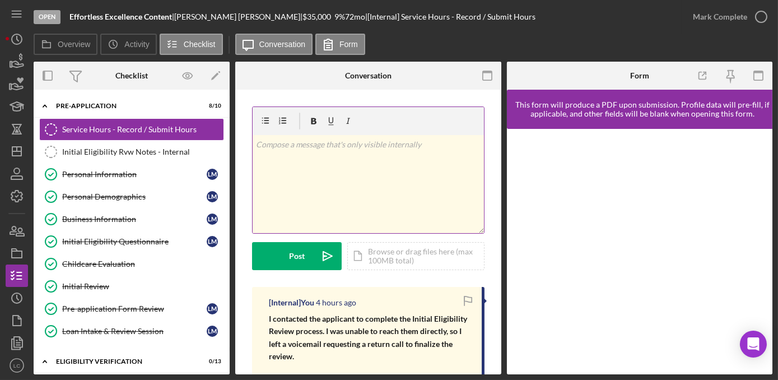
click at [357, 155] on div "v Color teal Color pink Remove color Add row above Add row below Add column bef…" at bounding box center [367, 184] width 231 height 98
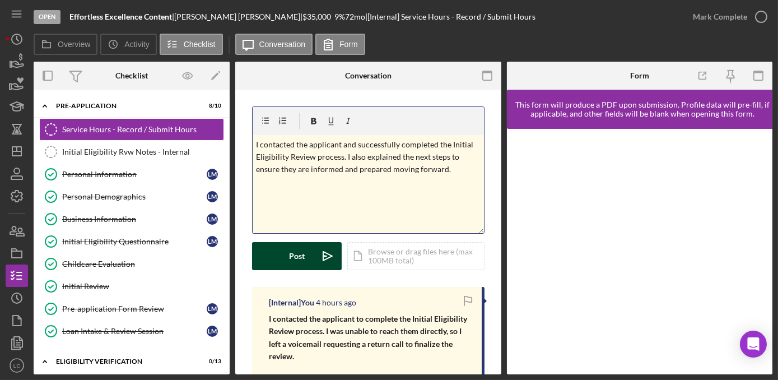
click at [282, 254] on button "Post Icon/icon-invite-send" at bounding box center [297, 256] width 90 height 28
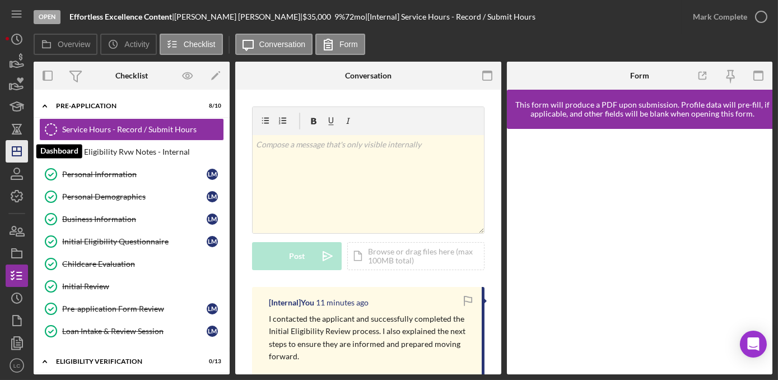
click at [11, 147] on icon "Icon/Dashboard" at bounding box center [17, 151] width 28 height 28
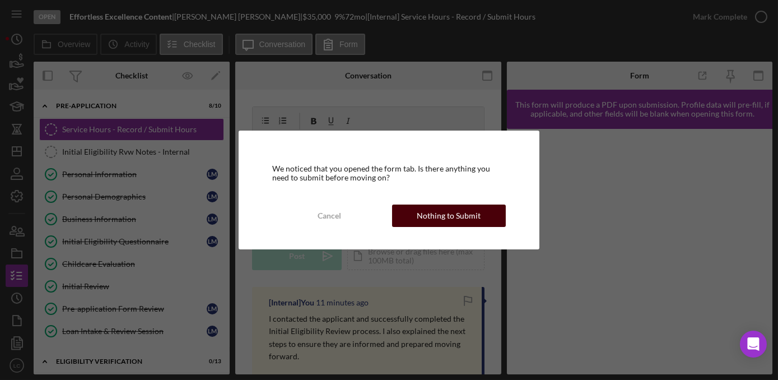
click at [421, 217] on div "Nothing to Submit" at bounding box center [449, 215] width 64 height 22
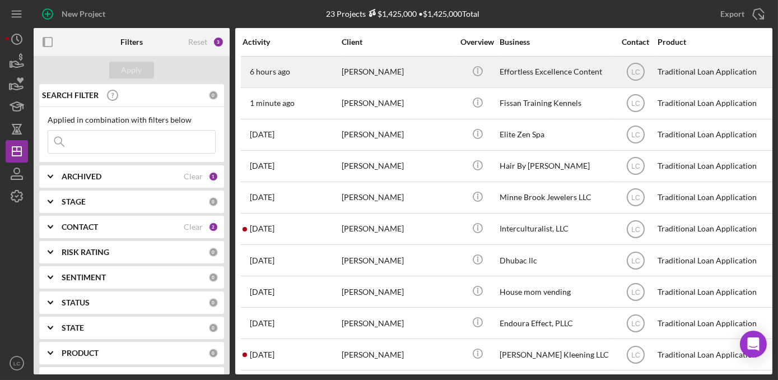
click at [382, 83] on div "[PERSON_NAME]" at bounding box center [397, 72] width 112 height 30
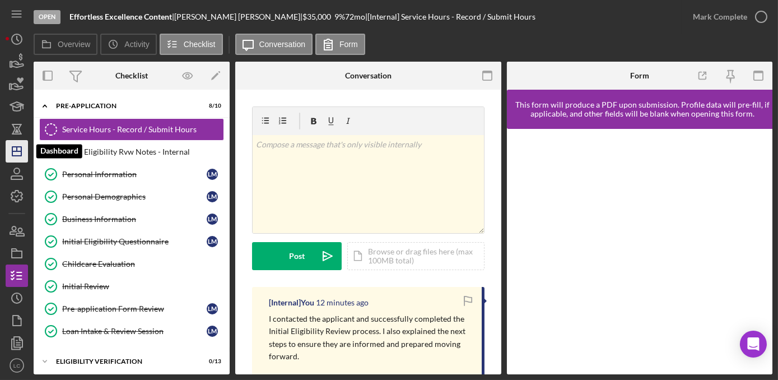
click at [8, 144] on icon "Icon/Dashboard" at bounding box center [17, 151] width 28 height 28
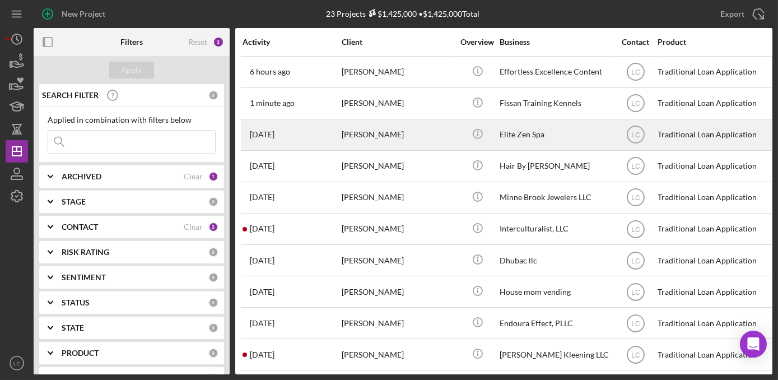
click at [428, 139] on div "[PERSON_NAME]" at bounding box center [397, 135] width 112 height 30
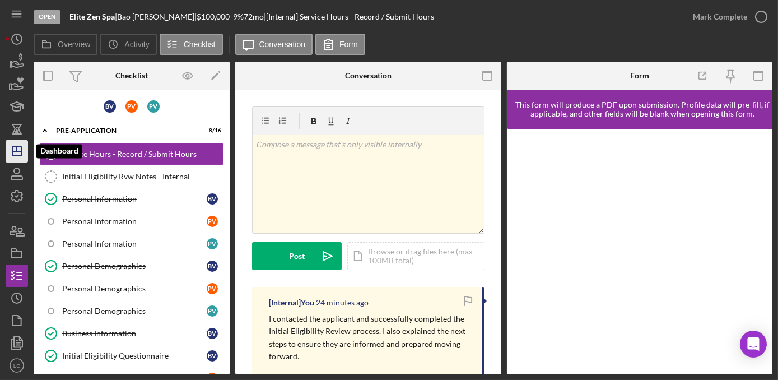
click at [17, 147] on icon "Icon/Dashboard" at bounding box center [17, 151] width 28 height 28
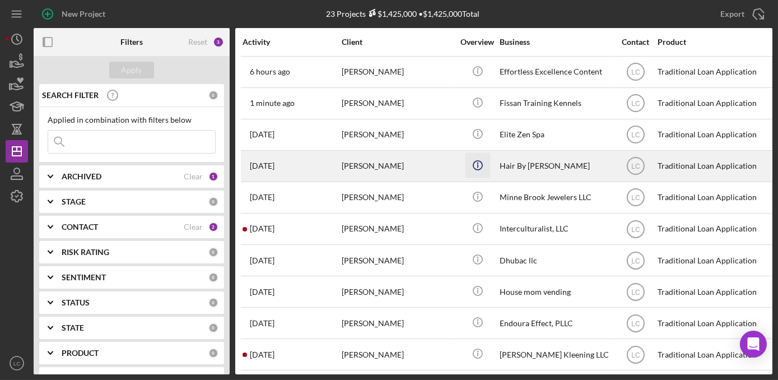
click at [472, 162] on icon "Icon/Info" at bounding box center [477, 164] width 25 height 25
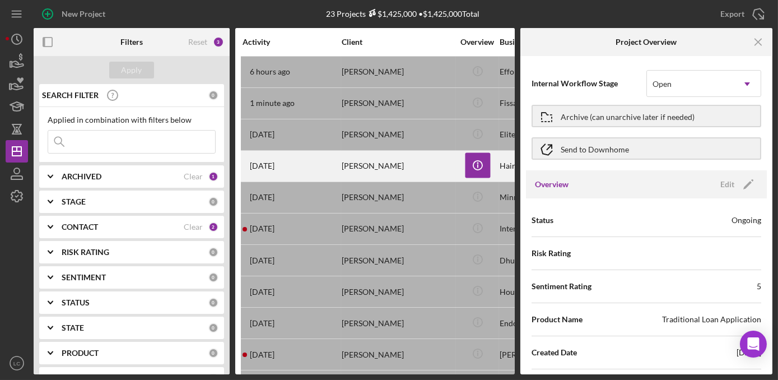
click at [434, 166] on div "[PERSON_NAME]" at bounding box center [397, 166] width 112 height 30
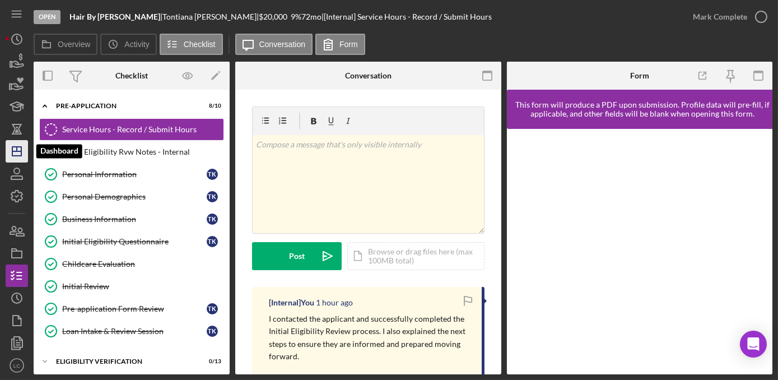
click at [19, 157] on icon "Icon/Dashboard" at bounding box center [17, 151] width 28 height 28
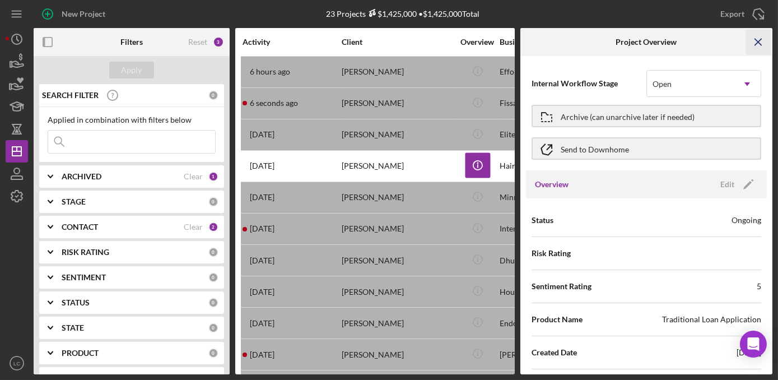
click at [762, 35] on icon "Icon/Menu Close" at bounding box center [758, 42] width 25 height 25
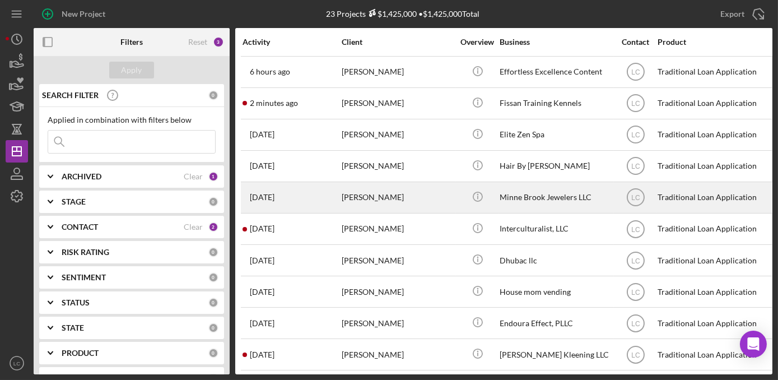
click at [437, 189] on div "[PERSON_NAME]" at bounding box center [397, 197] width 112 height 30
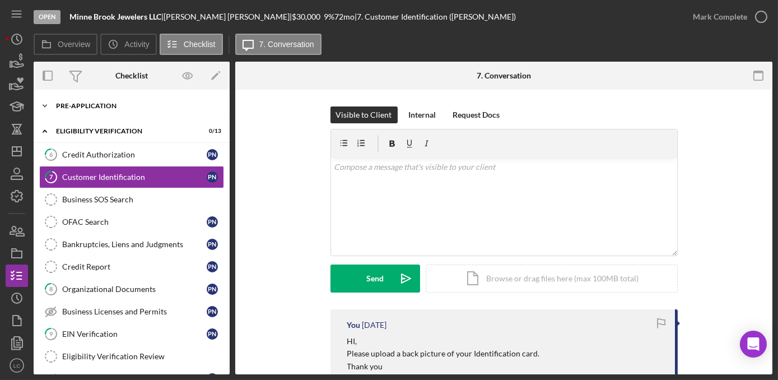
click at [44, 106] on polyline at bounding box center [44, 106] width 3 height 2
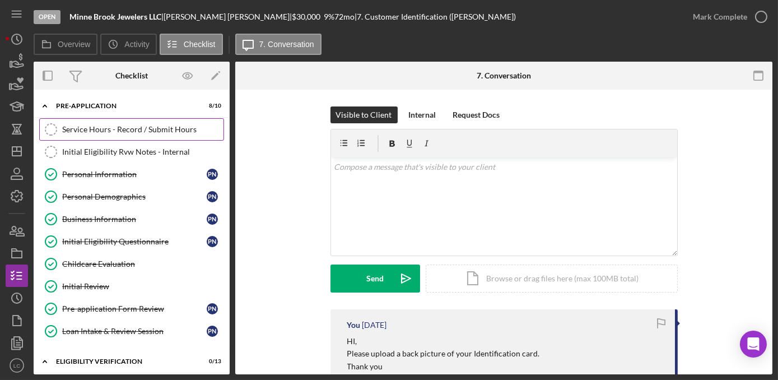
click at [88, 122] on link "Service Hours - Record / Submit Hours Service Hours - Record / Submit Hours" at bounding box center [131, 129] width 185 height 22
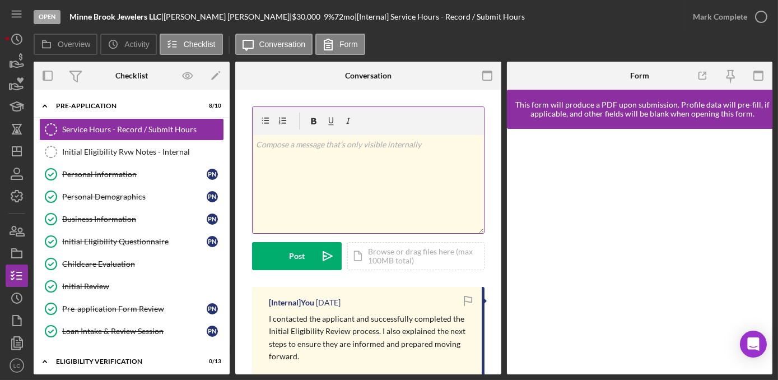
click at [345, 141] on p at bounding box center [368, 144] width 224 height 12
click at [348, 178] on div "v Color teal Color pink Remove color Add row above Add row below Add column bef…" at bounding box center [367, 184] width 231 height 98
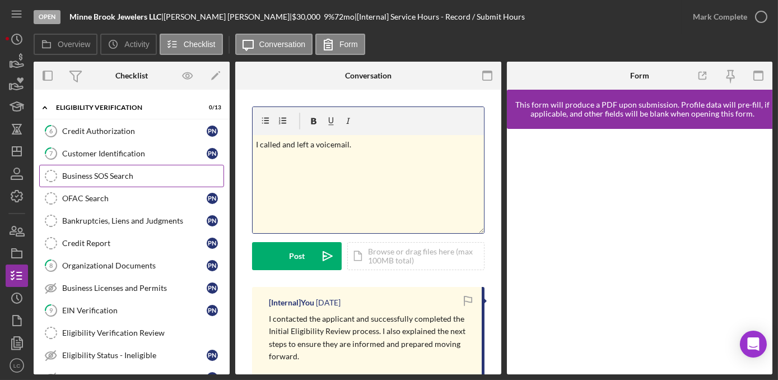
scroll to position [254, 0]
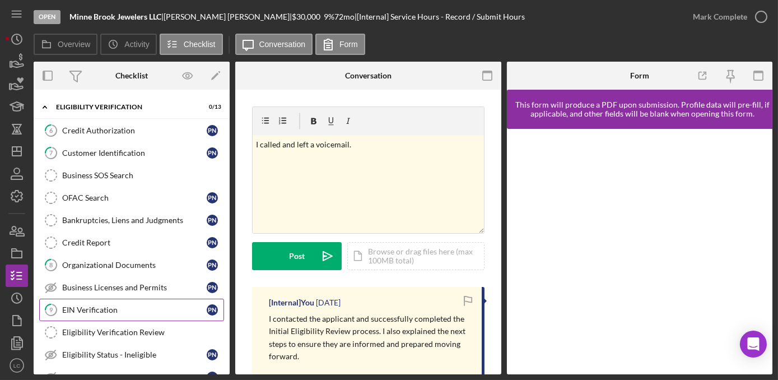
click at [97, 305] on div "EIN Verification" at bounding box center [134, 309] width 144 height 9
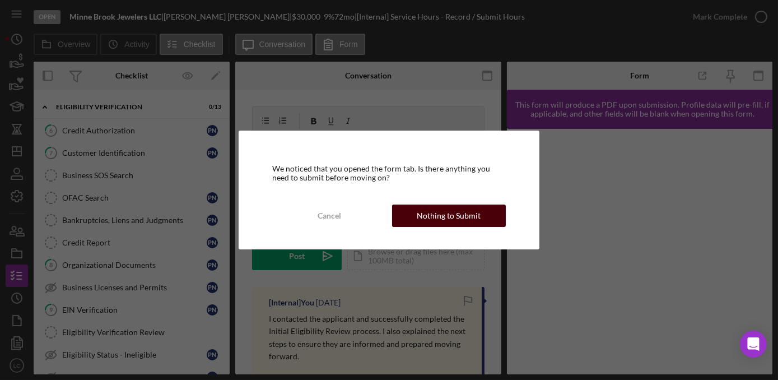
click at [415, 213] on button "Nothing to Submit" at bounding box center [449, 215] width 114 height 22
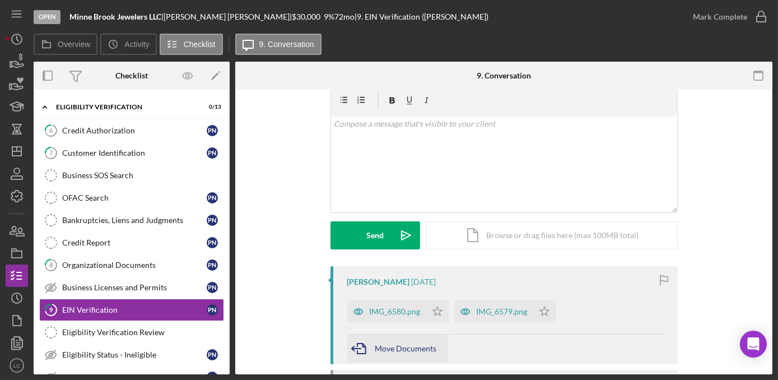
scroll to position [101, 0]
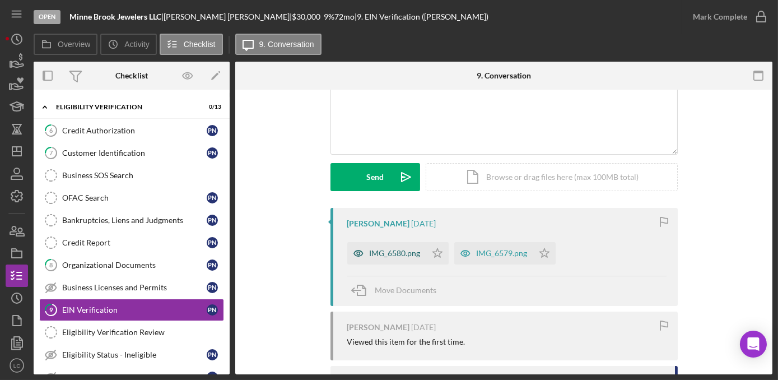
click at [394, 256] on div "IMG_6580.png" at bounding box center [394, 253] width 51 height 9
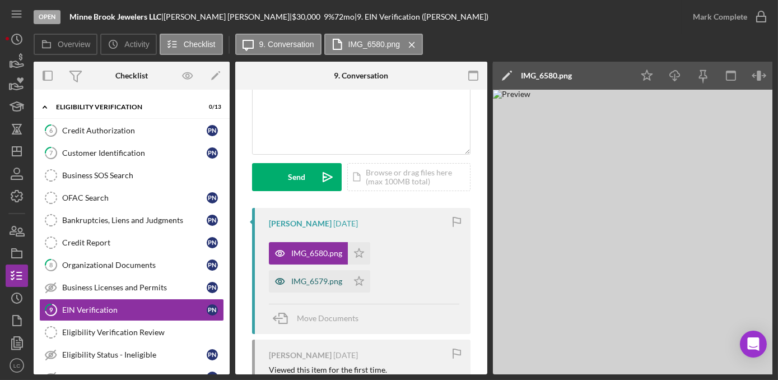
click at [329, 274] on div "IMG_6579.png" at bounding box center [308, 281] width 79 height 22
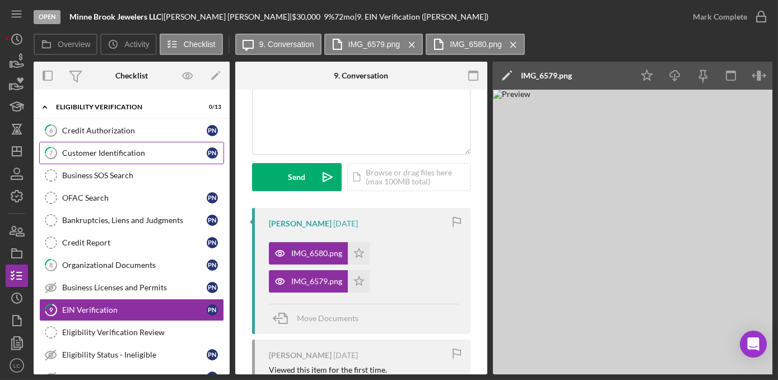
click at [72, 148] on div "Customer Identification" at bounding box center [134, 152] width 144 height 9
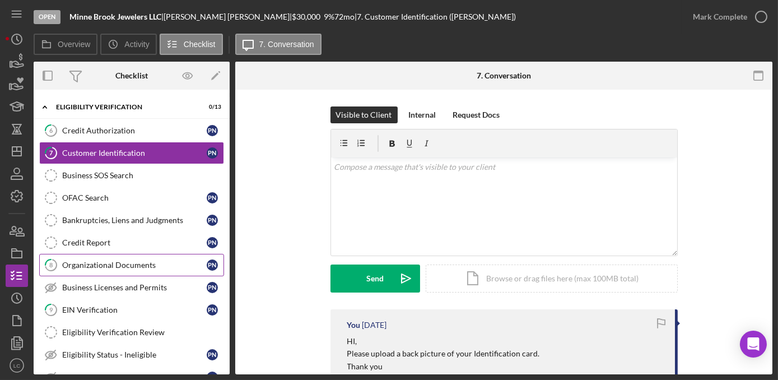
click at [88, 260] on div "Organizational Documents" at bounding box center [134, 264] width 144 height 9
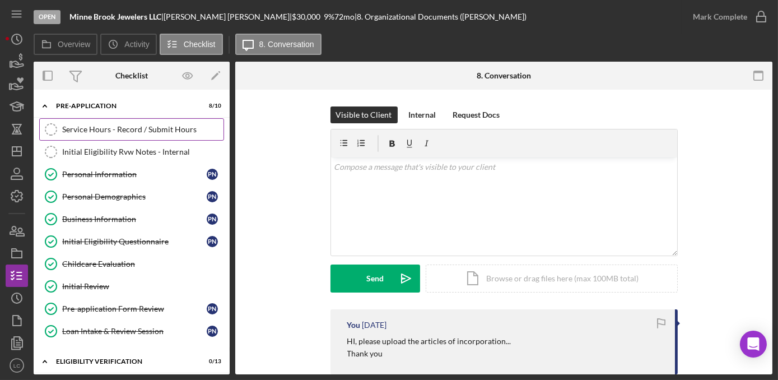
click at [99, 133] on div "Service Hours - Record / Submit Hours" at bounding box center [142, 129] width 161 height 9
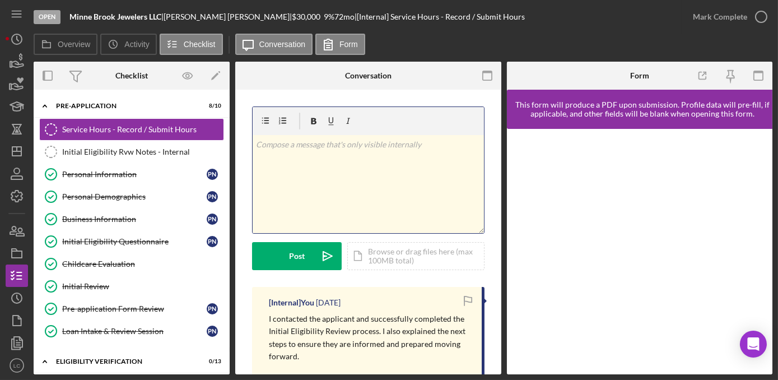
click at [381, 172] on div "v Color teal Color pink Remove color Add row above Add row below Add column bef…" at bounding box center [367, 184] width 231 height 98
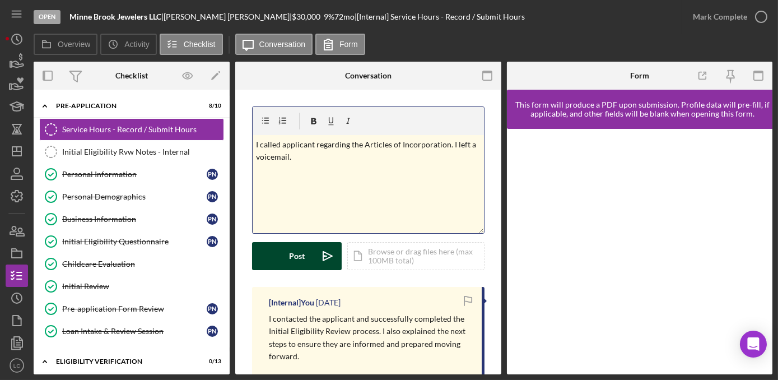
click at [297, 259] on div "Post" at bounding box center [297, 256] width 16 height 28
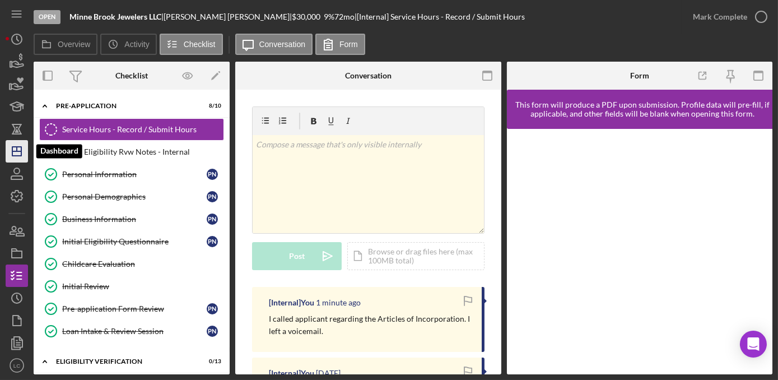
click at [12, 155] on polygon "button" at bounding box center [16, 151] width 9 height 9
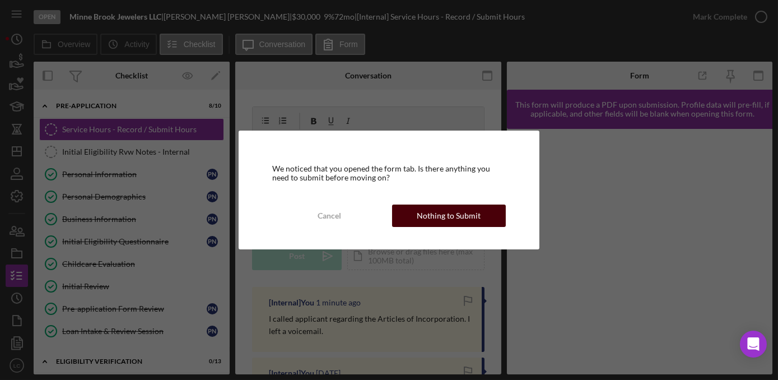
click at [444, 213] on div "Nothing to Submit" at bounding box center [449, 215] width 64 height 22
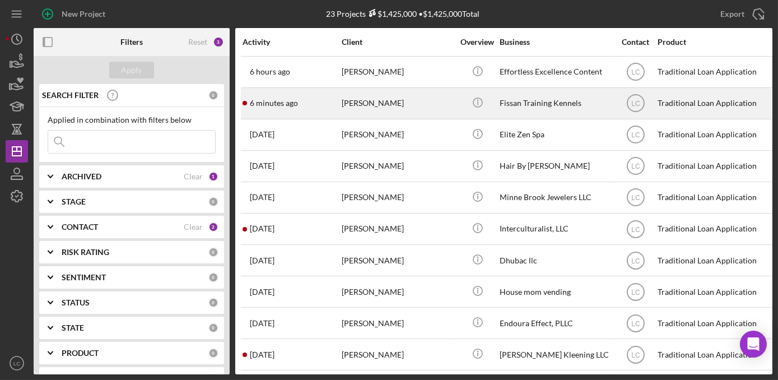
click at [278, 101] on time "6 minutes ago" at bounding box center [274, 103] width 48 height 9
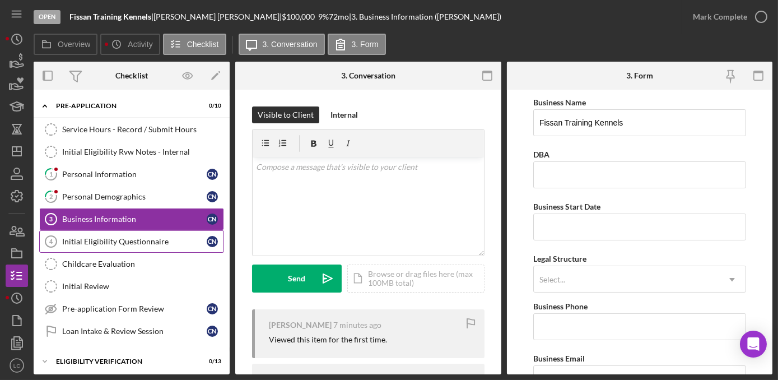
click at [127, 241] on div "Initial Eligibility Questionnaire" at bounding box center [134, 241] width 144 height 9
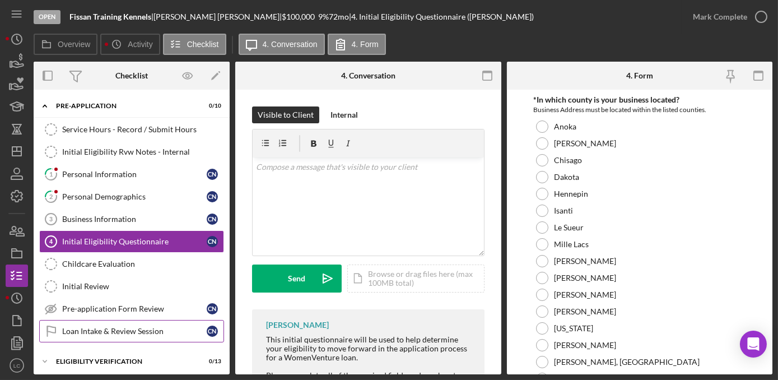
click at [124, 331] on div "Loan Intake & Review Session" at bounding box center [134, 330] width 144 height 9
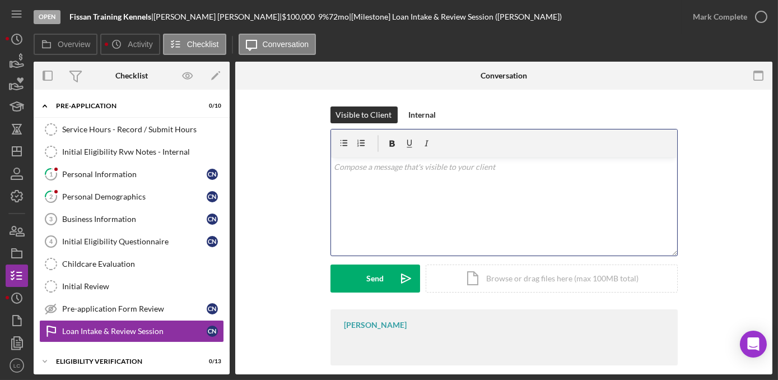
click at [428, 229] on div "v Color teal Color pink Remove color Add row above Add row below Add column bef…" at bounding box center [504, 206] width 346 height 98
click at [343, 169] on p "Hi, please complete the business information and Ititial Eligibilty Question se…" at bounding box center [504, 167] width 340 height 12
drag, startPoint x: 494, startPoint y: 220, endPoint x: 507, endPoint y: 218, distance: 13.5
click at [494, 220] on div "v Color teal Color pink Remove color Add row above Add row below Add column bef…" at bounding box center [504, 206] width 346 height 98
click at [523, 197] on div "v Color teal Color pink Remove color Add row above Add row below Add column bef…" at bounding box center [504, 206] width 346 height 98
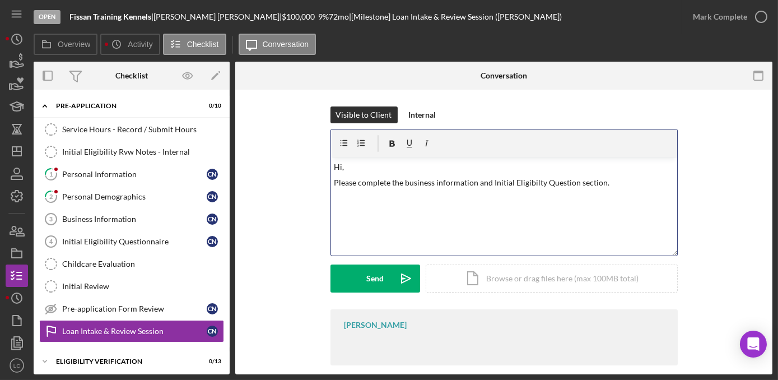
click at [541, 207] on div "v Color teal Color pink Remove color Add row above Add row below Add column bef…" at bounding box center [504, 206] width 346 height 98
click at [603, 183] on p "Please complete the business information and Initial Eligibilty Question sectio…" at bounding box center [504, 182] width 340 height 12
click at [577, 182] on p "Please complete the business information and Initial Eligibility Question secti…" at bounding box center [504, 182] width 340 height 12
click at [333, 204] on div "v Color teal Color pink Remove color Add row above Add row below Add column bef…" at bounding box center [504, 206] width 346 height 98
click at [634, 186] on p "Please complete the business information and Initial Eligibility Questionnaire …" at bounding box center [504, 182] width 340 height 12
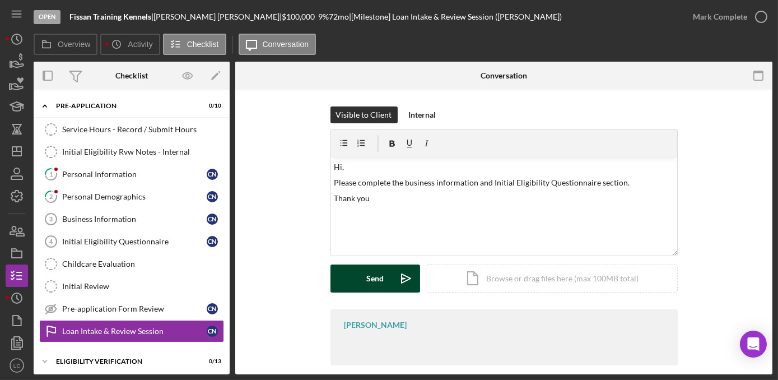
click at [345, 286] on button "Send Icon/icon-invite-send" at bounding box center [375, 278] width 90 height 28
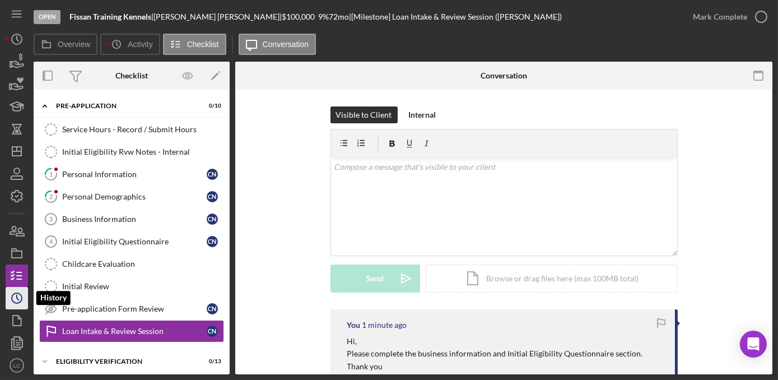
click at [11, 299] on icon "Icon/History" at bounding box center [17, 298] width 28 height 28
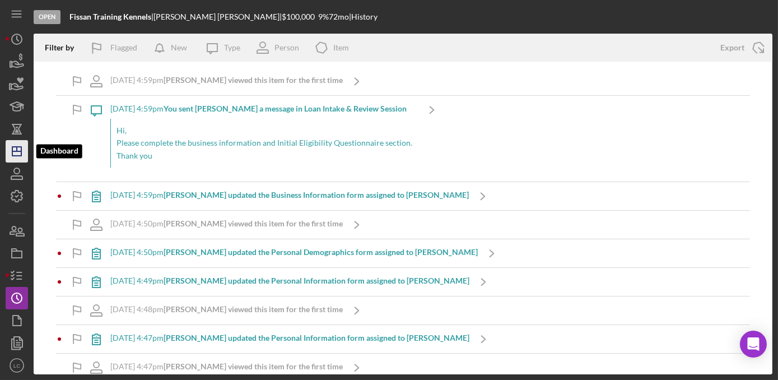
click at [18, 148] on icon "Icon/Dashboard" at bounding box center [17, 151] width 28 height 28
